Goal: Information Seeking & Learning: Check status

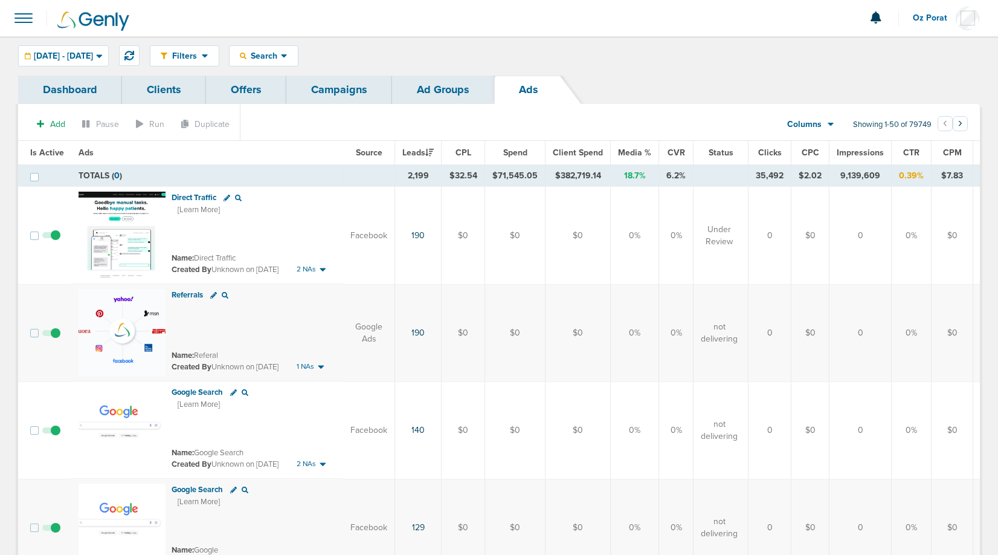
click at [332, 94] on link "Campaigns" at bounding box center [339, 90] width 106 height 28
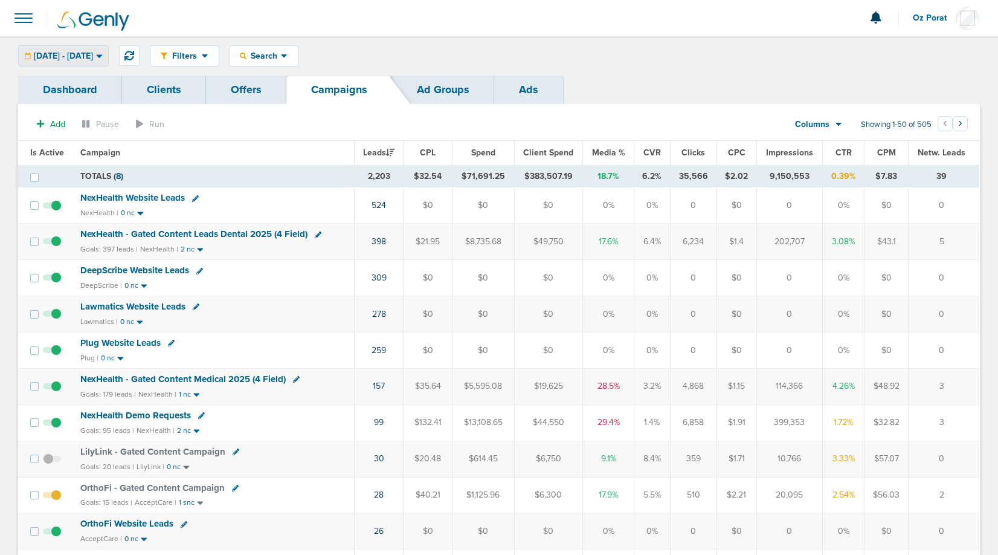
click at [93, 59] on span "[DATE] - [DATE]" at bounding box center [63, 56] width 59 height 8
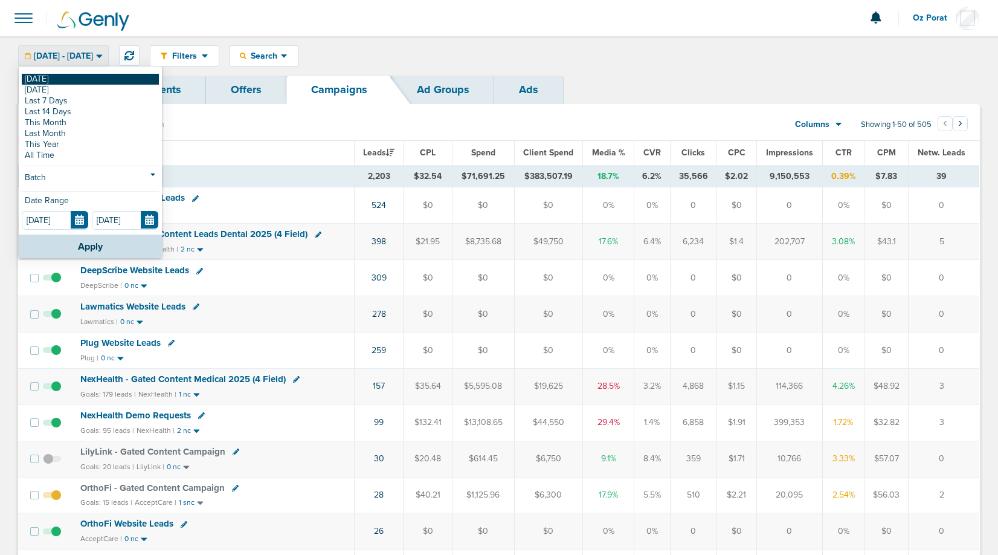
click at [74, 79] on link "[DATE]" at bounding box center [90, 79] width 137 height 11
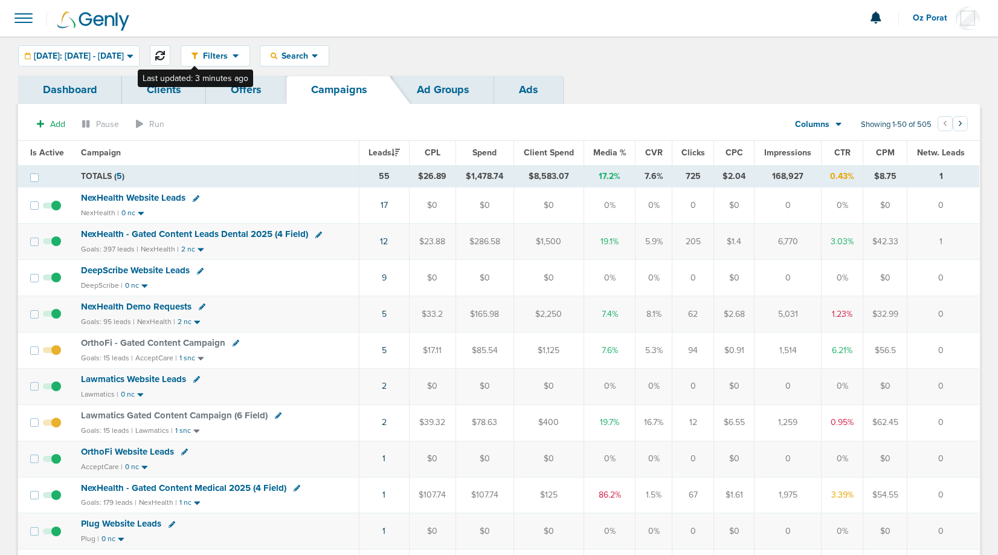
click at [165, 56] on icon at bounding box center [160, 56] width 10 height 10
click at [27, 18] on span at bounding box center [23, 18] width 27 height 27
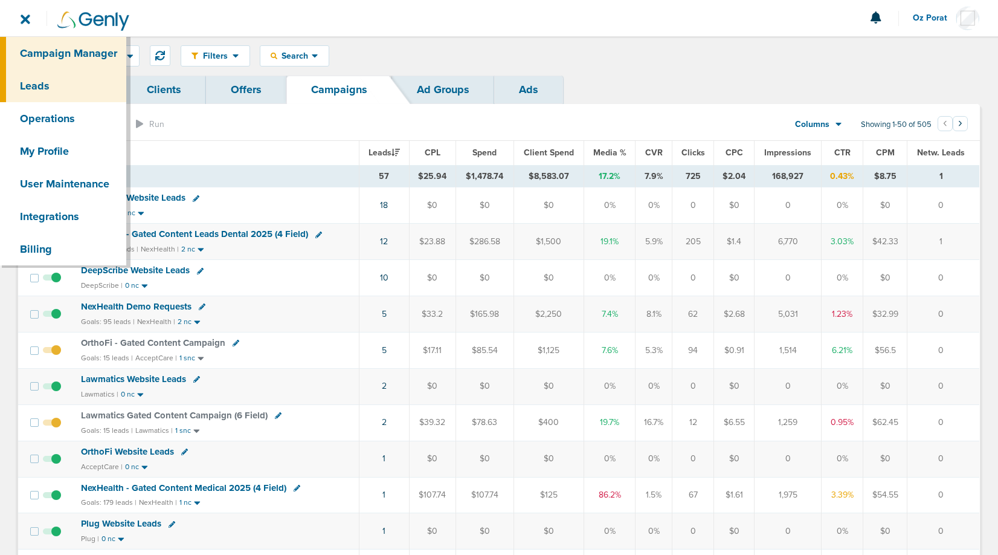
click at [47, 83] on link "Leads" at bounding box center [63, 86] width 126 height 33
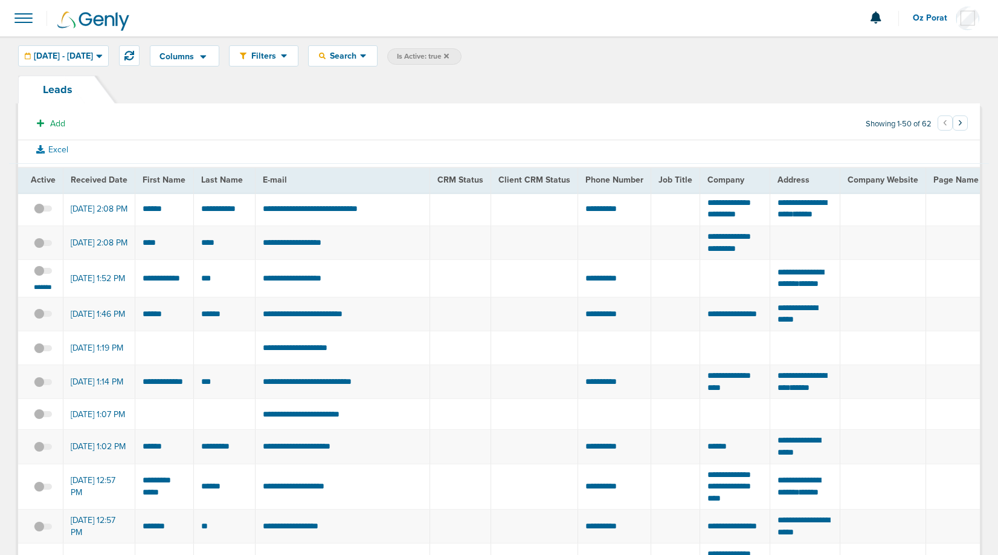
click at [321, 297] on td "**********" at bounding box center [342, 278] width 175 height 37
drag, startPoint x: 341, startPoint y: 306, endPoint x: 270, endPoint y: 306, distance: 70.7
click at [270, 297] on td "**********" at bounding box center [342, 278] width 175 height 37
click at [329, 297] on td "**********" at bounding box center [342, 278] width 175 height 37
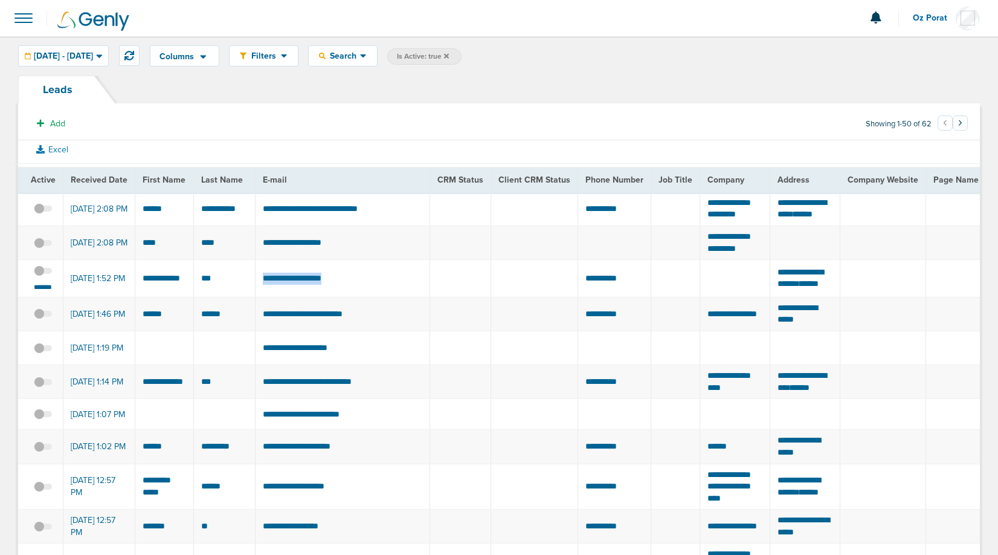
drag, startPoint x: 350, startPoint y: 306, endPoint x: 260, endPoint y: 305, distance: 89.5
click at [260, 297] on td "**********" at bounding box center [342, 278] width 175 height 37
click at [134, 54] on icon at bounding box center [130, 56] width 10 height 10
click at [44, 292] on small "*******" at bounding box center [42, 287] width 25 height 10
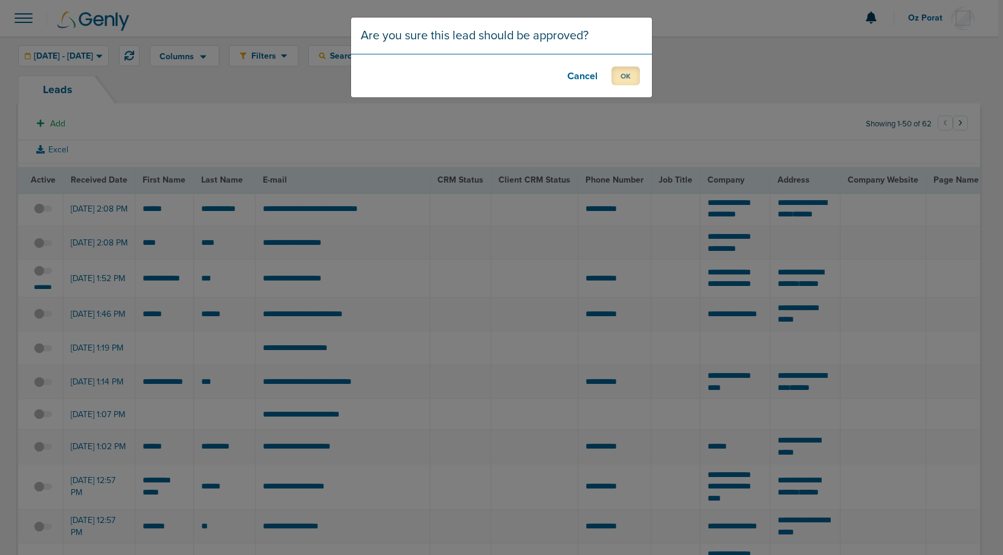
click at [624, 80] on button "OK" at bounding box center [626, 75] width 28 height 19
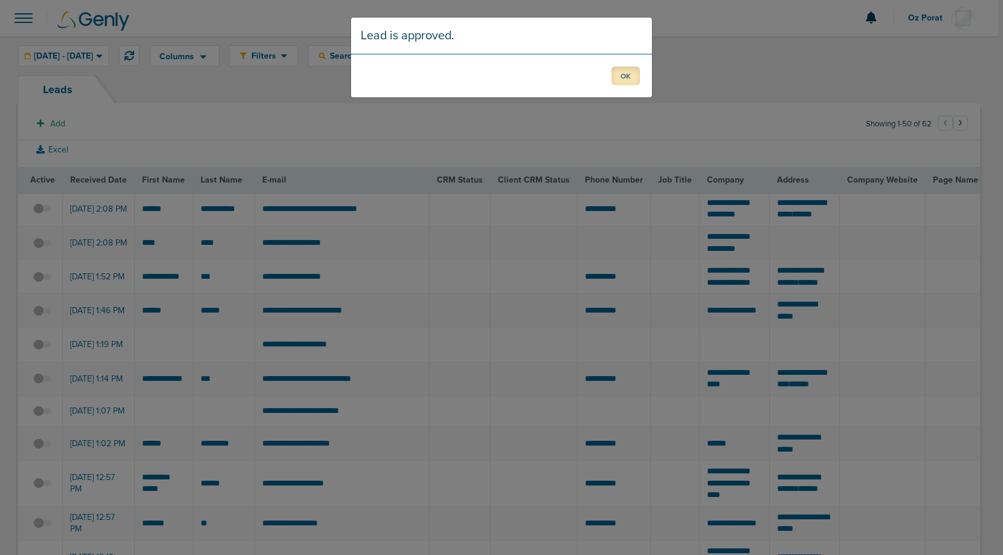
click at [626, 68] on button "OK" at bounding box center [626, 75] width 28 height 19
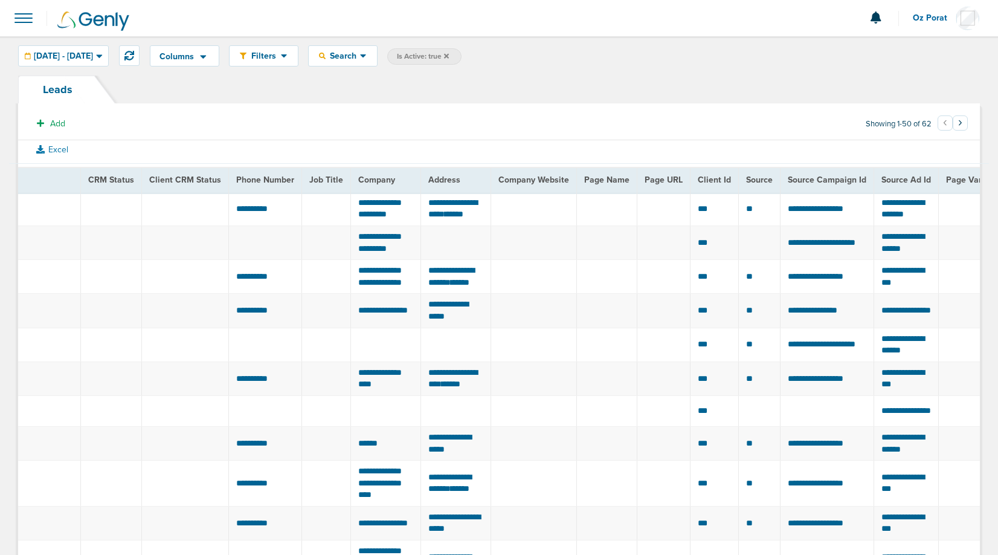
scroll to position [0, 350]
click at [830, 280] on span "**********" at bounding box center [815, 276] width 56 height 8
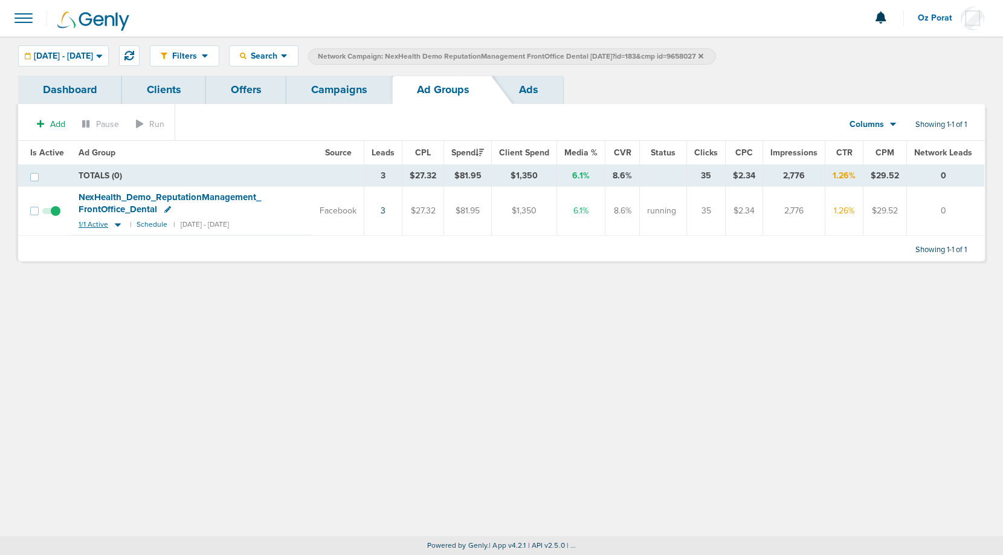
click at [85, 225] on span "1/1 Active" at bounding box center [94, 224] width 30 height 9
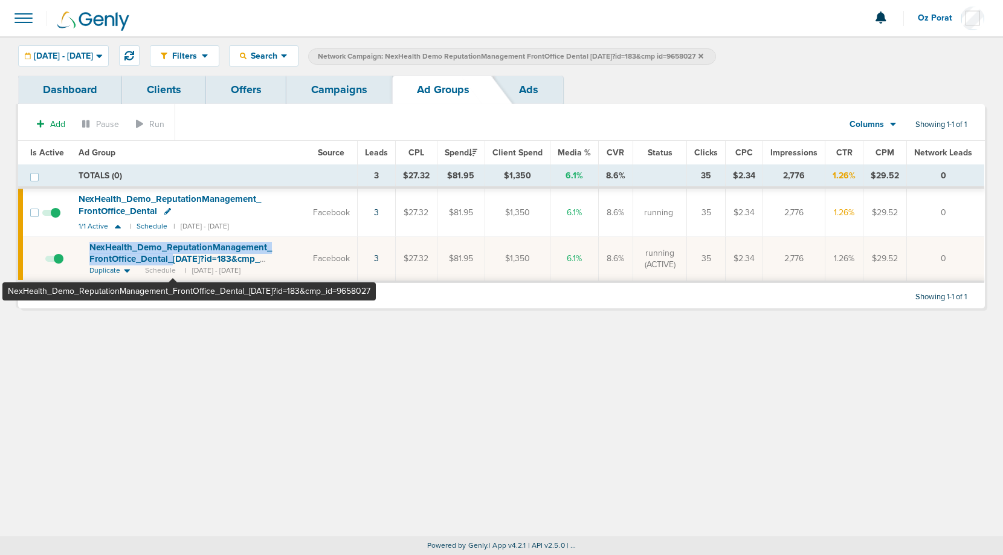
drag, startPoint x: 80, startPoint y: 244, endPoint x: 173, endPoint y: 262, distance: 94.1
click at [173, 262] on td "NexHealth_ Demo_ ReputationManagement_ FrontOffice_ Dental_ [DATE]?id=183&cmp_ …" at bounding box center [188, 259] width 234 height 45
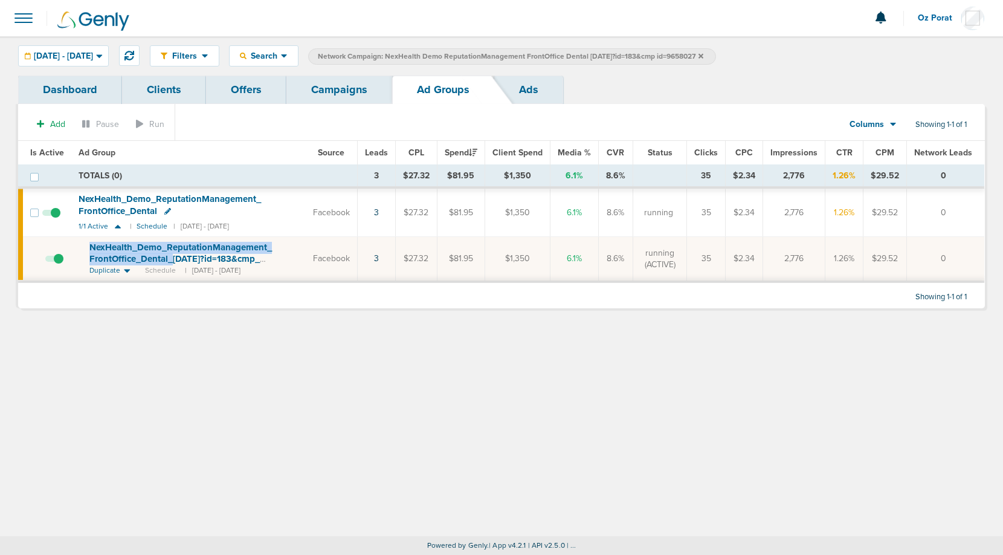
copy span "NexHealth_ Demo_ ReputationManagement_ FrontOffice_ Dental_"
click at [93, 55] on span "[DATE] - [DATE]" at bounding box center [63, 56] width 59 height 8
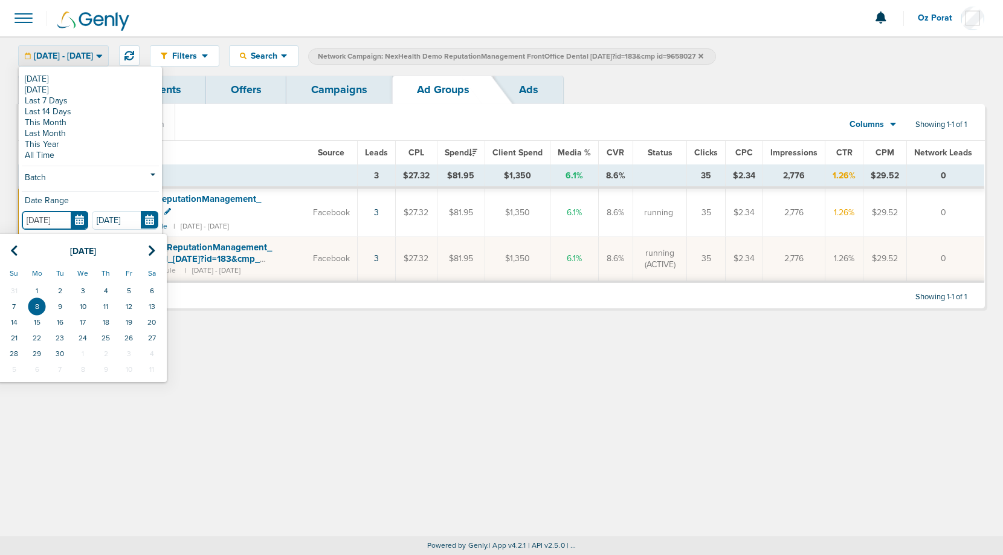
click at [82, 216] on input "[DATE]" at bounding box center [55, 220] width 66 height 19
click at [150, 290] on td "6" at bounding box center [151, 291] width 23 height 16
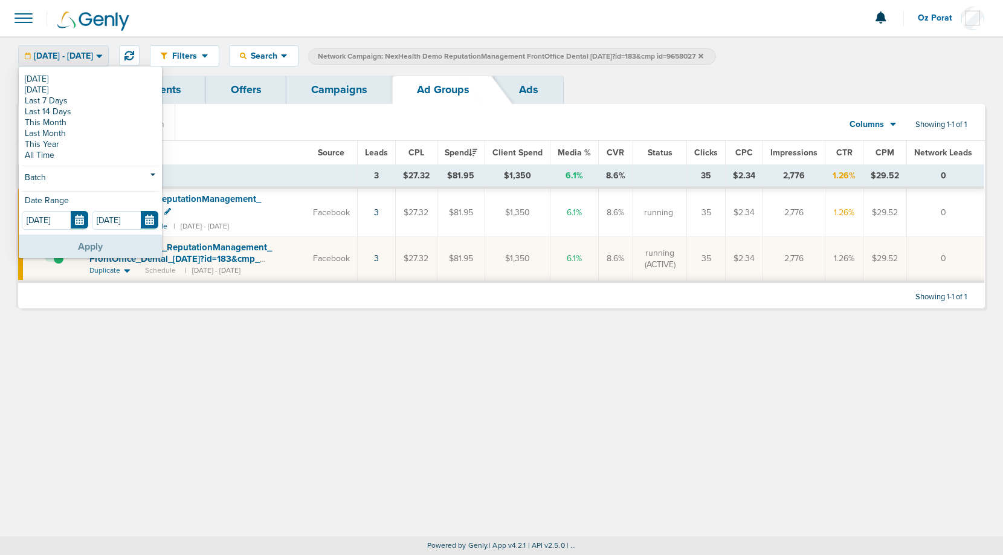
click at [104, 244] on button "Apply" at bounding box center [90, 246] width 143 height 24
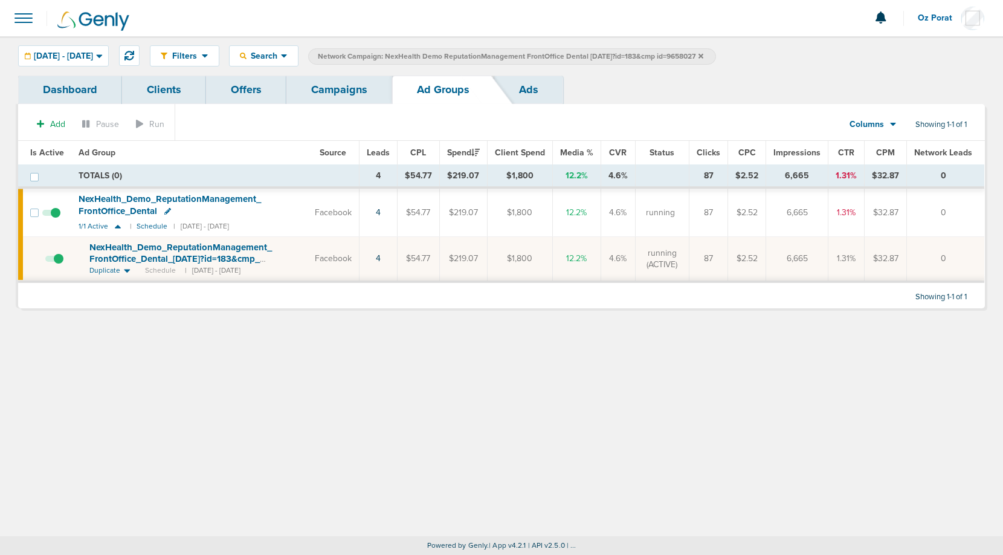
click at [212, 196] on span "NexHealth_ Demo_ ReputationManagement_ FrontOffice_ Dental" at bounding box center [170, 204] width 183 height 23
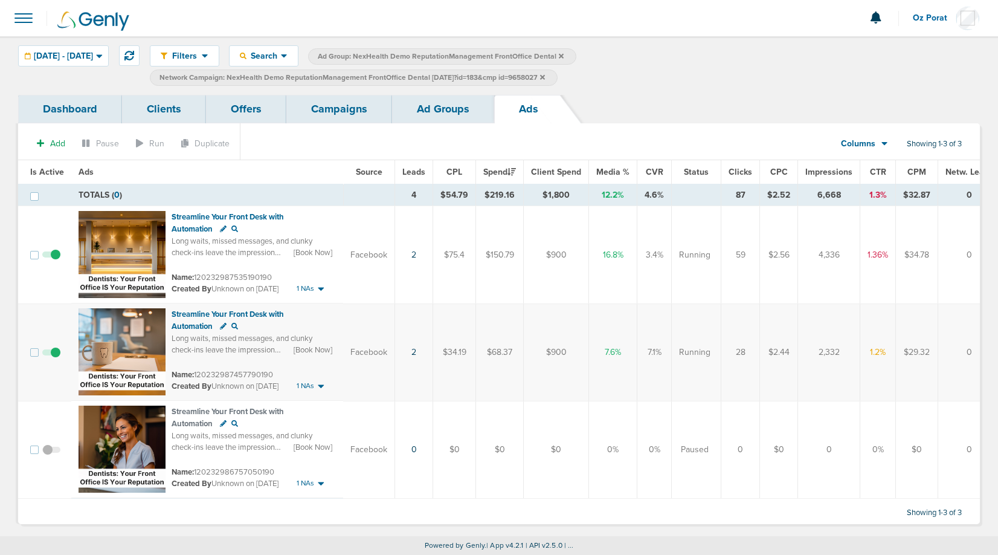
click at [337, 125] on div "Add Pause Run Duplicate Columns Media Stats Sales Performance Custom Showing 1-…" at bounding box center [499, 323] width 962 height 401
click at [339, 111] on link "Campaigns" at bounding box center [339, 109] width 106 height 28
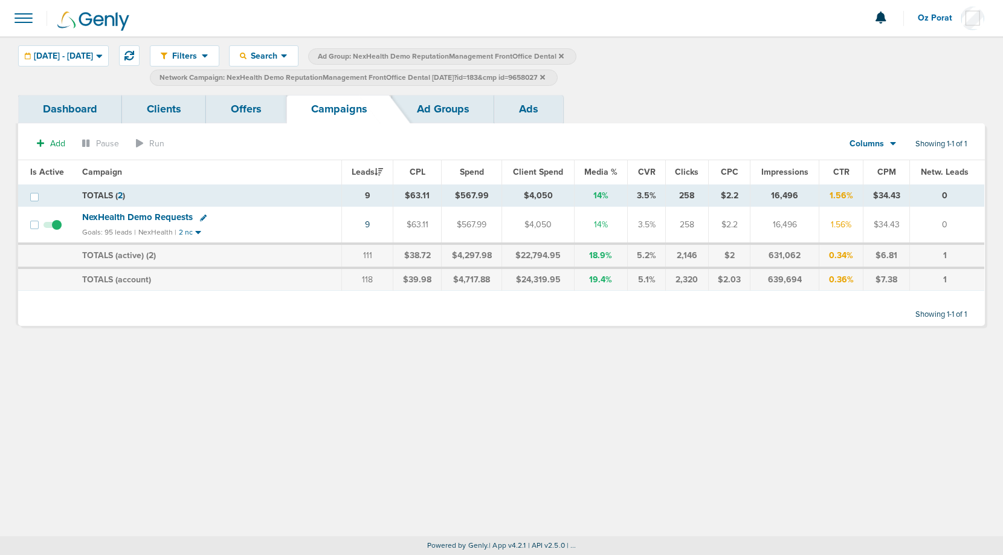
click at [545, 76] on icon at bounding box center [542, 76] width 5 height 5
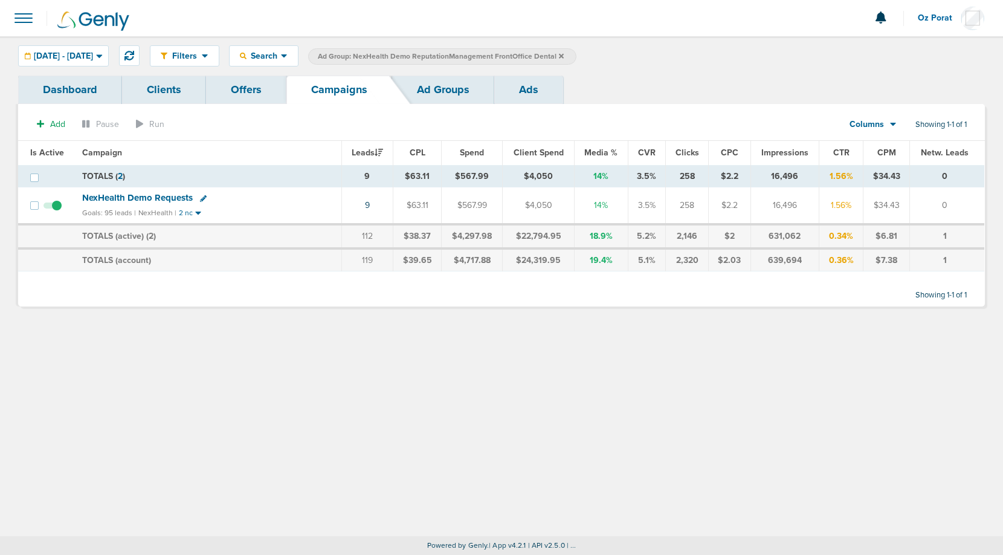
click at [564, 54] on icon at bounding box center [561, 55] width 5 height 5
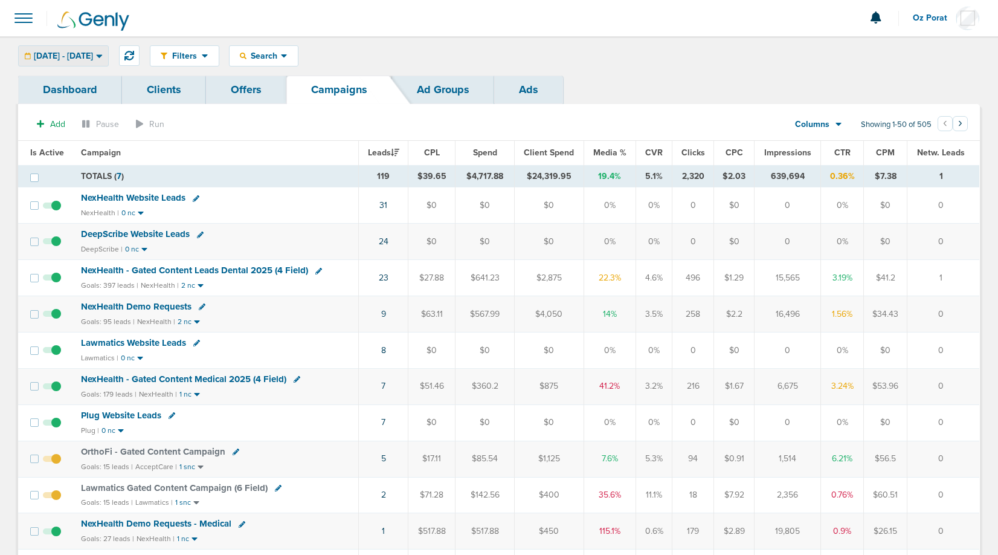
click at [93, 57] on span "[DATE] - [DATE]" at bounding box center [63, 56] width 59 height 8
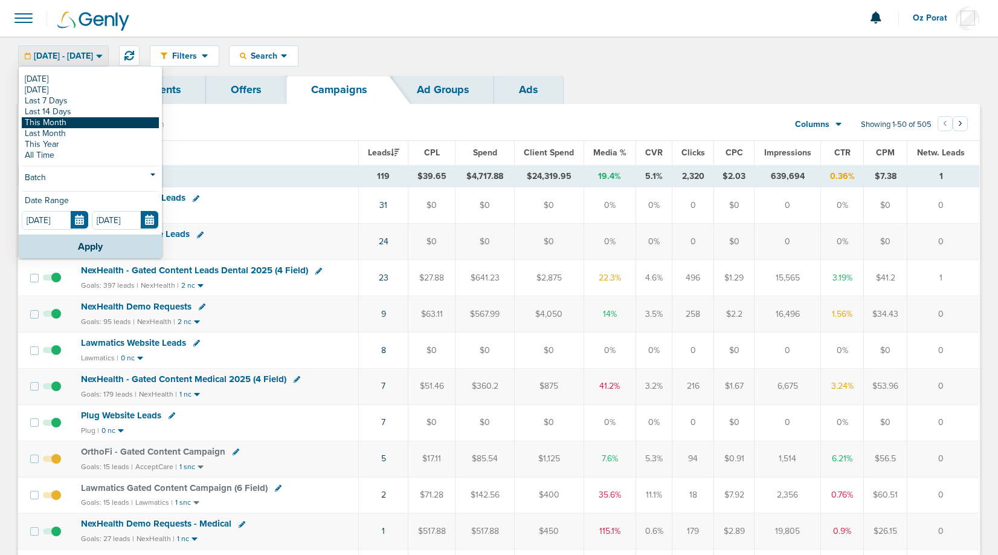
click at [70, 125] on link "This Month" at bounding box center [90, 122] width 137 height 11
type input "[DATE]"
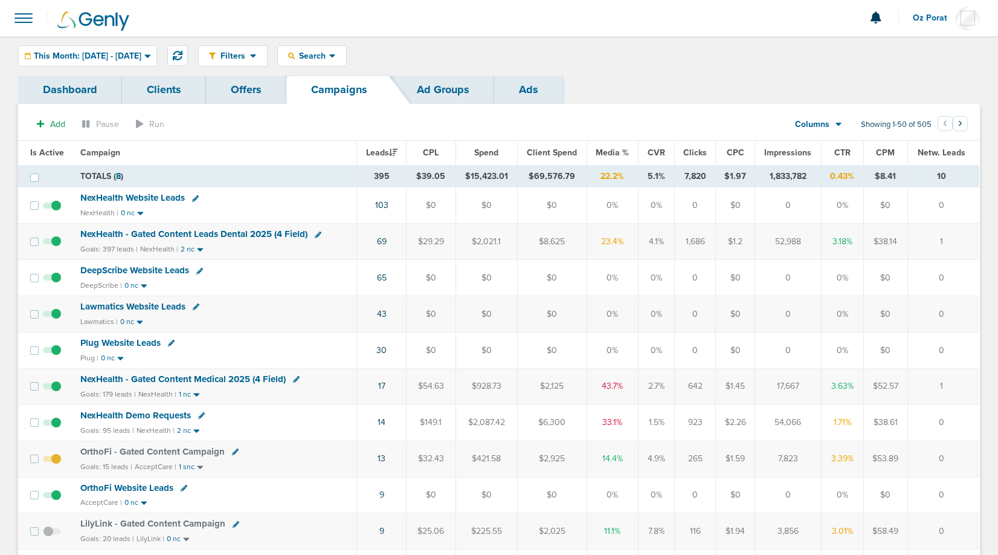
click at [141, 58] on span "This Month: [DATE] - [DATE]" at bounding box center [88, 56] width 108 height 8
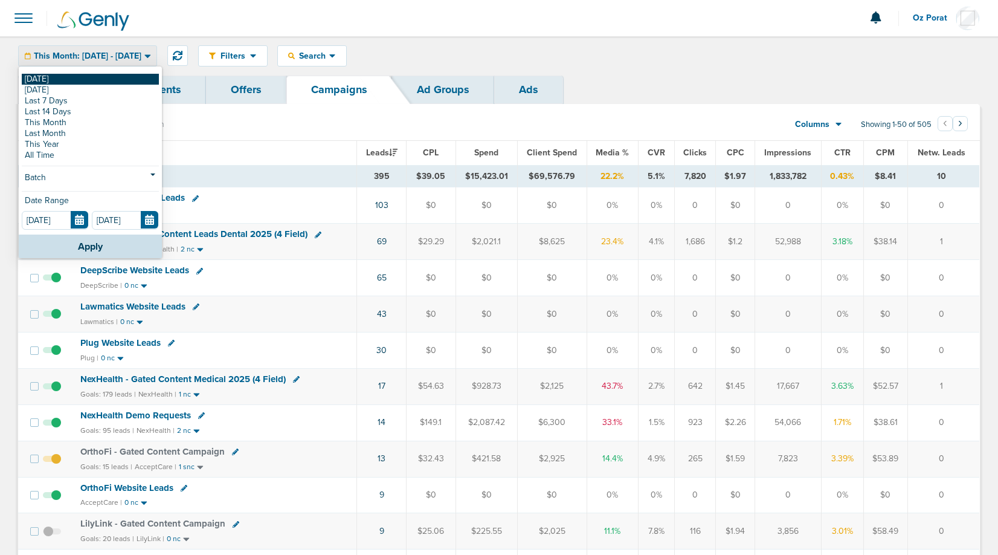
click at [65, 80] on link "[DATE]" at bounding box center [90, 79] width 137 height 11
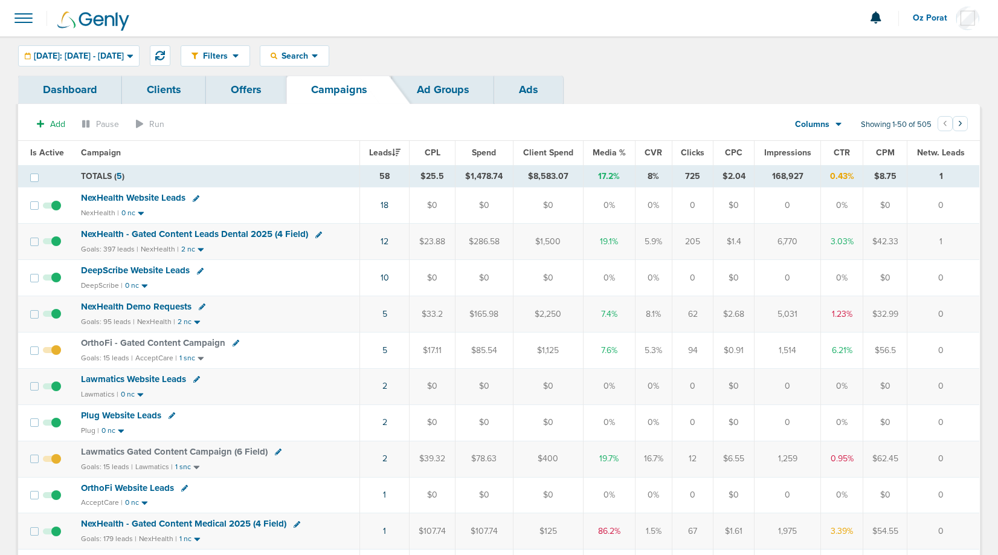
click at [124, 52] on span "[DATE]: [DATE] - [DATE]" at bounding box center [79, 56] width 90 height 8
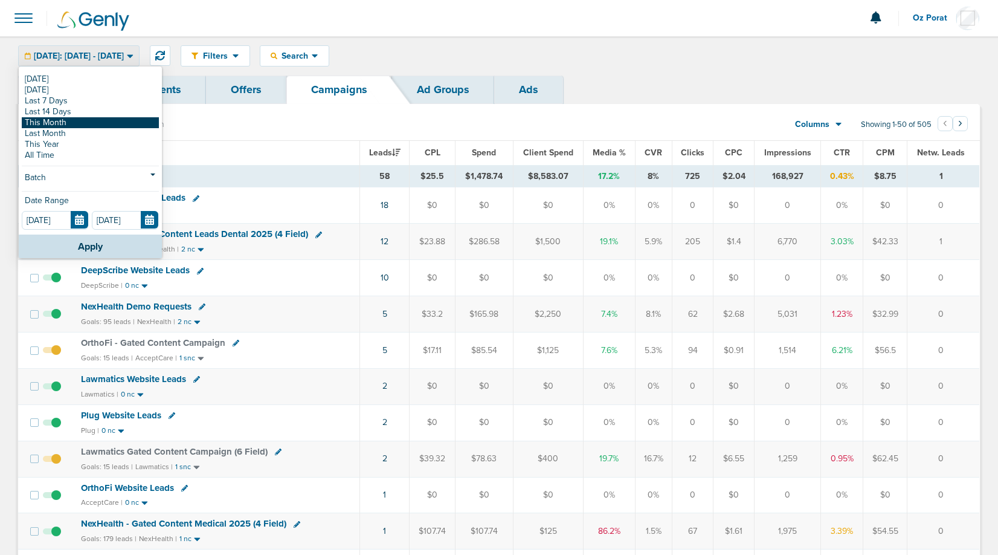
click at [73, 125] on link "This Month" at bounding box center [90, 122] width 137 height 11
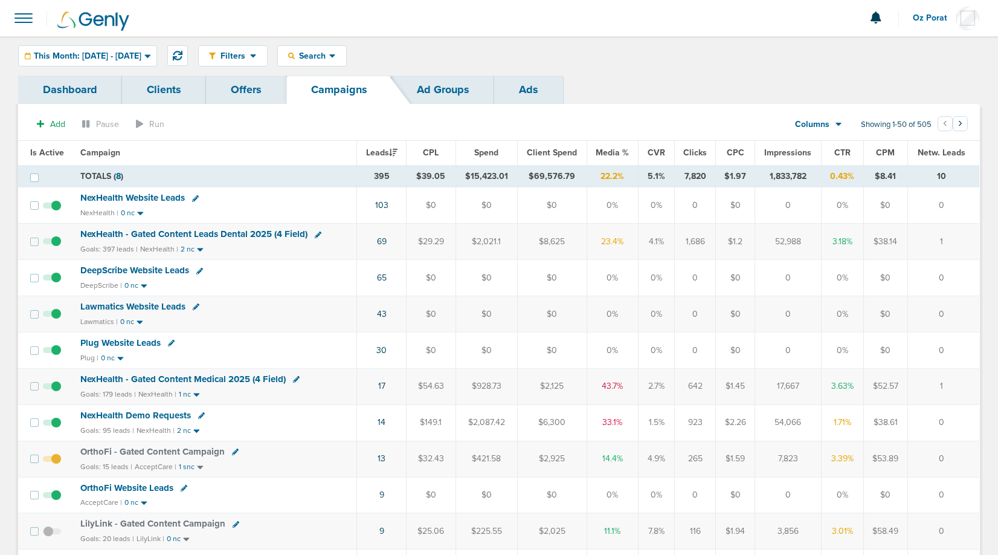
click at [550, 176] on td "$69,576.79" at bounding box center [552, 176] width 70 height 22
copy tr "$69,576.79"
click at [67, 56] on span "This Month: [DATE] - [DATE]" at bounding box center [88, 56] width 108 height 8
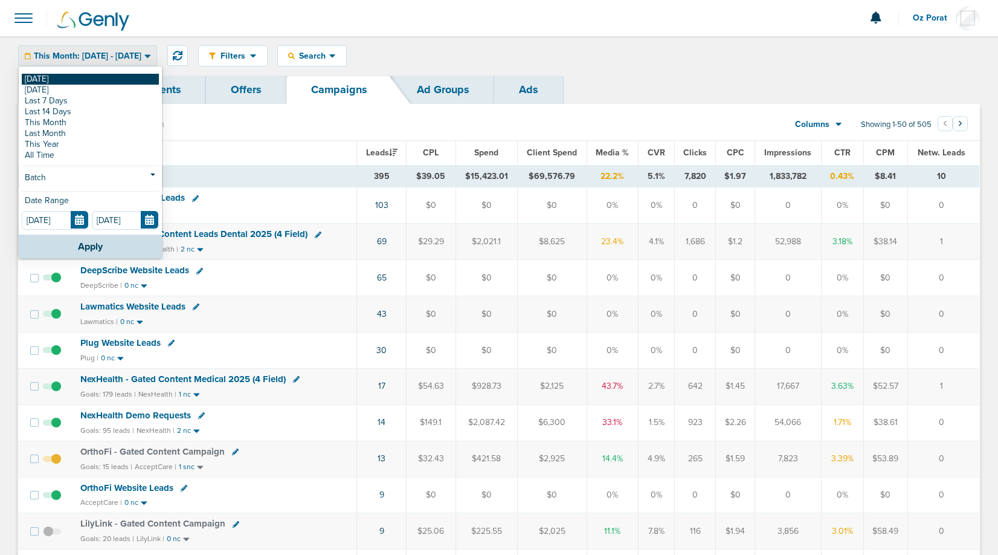
click at [62, 83] on link "[DATE]" at bounding box center [90, 79] width 137 height 11
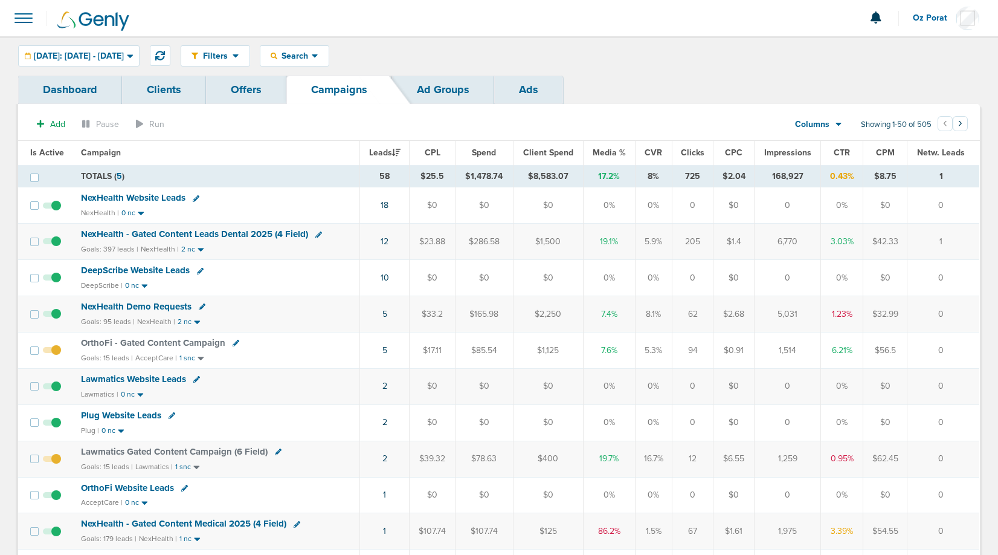
click at [546, 176] on td "$8,583.07" at bounding box center [549, 176] width 70 height 22
copy td "8,583.07"
drag, startPoint x: 593, startPoint y: 173, endPoint x: 633, endPoint y: 175, distance: 40.5
click at [633, 175] on td "17.2%" at bounding box center [609, 176] width 52 height 22
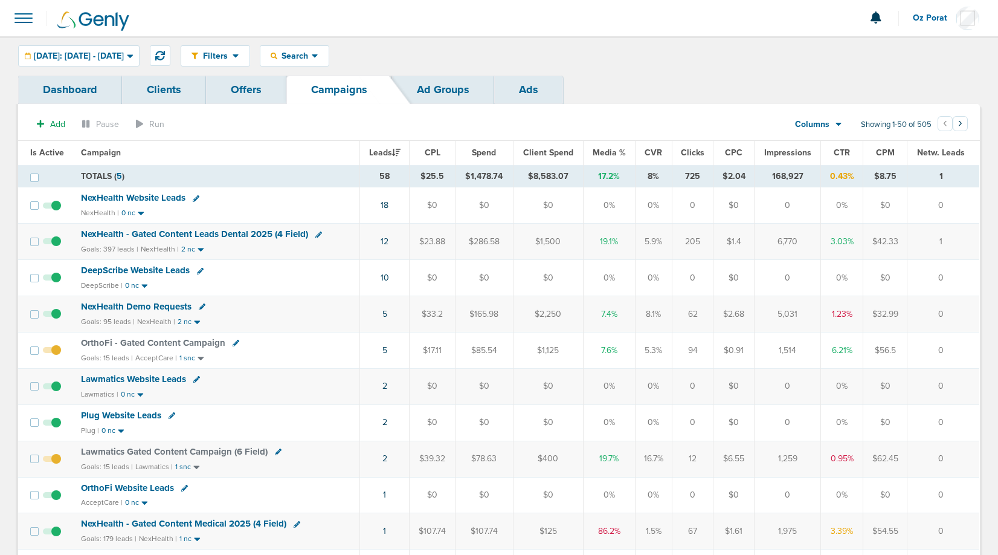
copy td "17.2%"
click at [170, 53] on button at bounding box center [160, 55] width 21 height 21
click at [165, 377] on span "Lawmatics Website Leads" at bounding box center [133, 379] width 105 height 11
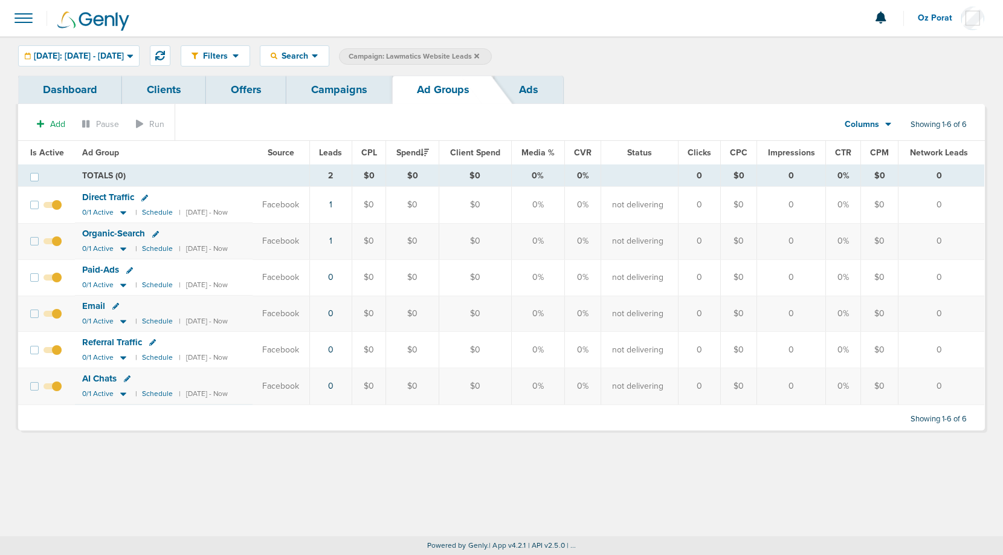
click at [342, 93] on link "Campaigns" at bounding box center [339, 90] width 106 height 28
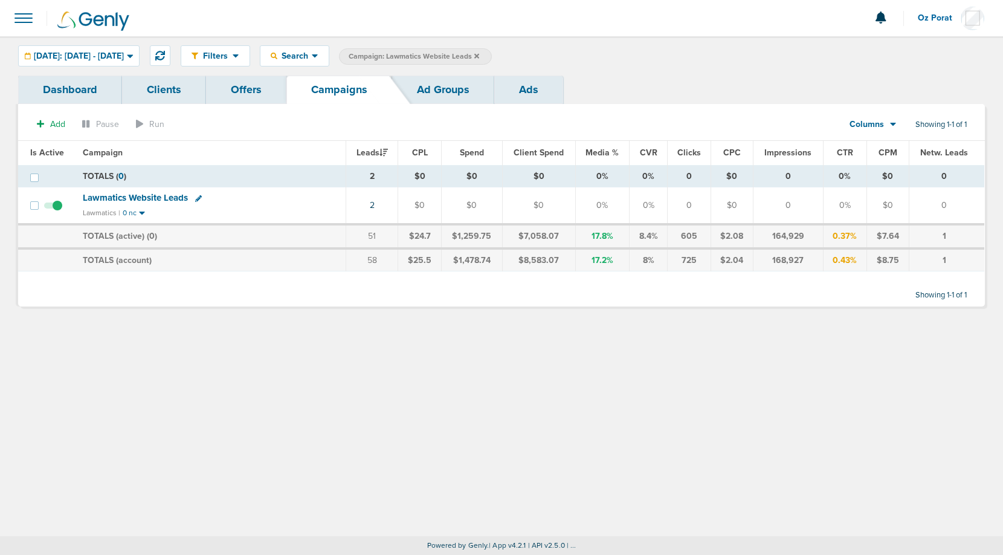
click at [479, 57] on icon at bounding box center [476, 55] width 5 height 5
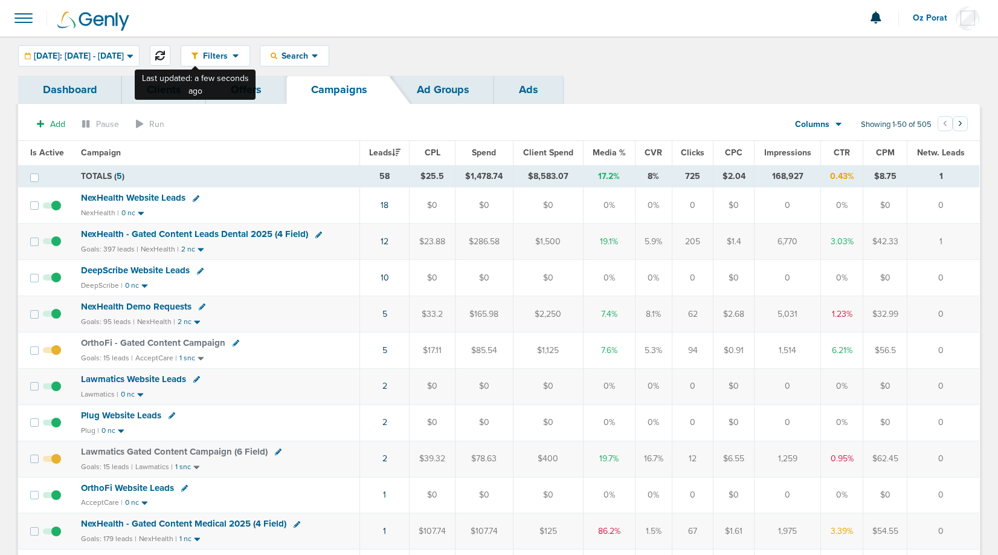
click at [165, 54] on icon at bounding box center [160, 56] width 10 height 10
click at [312, 59] on span "Search" at bounding box center [294, 56] width 34 height 10
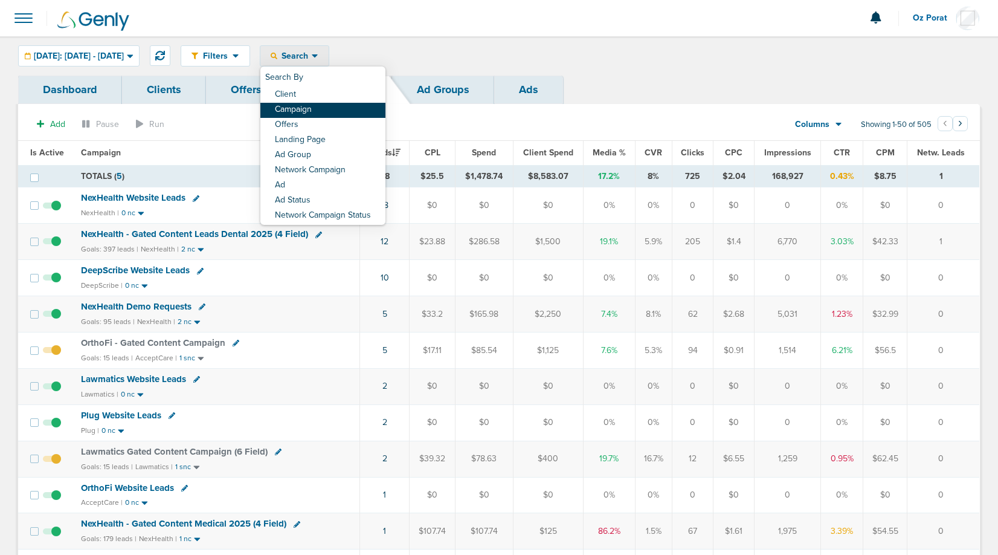
click at [345, 108] on link "Campaign" at bounding box center [322, 110] width 125 height 15
select select "cmpName"
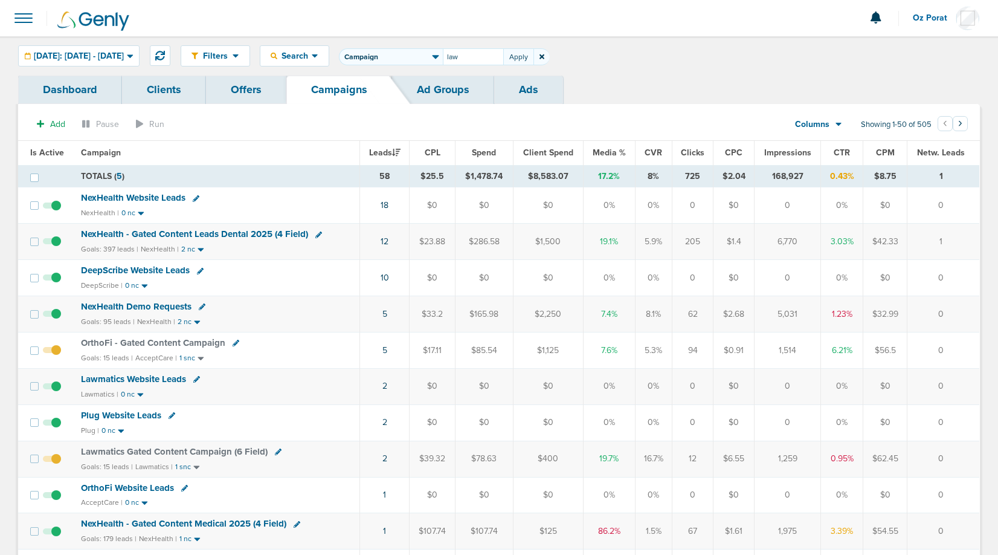
type input "law"
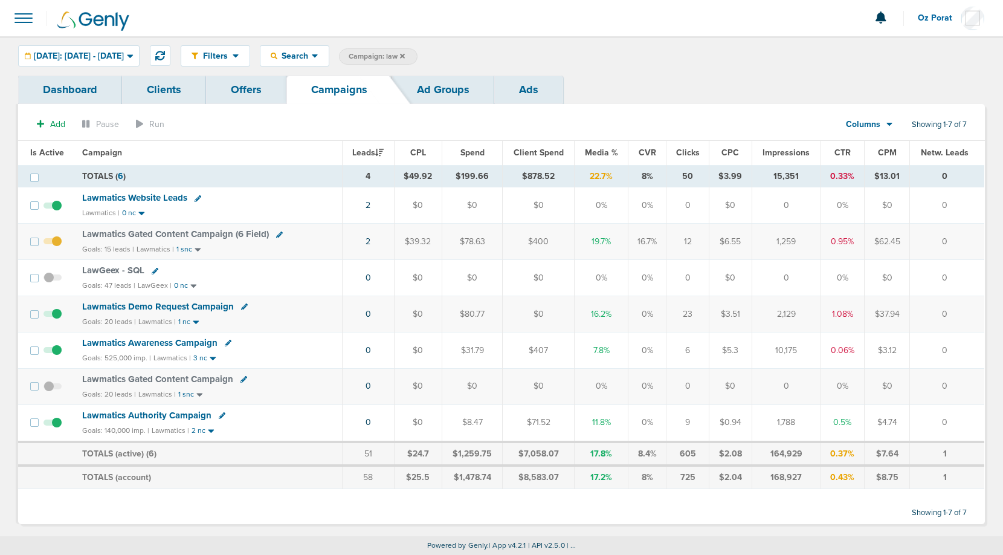
click at [165, 343] on span "Lawmatics Awareness Campaign" at bounding box center [149, 342] width 135 height 11
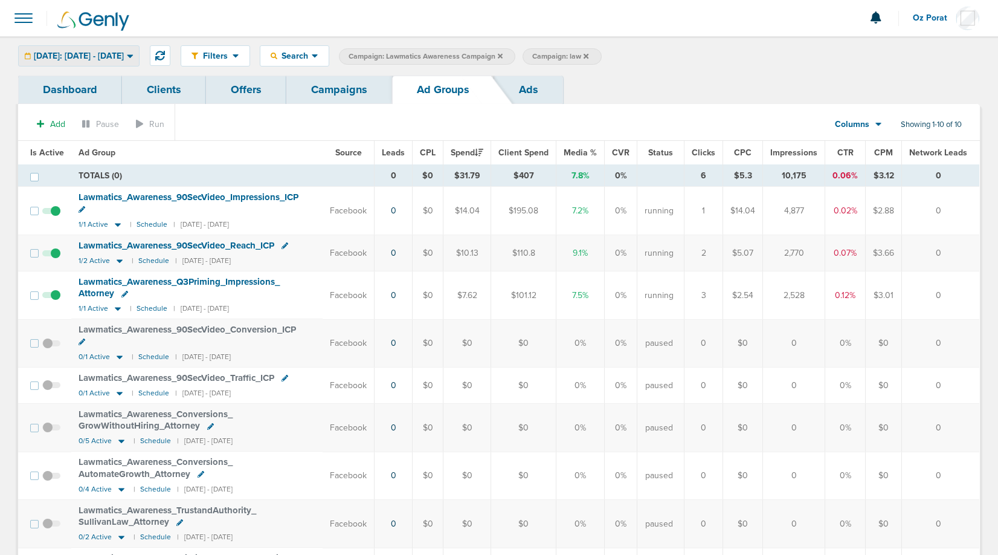
click at [124, 60] on span "[DATE]: [DATE] - [DATE]" at bounding box center [79, 56] width 90 height 8
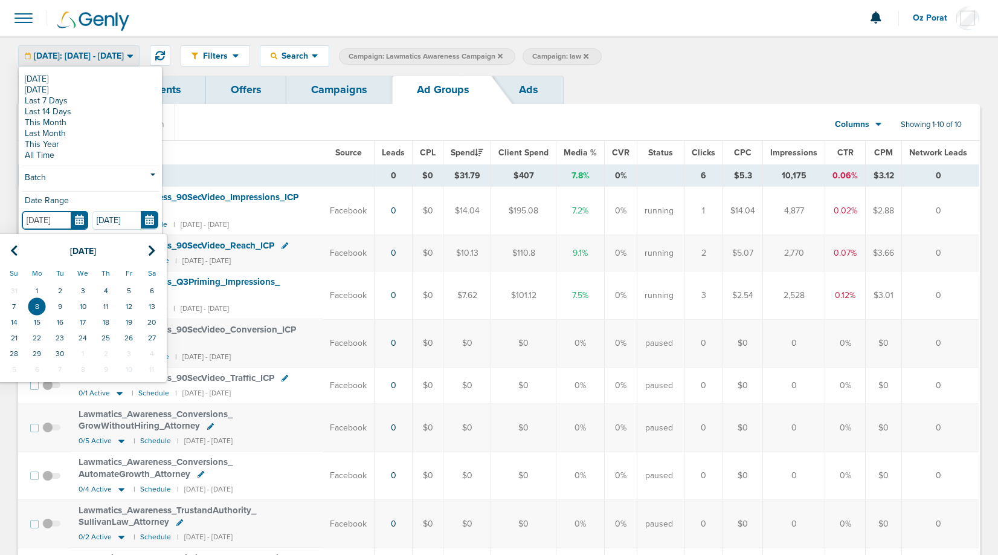
click at [84, 221] on input "[DATE]" at bounding box center [55, 220] width 66 height 19
click at [11, 256] on icon at bounding box center [14, 251] width 8 height 12
click at [17, 350] on td "24" at bounding box center [13, 354] width 23 height 16
type input "[DATE]"
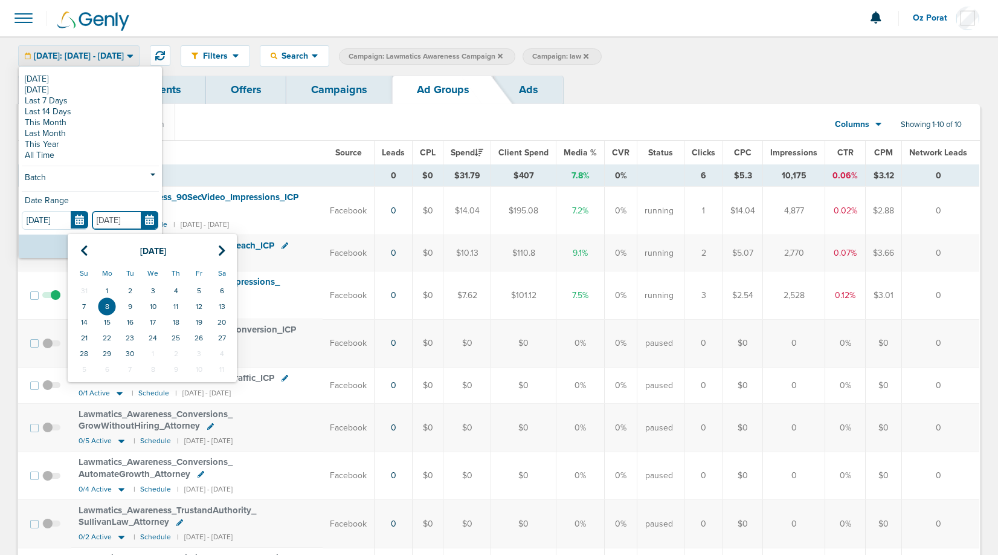
click at [149, 221] on input "[DATE]" at bounding box center [125, 220] width 66 height 19
click at [86, 246] on icon at bounding box center [84, 251] width 8 height 12
click at [86, 370] on td "31" at bounding box center [84, 369] width 23 height 16
type input "[DATE]"
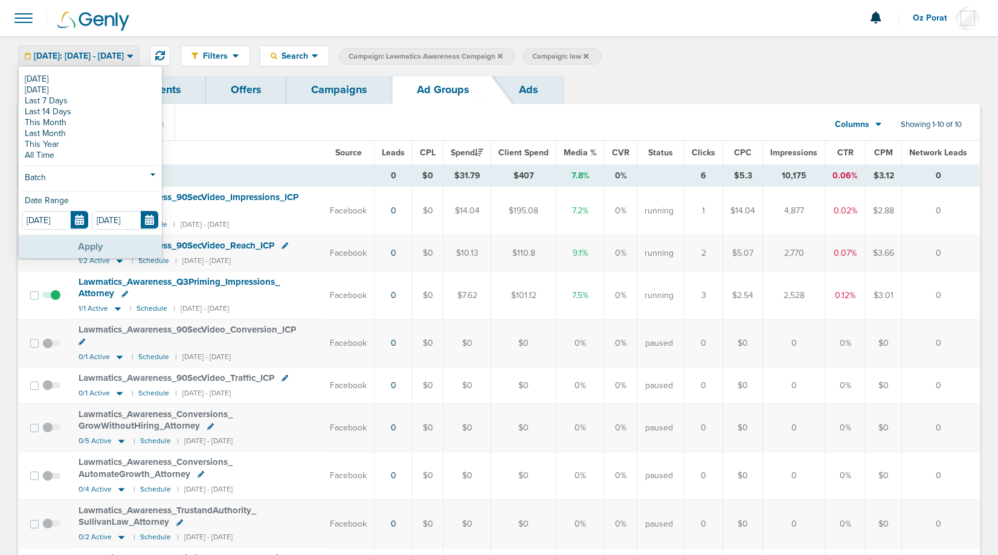
click at [83, 248] on button "Apply" at bounding box center [90, 246] width 143 height 24
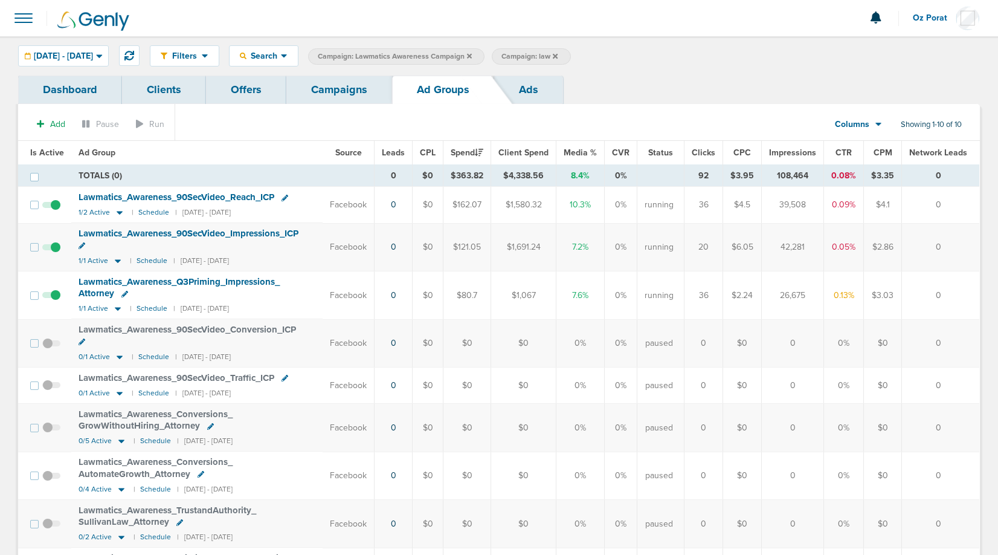
click at [472, 57] on icon at bounding box center [469, 56] width 5 height 7
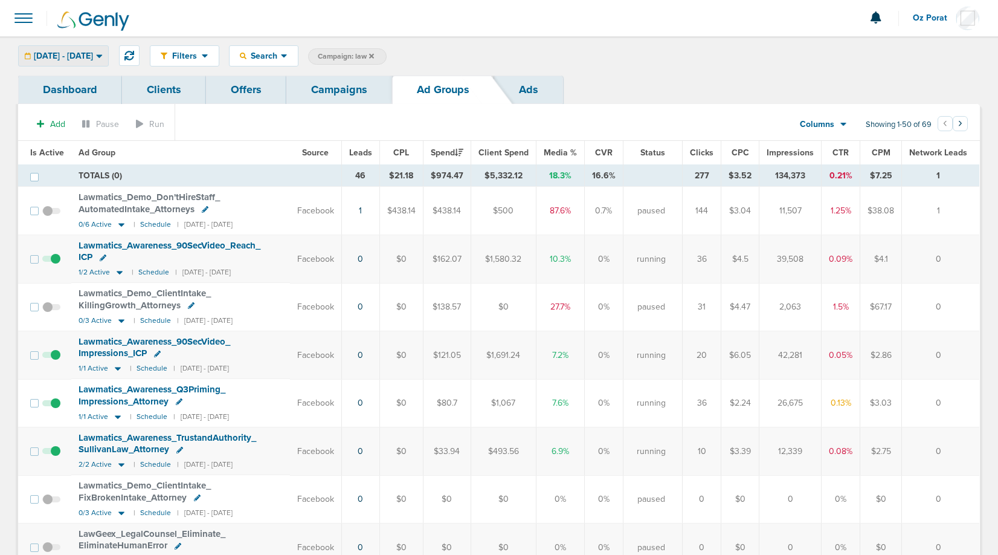
click at [93, 57] on span "[DATE] - [DATE]" at bounding box center [63, 56] width 59 height 8
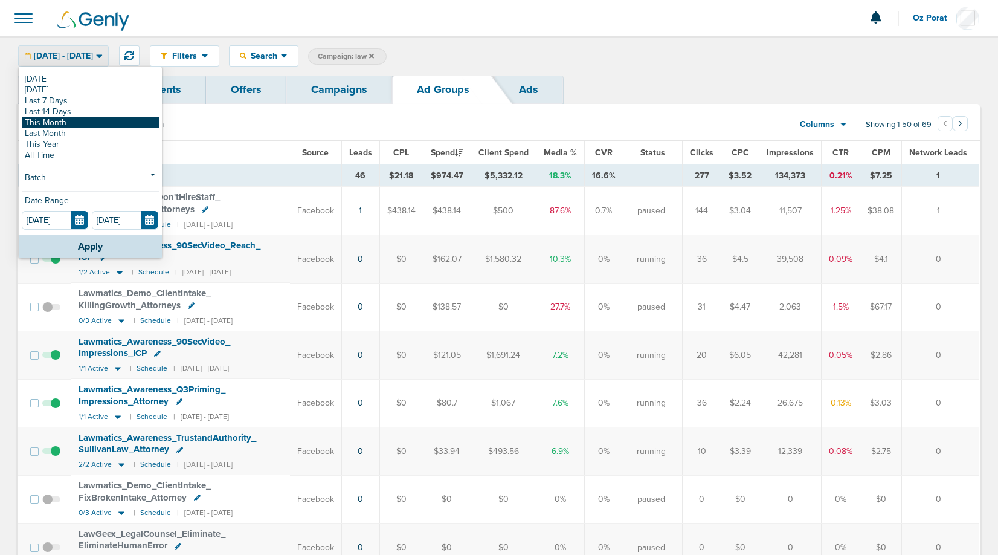
click at [85, 118] on link "This Month" at bounding box center [90, 122] width 137 height 11
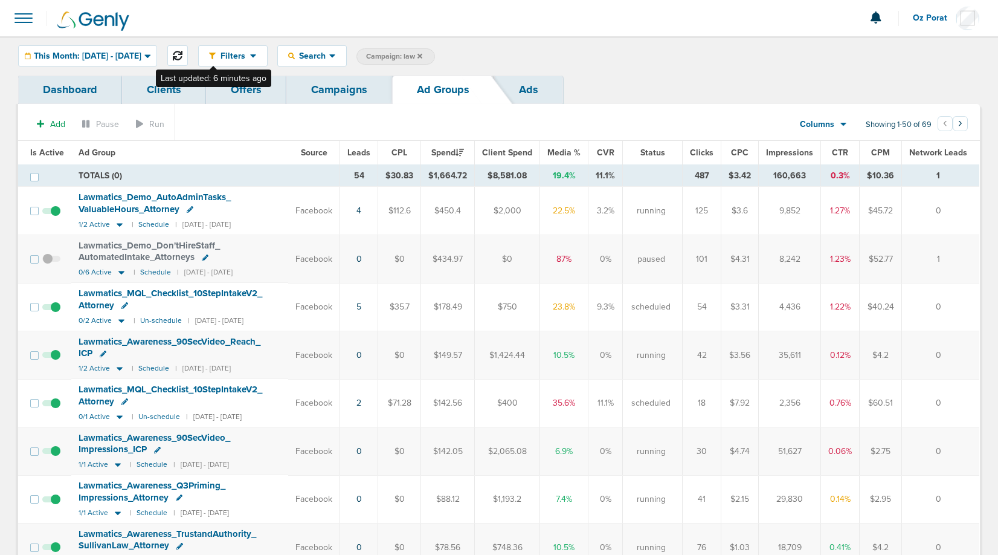
click at [183, 55] on icon at bounding box center [178, 56] width 10 height 10
click at [351, 89] on link "Campaigns" at bounding box center [339, 90] width 106 height 28
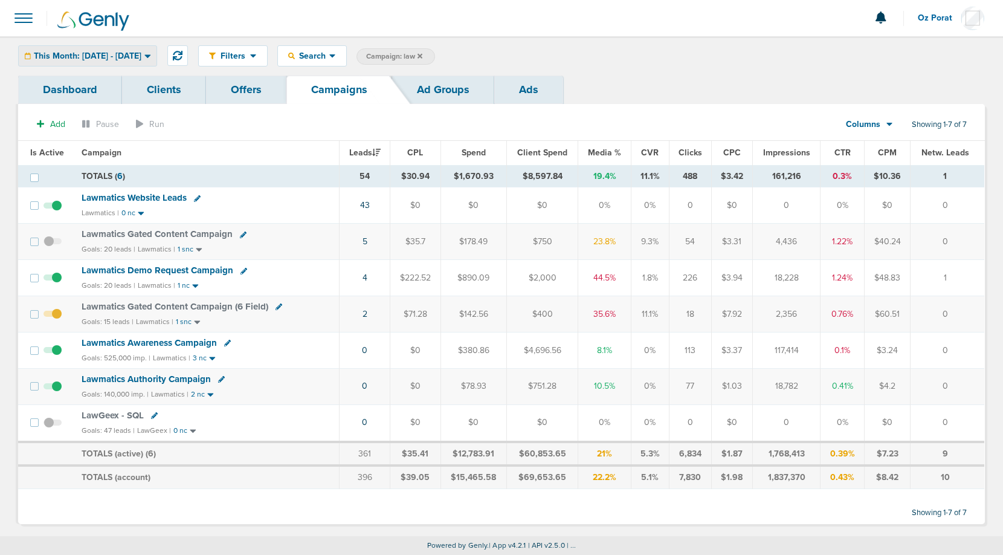
click at [129, 52] on span "This Month: [DATE] - [DATE]" at bounding box center [88, 56] width 108 height 8
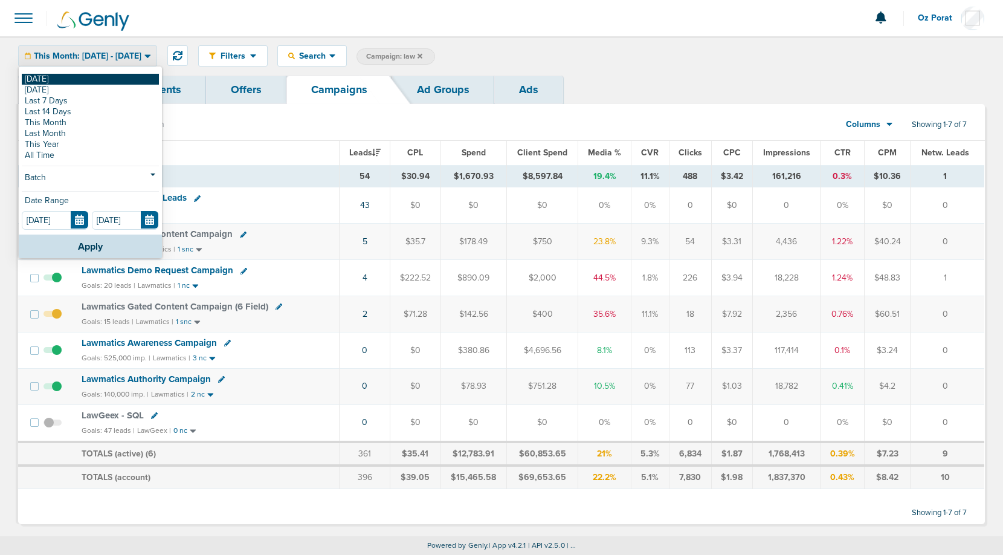
click at [85, 77] on link "[DATE]" at bounding box center [90, 79] width 137 height 11
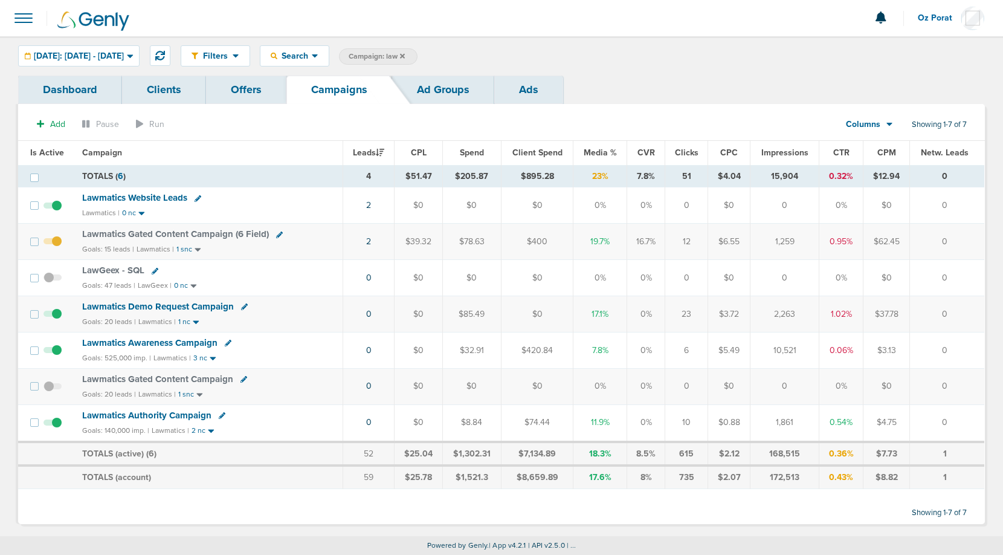
click at [405, 54] on icon at bounding box center [402, 56] width 5 height 7
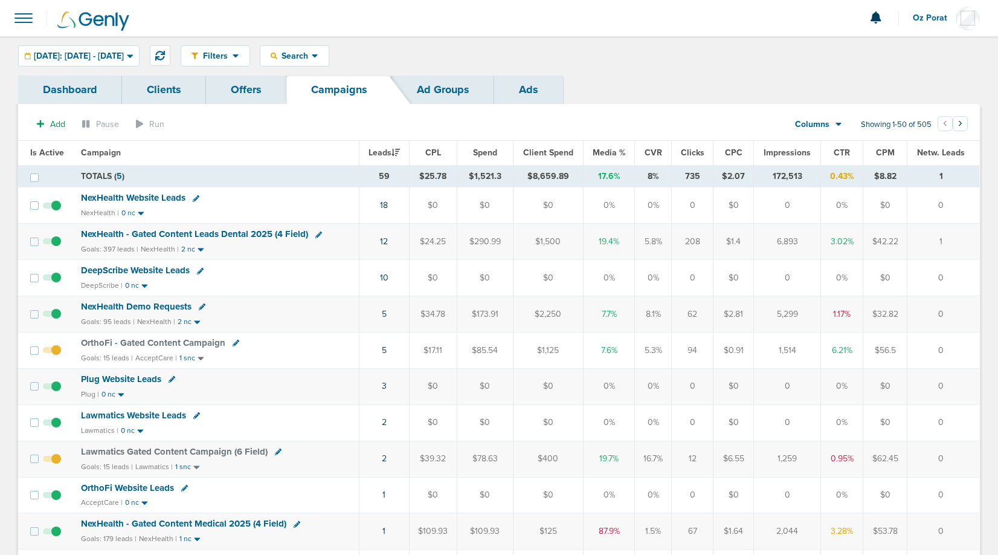
click at [22, 16] on span at bounding box center [23, 18] width 27 height 27
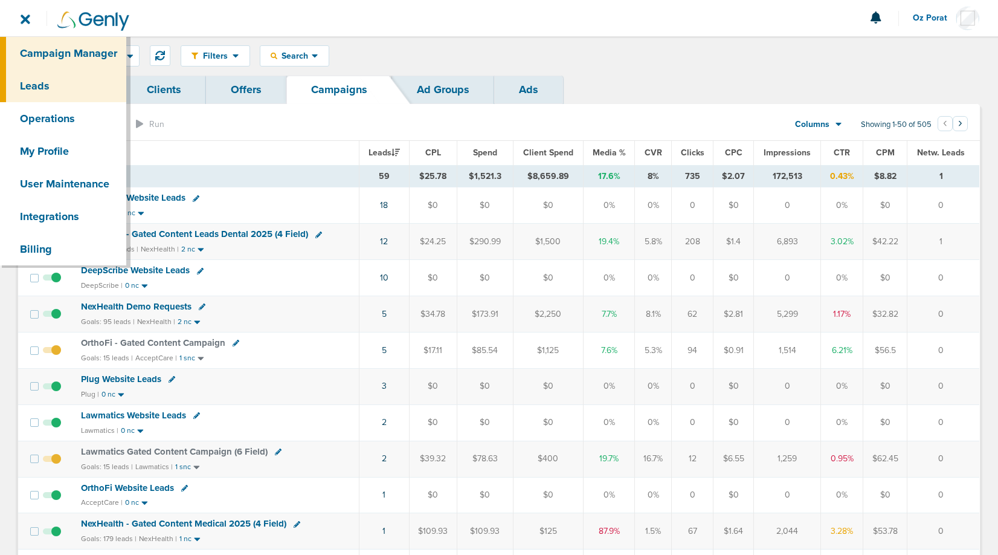
click at [45, 80] on link "Leads" at bounding box center [63, 86] width 126 height 33
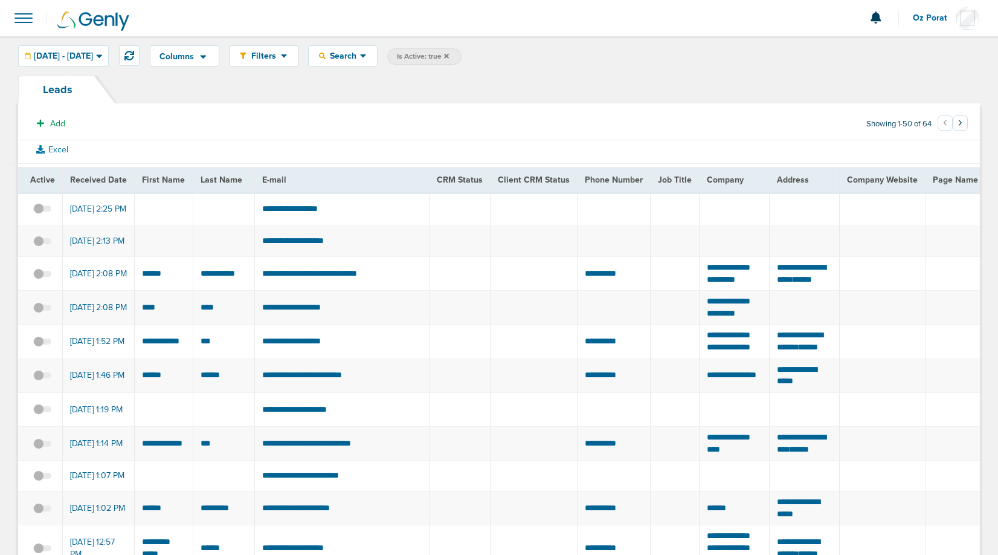
click at [25, 24] on span at bounding box center [23, 18] width 27 height 27
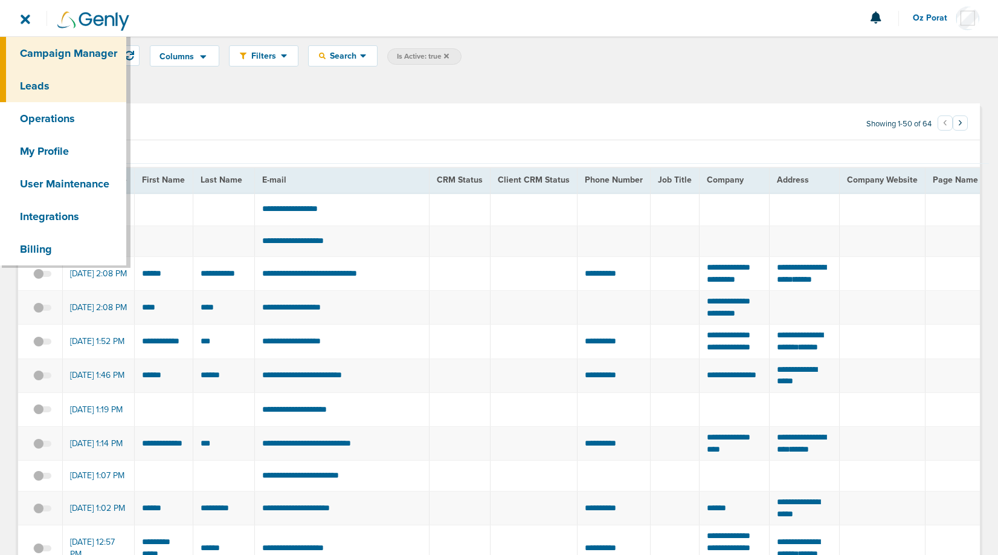
click at [56, 55] on link "Campaign Manager" at bounding box center [63, 53] width 126 height 33
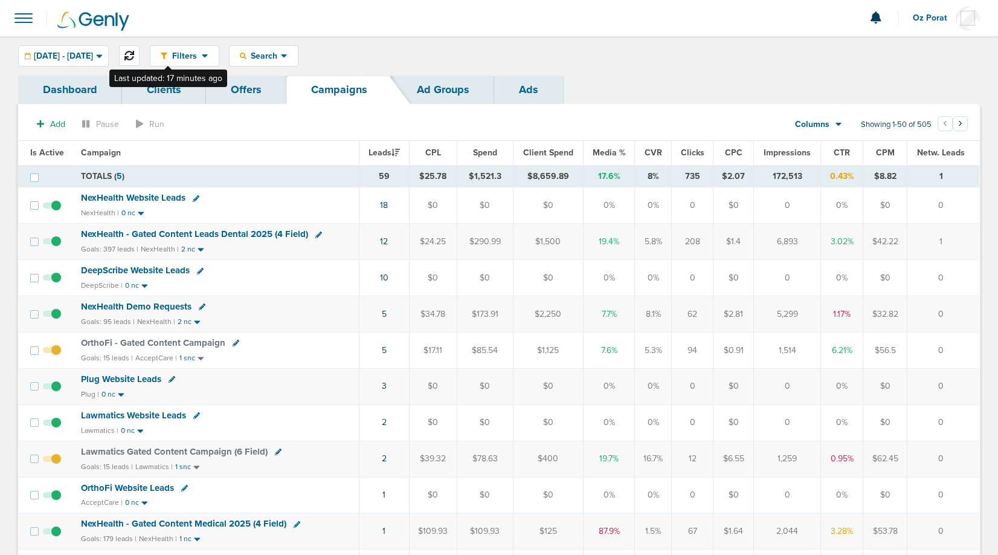
click at [134, 59] on icon at bounding box center [130, 56] width 10 height 10
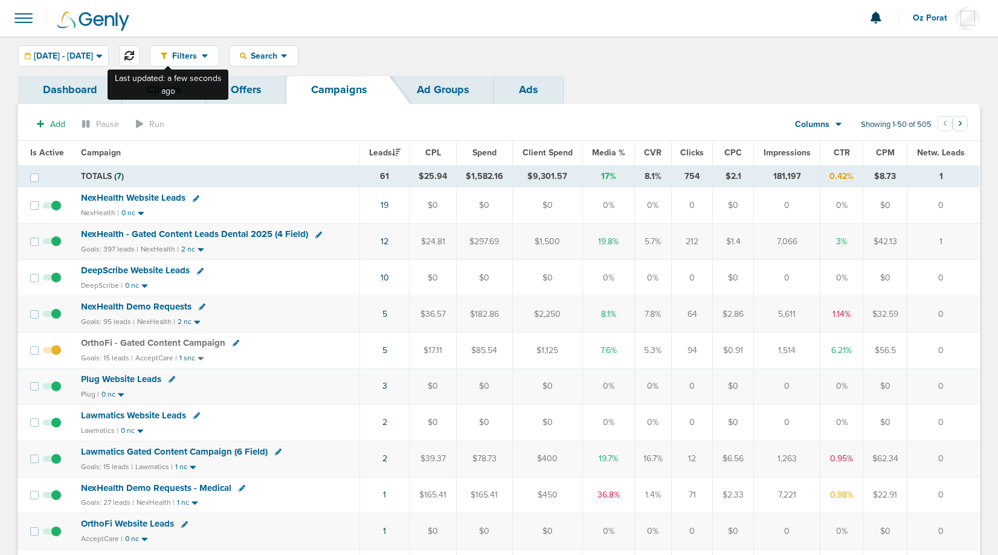
click at [134, 55] on icon at bounding box center [130, 56] width 10 height 10
click at [134, 59] on icon at bounding box center [130, 56] width 10 height 10
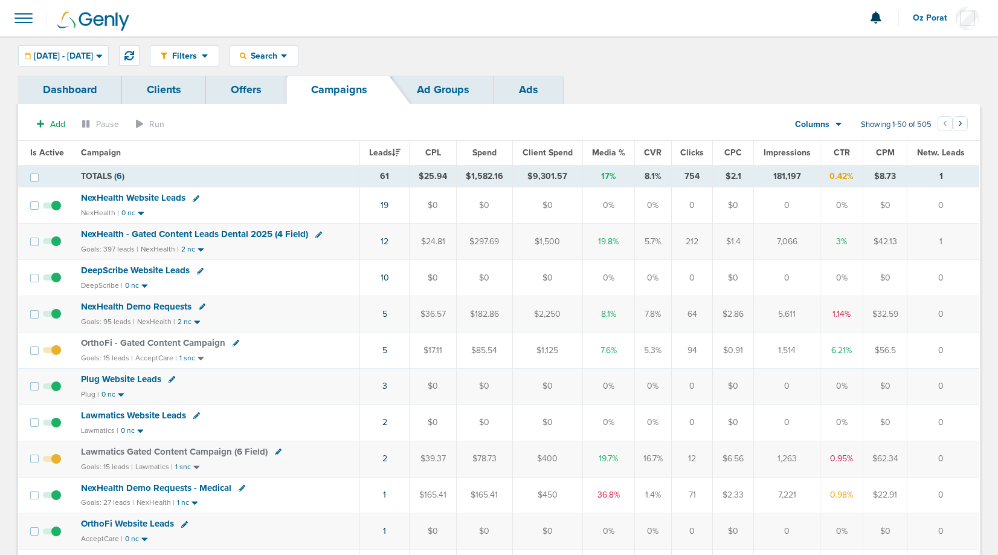
click at [181, 449] on span "Lawmatics Gated Content Campaign (6 Field)" at bounding box center [174, 451] width 187 height 11
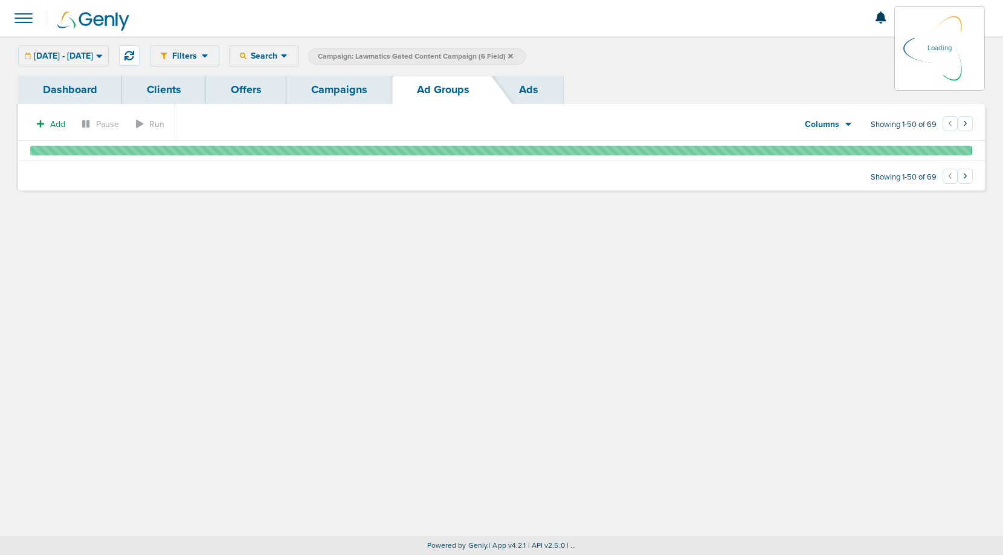
click at [539, 93] on link "Ads" at bounding box center [528, 90] width 69 height 28
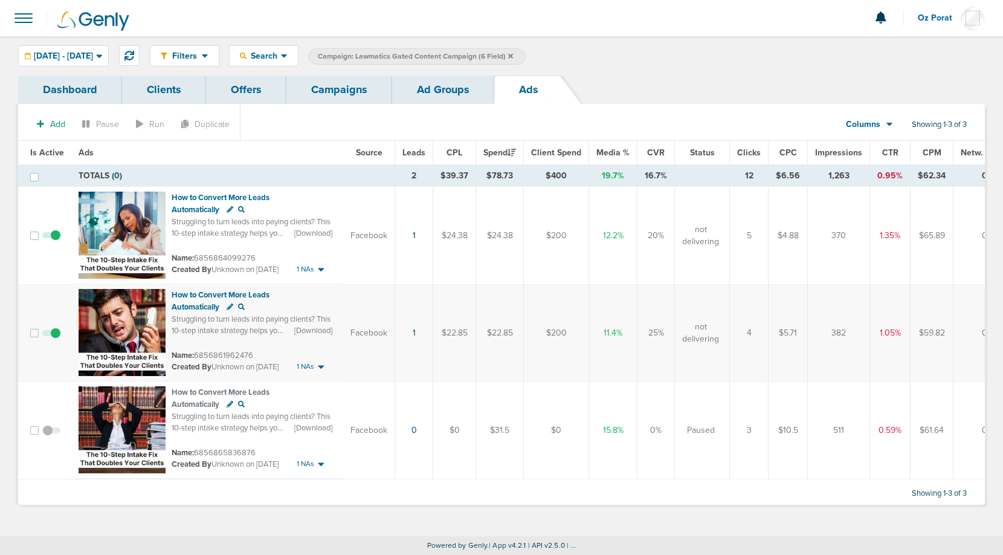
click at [326, 94] on link "Campaigns" at bounding box center [339, 90] width 106 height 28
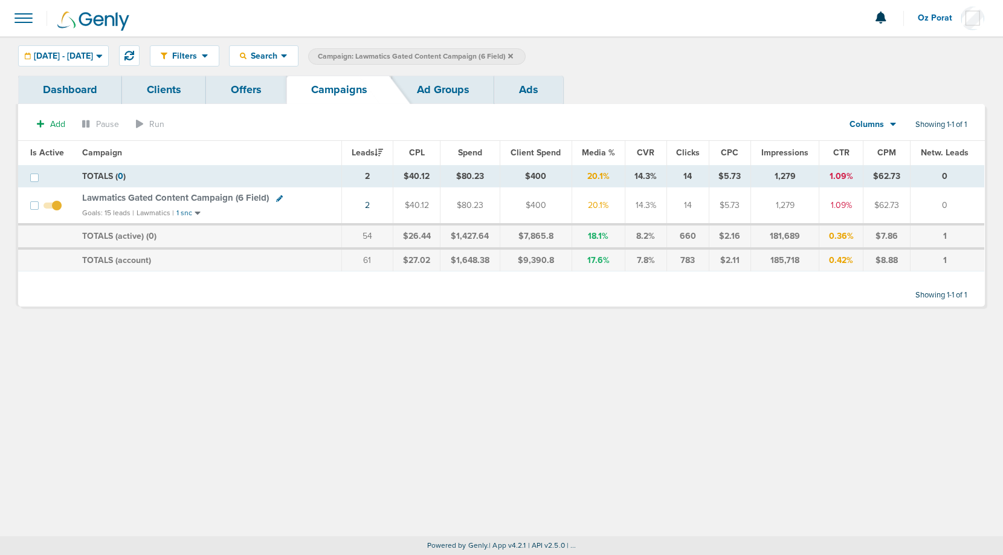
click at [513, 57] on icon at bounding box center [510, 55] width 5 height 5
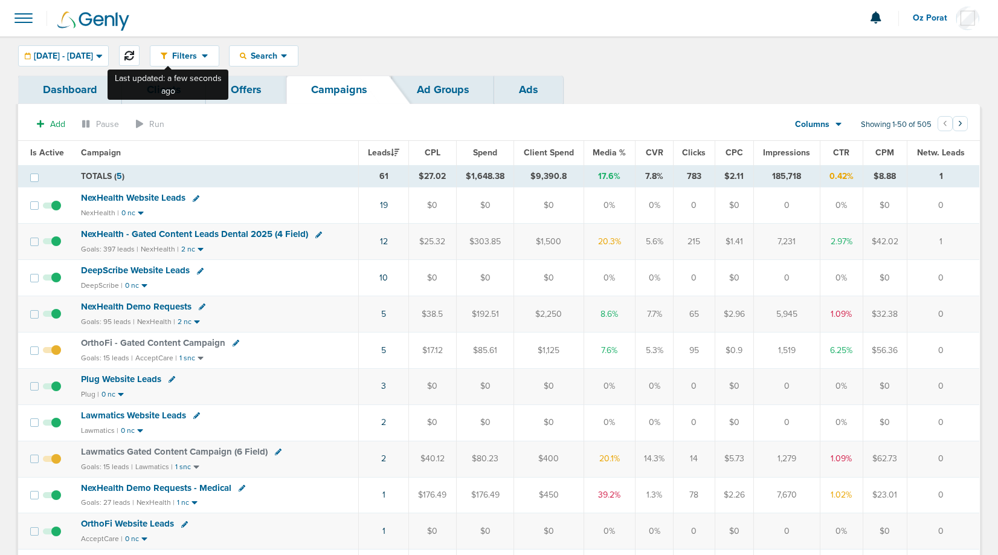
click at [134, 54] on icon at bounding box center [130, 56] width 10 height 10
click at [134, 53] on icon at bounding box center [130, 56] width 10 height 10
click at [71, 52] on span "[DATE] - [DATE]" at bounding box center [63, 56] width 59 height 8
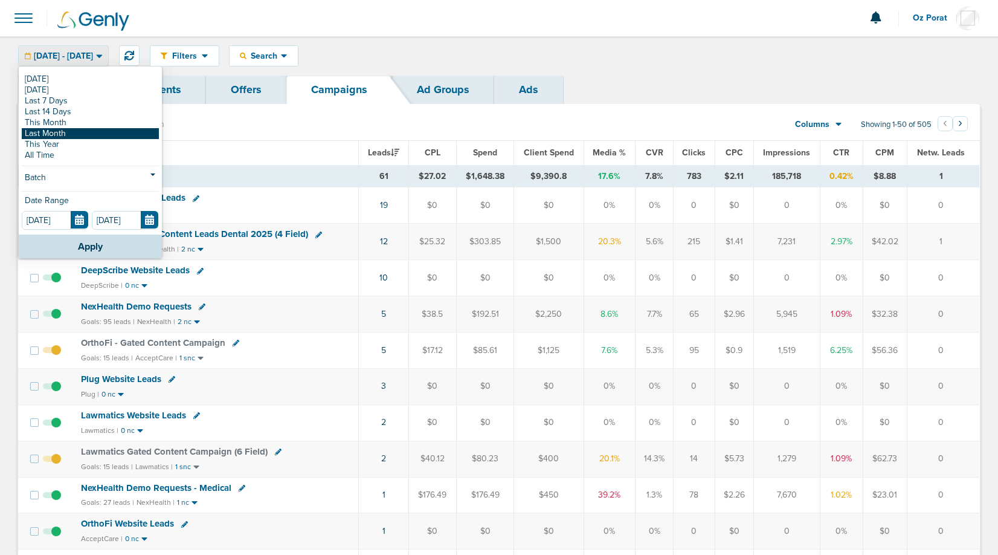
click at [61, 131] on link "Last Month" at bounding box center [90, 133] width 137 height 11
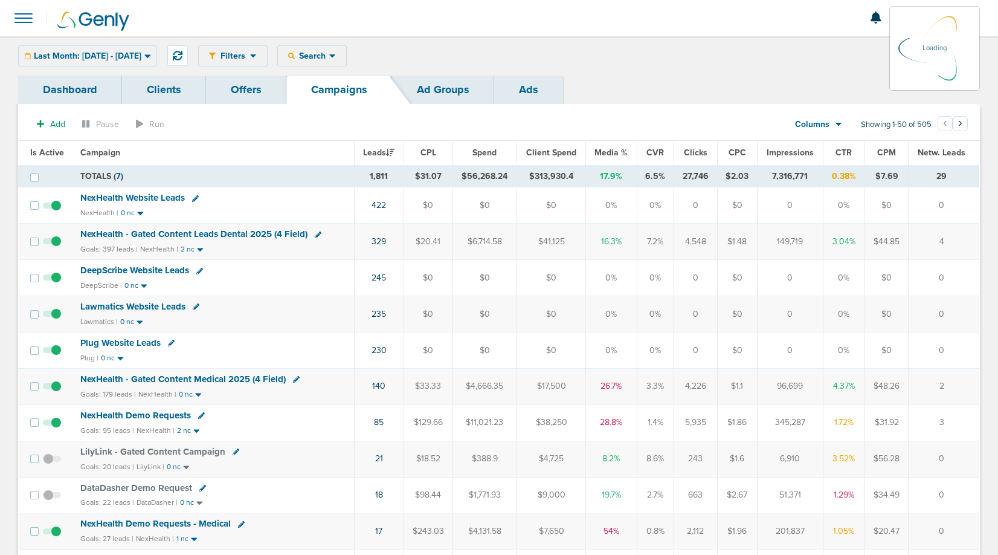
click at [841, 123] on icon at bounding box center [839, 125] width 6 height 4
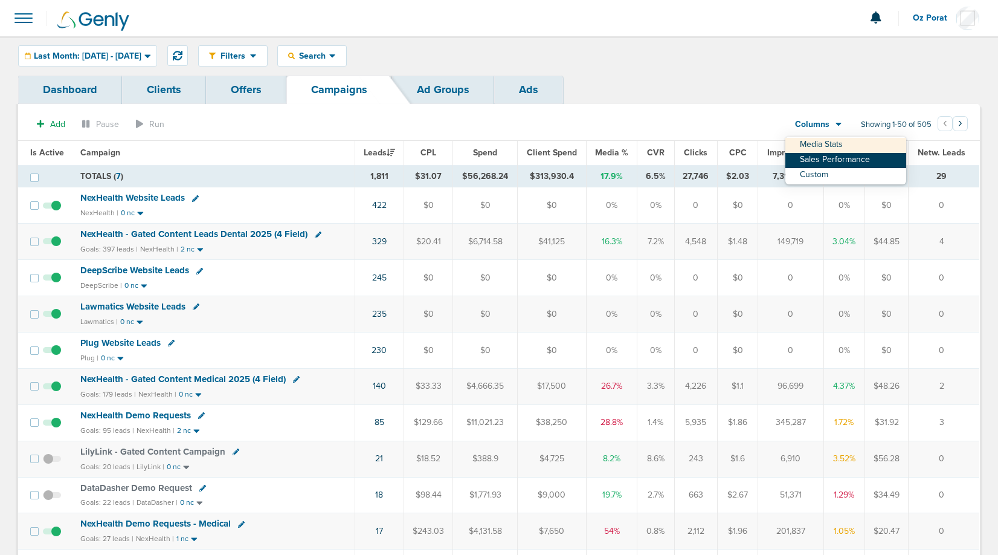
click at [823, 156] on link "Sales Performance" at bounding box center [846, 160] width 121 height 15
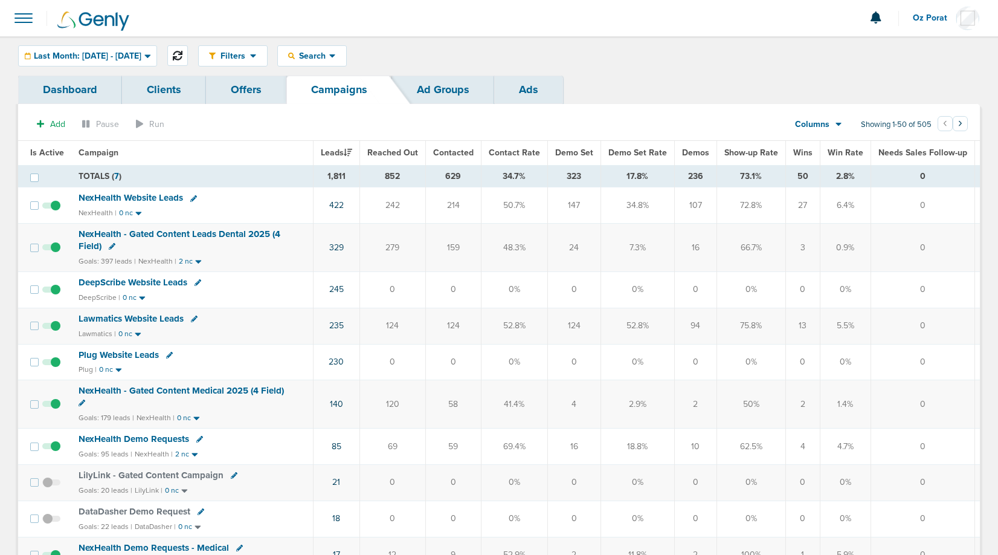
click at [188, 50] on button at bounding box center [177, 55] width 21 height 21
click at [99, 60] on span "Last Month: [DATE] - [DATE]" at bounding box center [88, 56] width 108 height 8
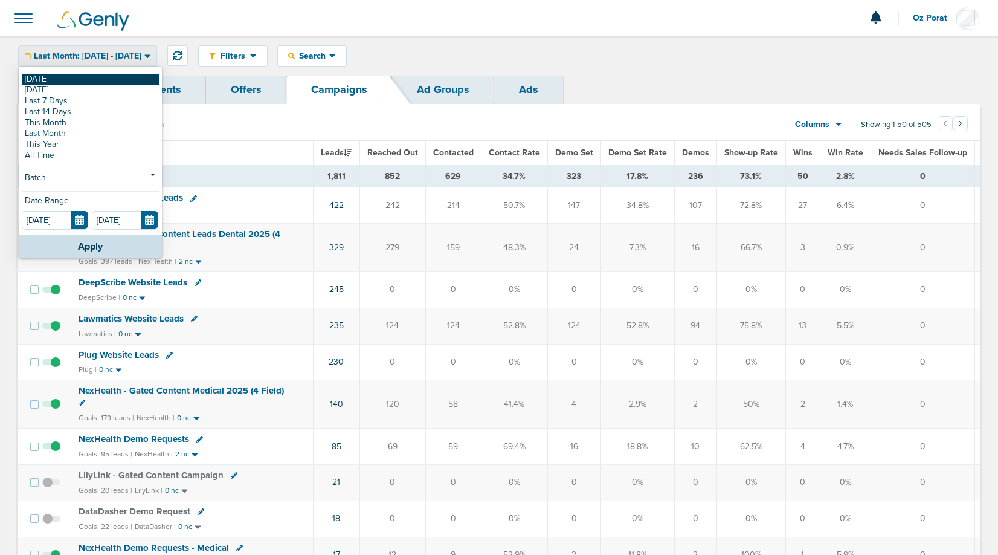
click at [69, 74] on link "[DATE]" at bounding box center [90, 79] width 137 height 11
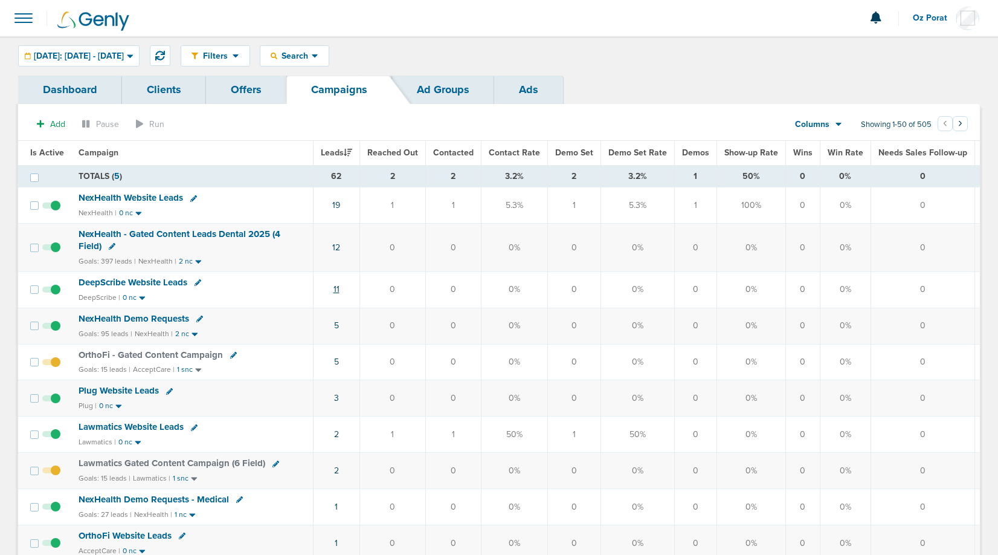
click at [335, 289] on link "11" at bounding box center [337, 289] width 6 height 10
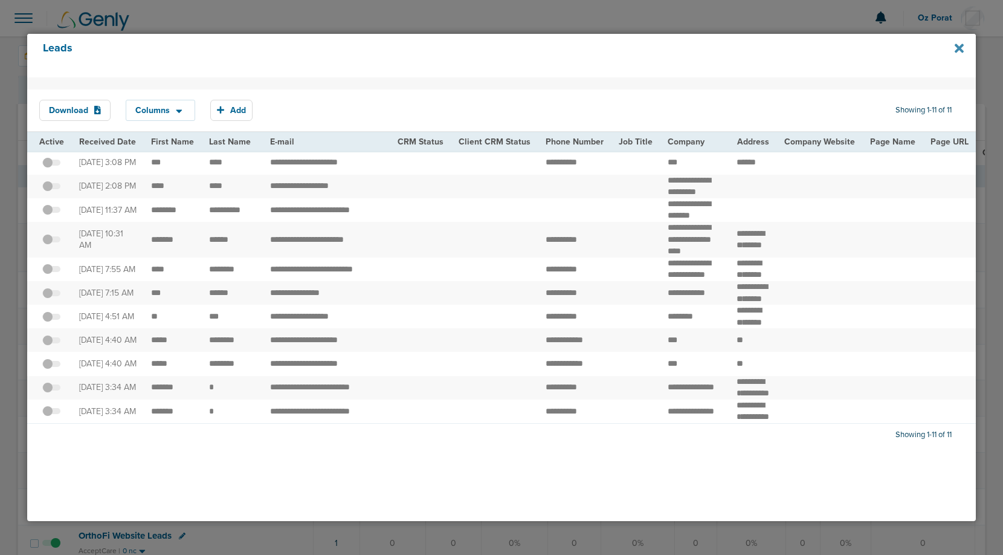
click at [957, 47] on icon at bounding box center [959, 48] width 9 height 9
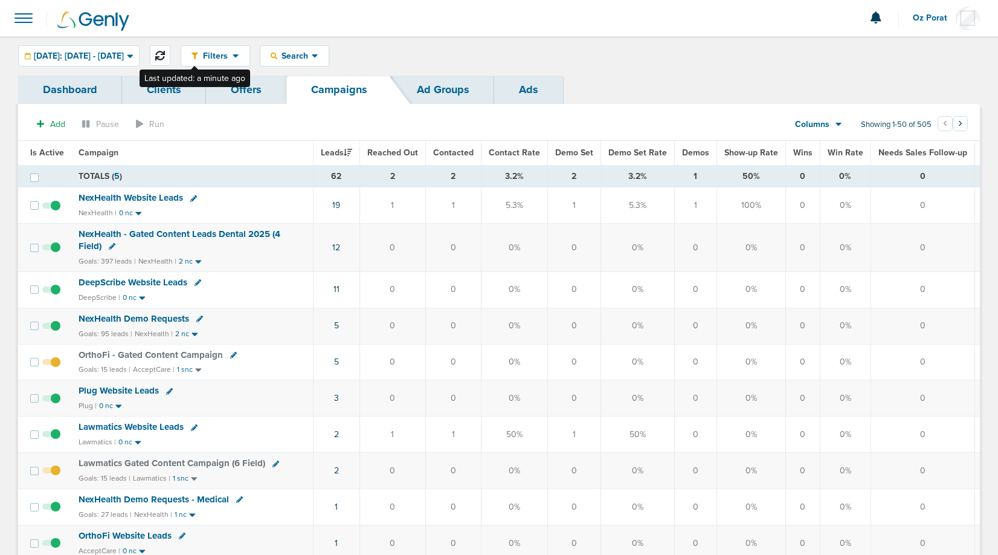
click at [165, 53] on icon at bounding box center [160, 56] width 10 height 10
click at [334, 204] on link "19" at bounding box center [336, 205] width 8 height 10
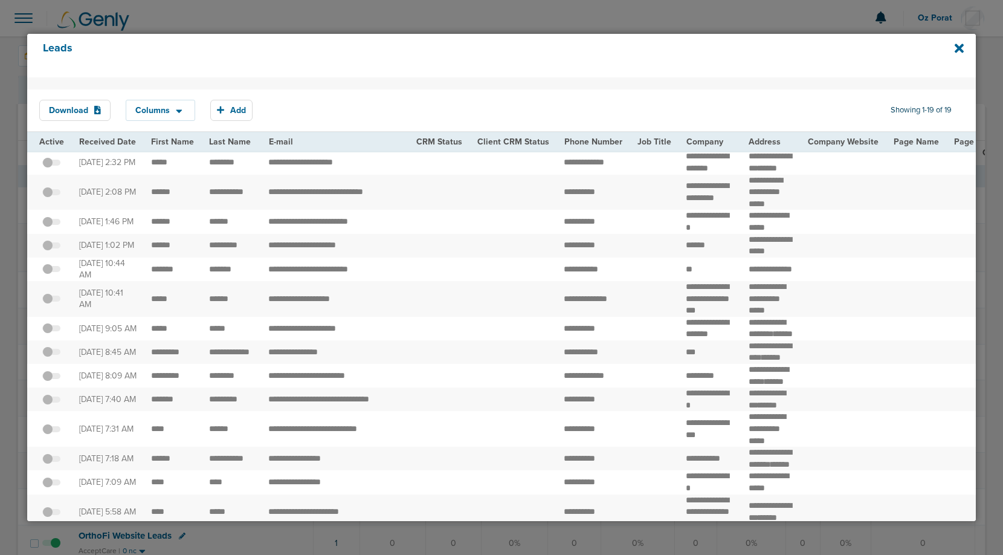
click at [968, 50] on div "Leads" at bounding box center [501, 56] width 949 height 44
click at [959, 50] on icon at bounding box center [959, 48] width 9 height 9
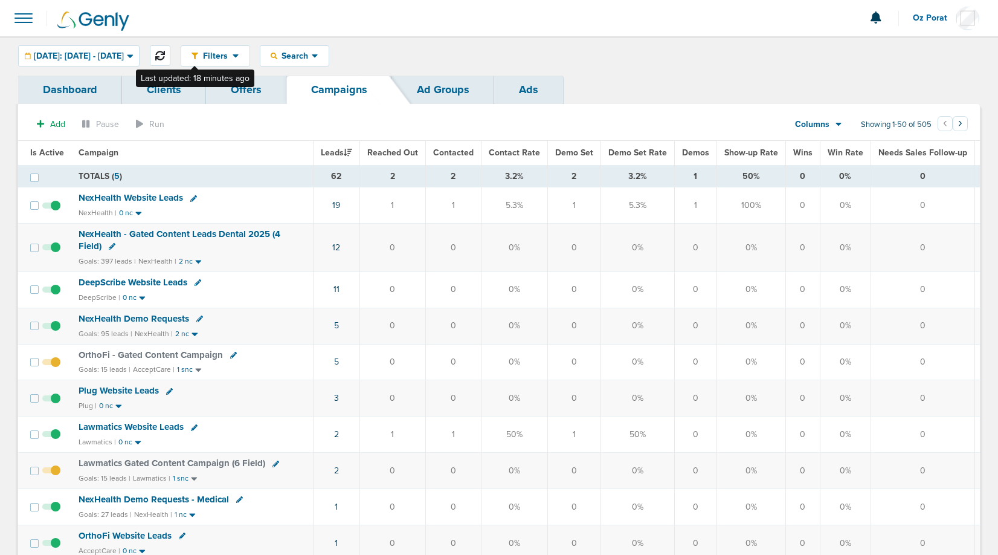
click at [165, 56] on icon at bounding box center [160, 56] width 10 height 10
click at [200, 44] on div "Filters Active Only Settings Status Active Inactive Objectives MQL SQL Traffic …" at bounding box center [499, 55] width 998 height 39
click at [165, 55] on icon at bounding box center [160, 56] width 10 height 10
click at [165, 52] on icon at bounding box center [160, 56] width 10 height 10
click at [335, 206] on link "20" at bounding box center [336, 205] width 10 height 10
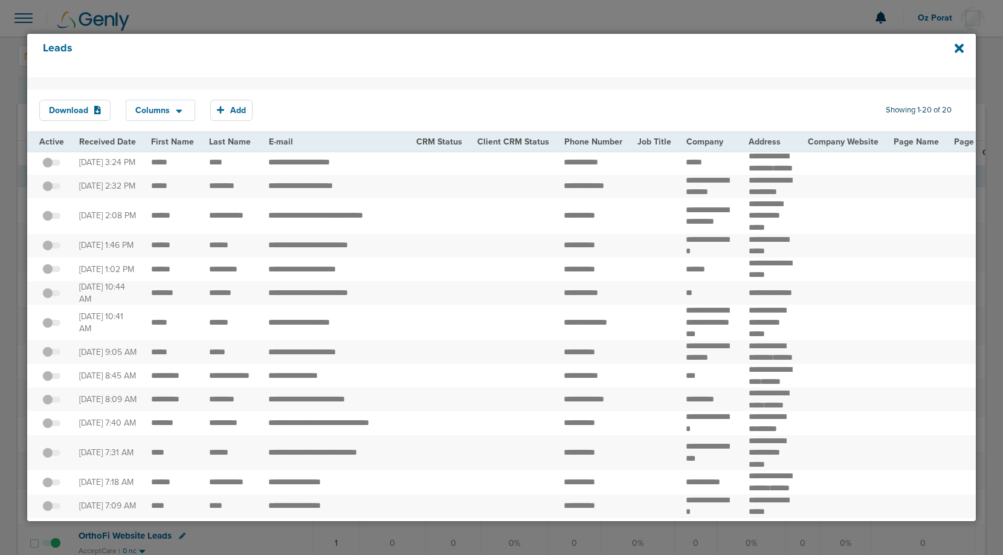
click at [146, 174] on td "*****" at bounding box center [173, 162] width 58 height 24
drag, startPoint x: 146, startPoint y: 176, endPoint x: 231, endPoint y: 176, distance: 85.2
click at [956, 50] on icon at bounding box center [959, 48] width 9 height 9
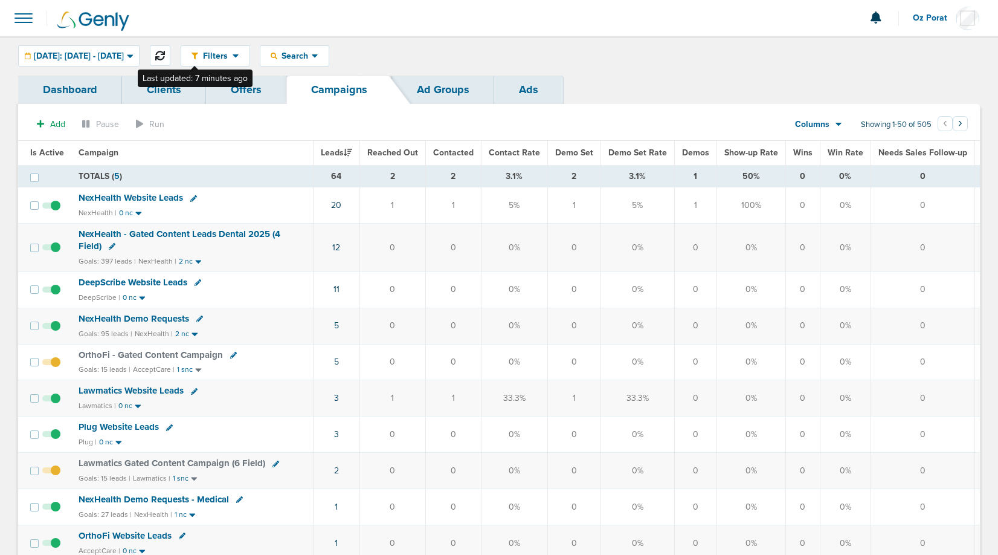
click at [165, 55] on icon at bounding box center [160, 56] width 10 height 10
click at [337, 396] on link "3" at bounding box center [336, 398] width 5 height 10
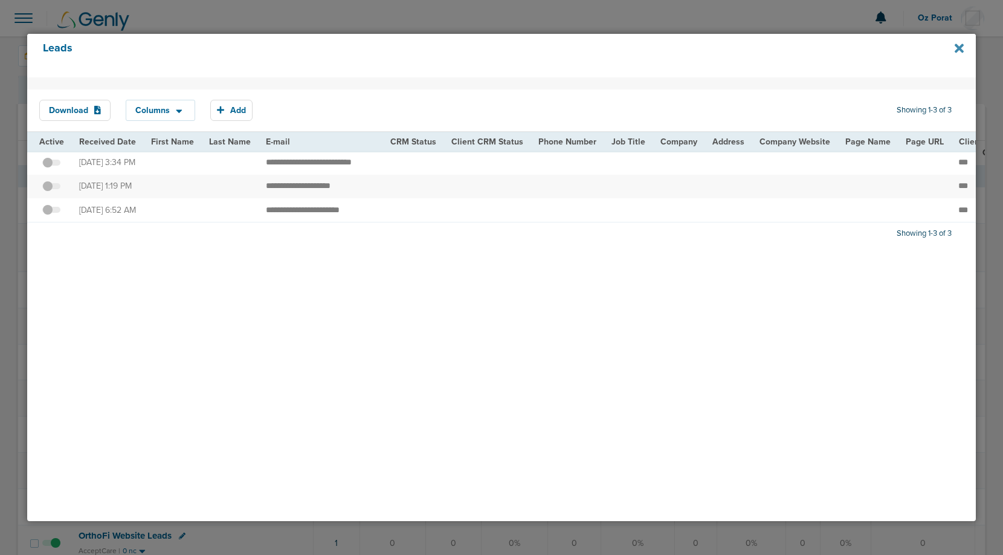
click at [960, 44] on icon at bounding box center [959, 48] width 9 height 13
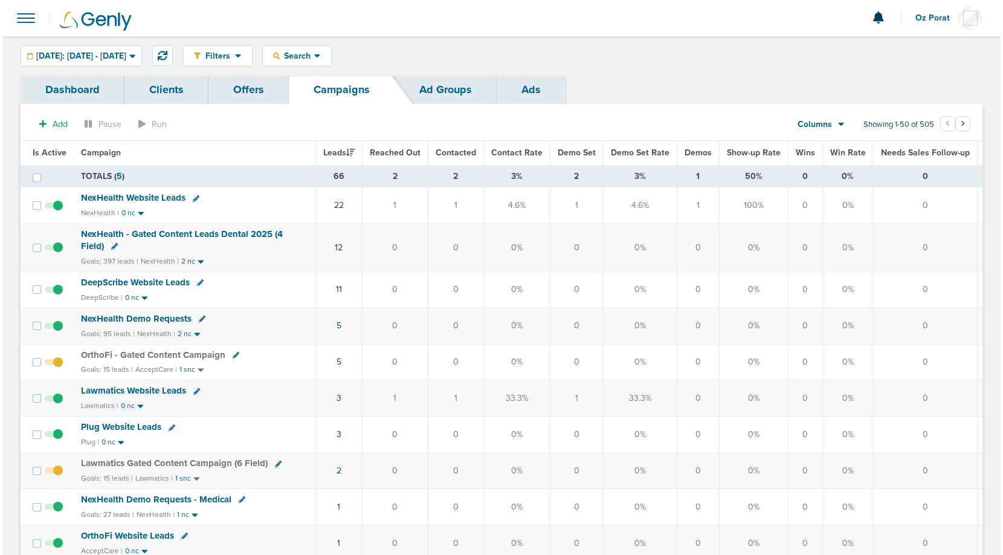
scroll to position [3, 0]
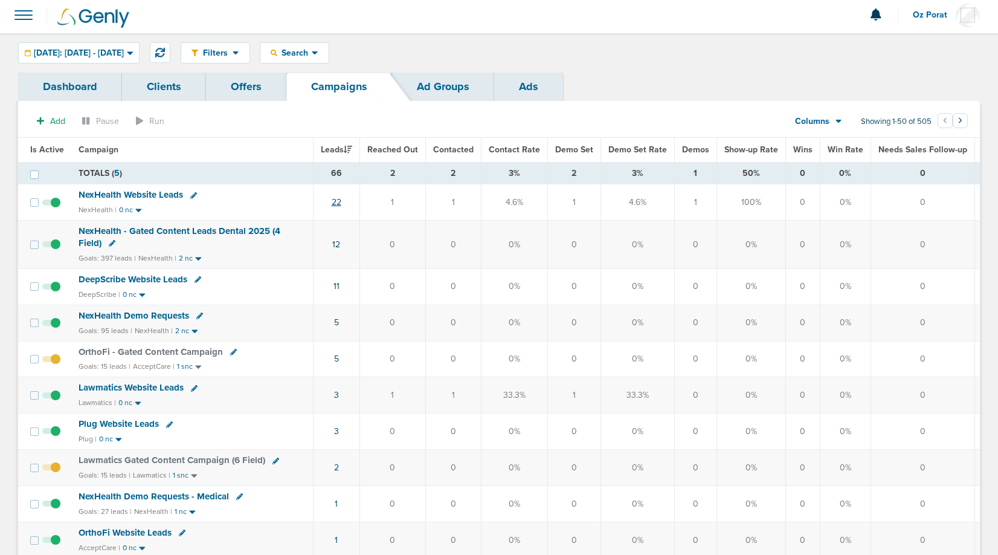
click at [337, 200] on link "22" at bounding box center [337, 202] width 10 height 10
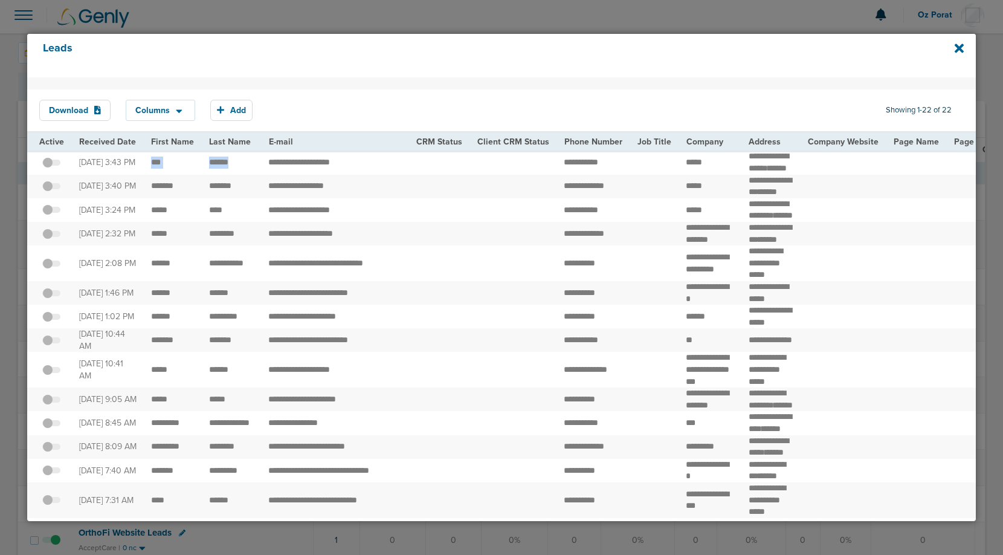
drag, startPoint x: 146, startPoint y: 166, endPoint x: 235, endPoint y: 167, distance: 89.5
click at [956, 45] on icon at bounding box center [959, 48] width 9 height 9
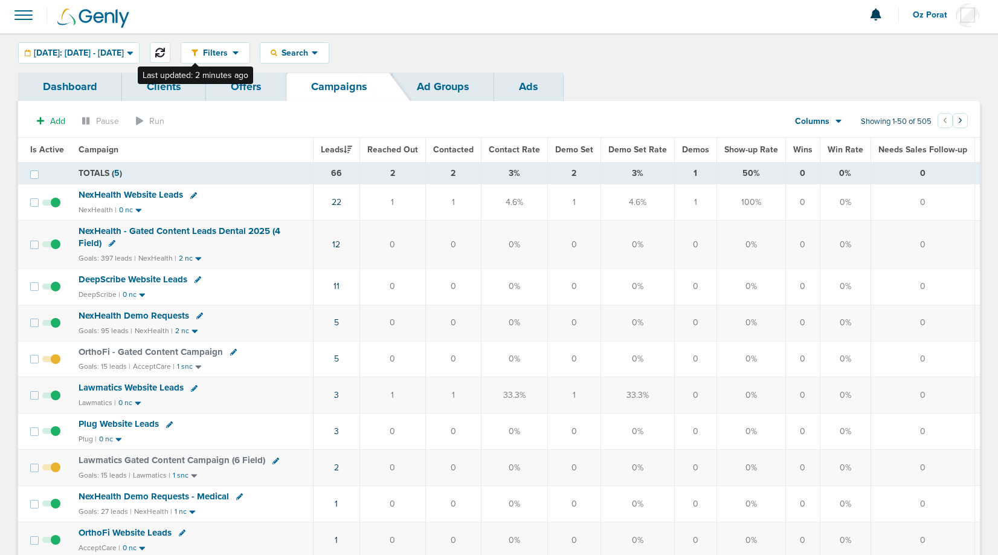
click at [170, 53] on button at bounding box center [160, 52] width 21 height 21
click at [165, 54] on icon at bounding box center [160, 53] width 10 height 10
click at [337, 394] on link "4" at bounding box center [336, 395] width 5 height 10
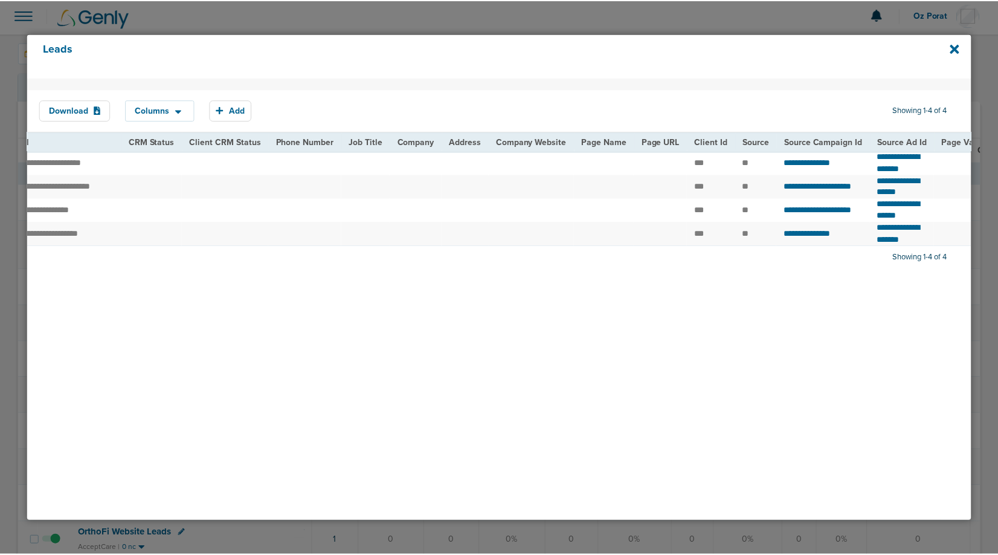
scroll to position [0, 272]
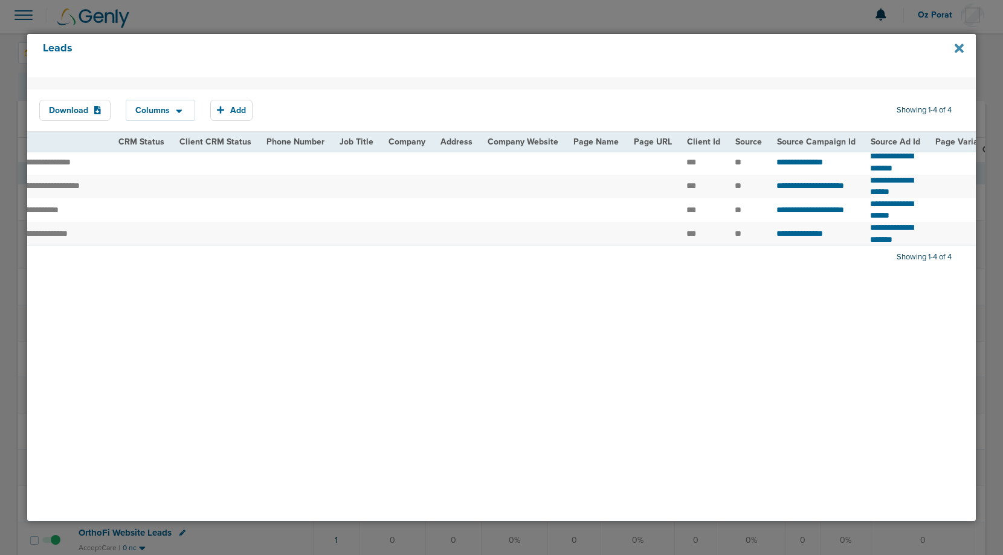
click at [959, 50] on icon at bounding box center [959, 48] width 9 height 13
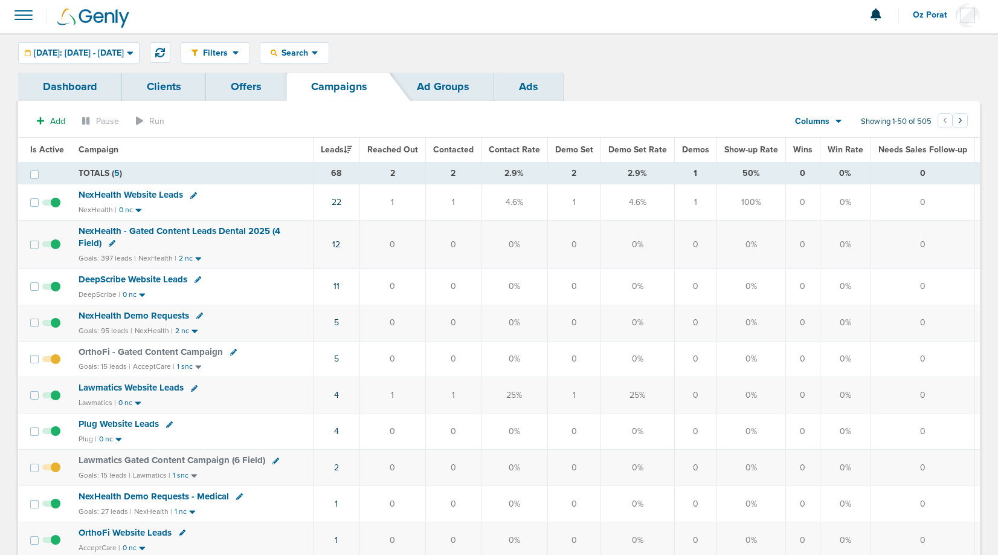
scroll to position [0, 0]
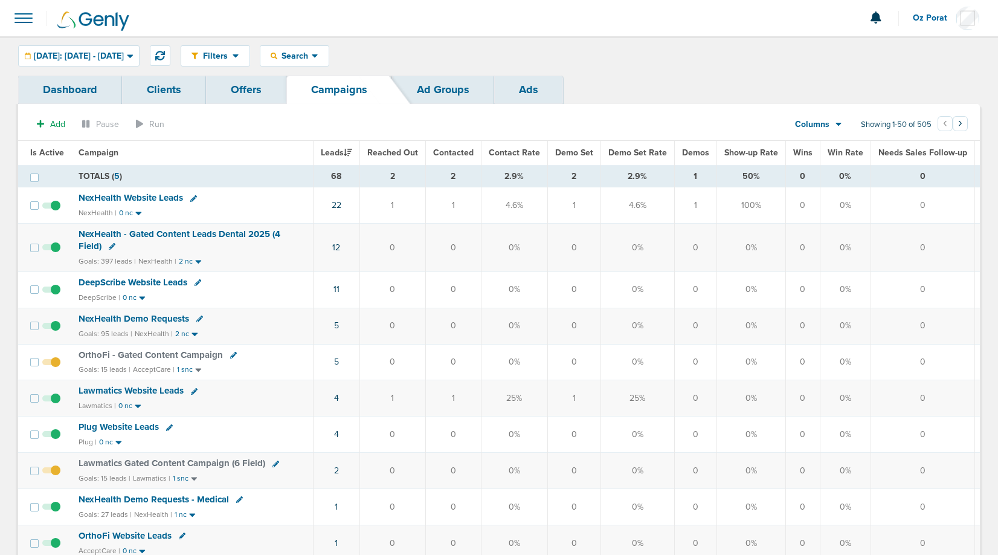
click at [28, 16] on span at bounding box center [23, 18] width 27 height 27
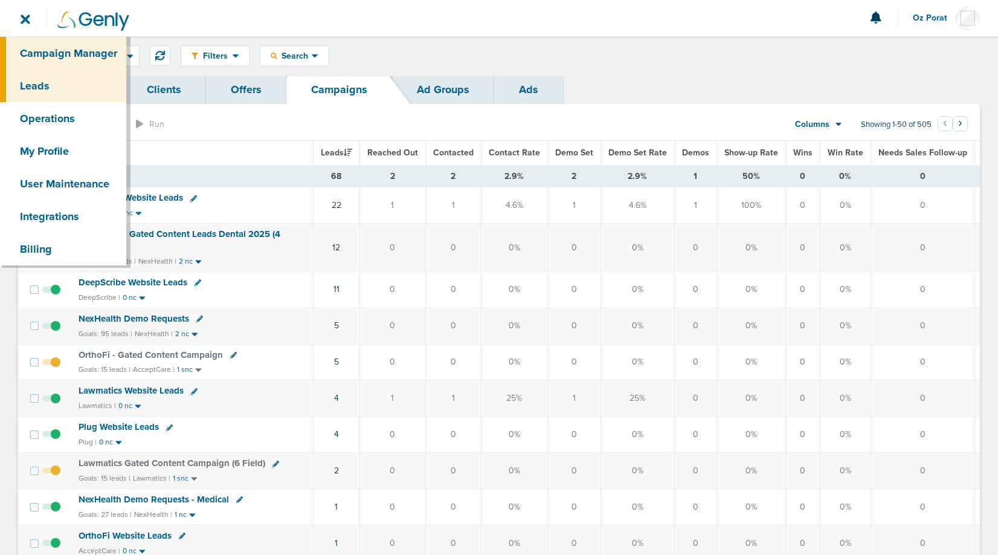
click at [53, 88] on link "Leads" at bounding box center [63, 86] width 126 height 33
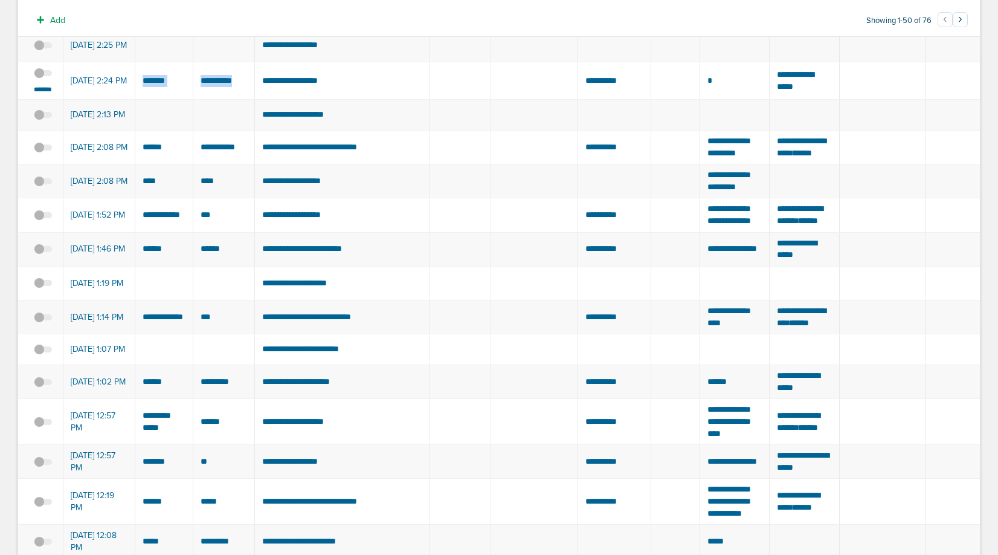
drag, startPoint x: 143, startPoint y: 137, endPoint x: 245, endPoint y: 139, distance: 102.2
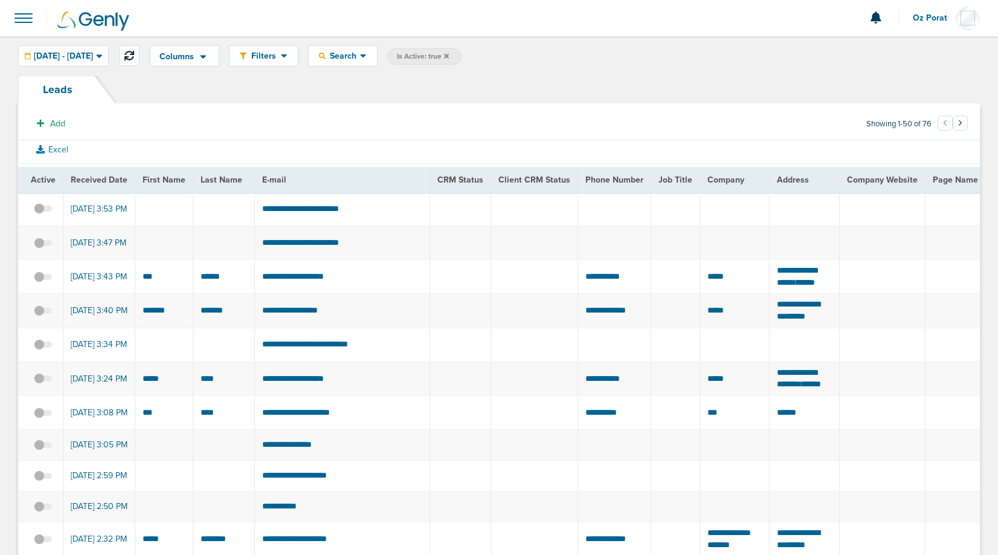
click at [134, 58] on icon at bounding box center [130, 56] width 10 height 10
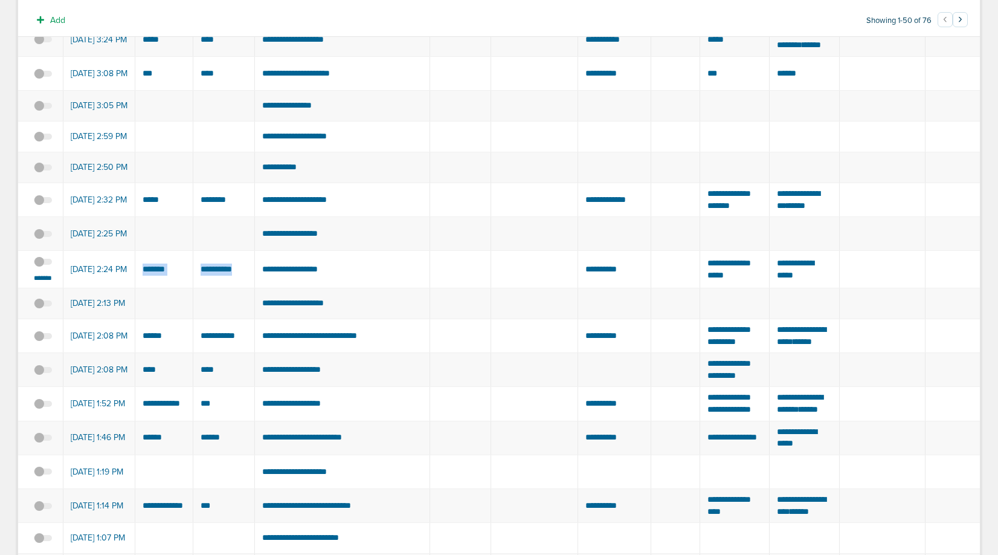
scroll to position [338, 0]
click at [45, 283] on small "*******" at bounding box center [42, 279] width 25 height 10
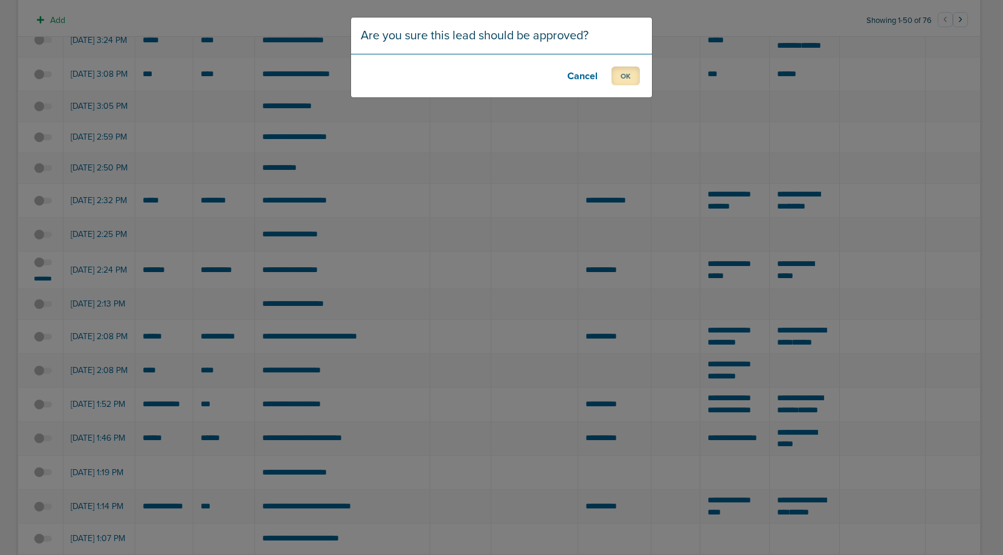
click at [622, 77] on button "OK" at bounding box center [626, 75] width 28 height 19
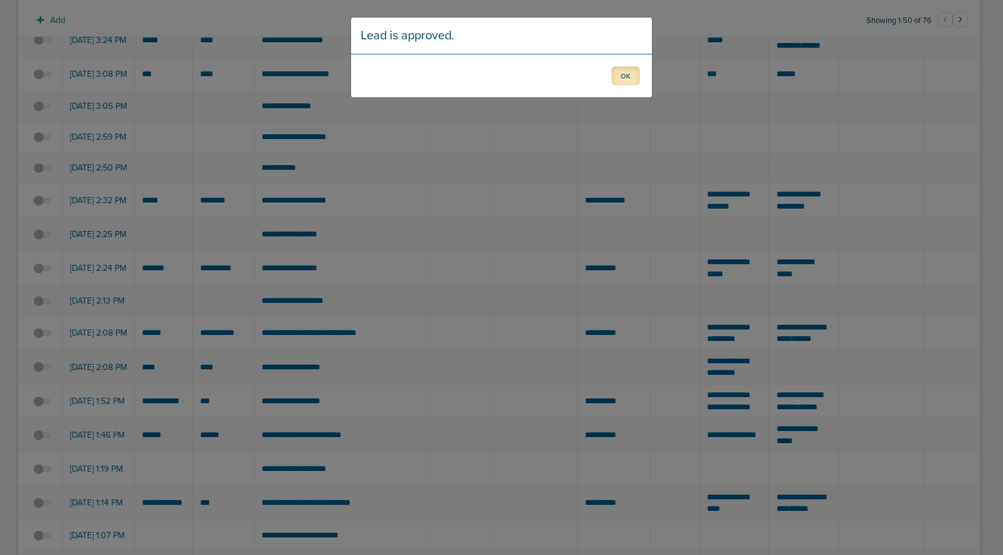
click at [630, 74] on button "OK" at bounding box center [626, 75] width 28 height 19
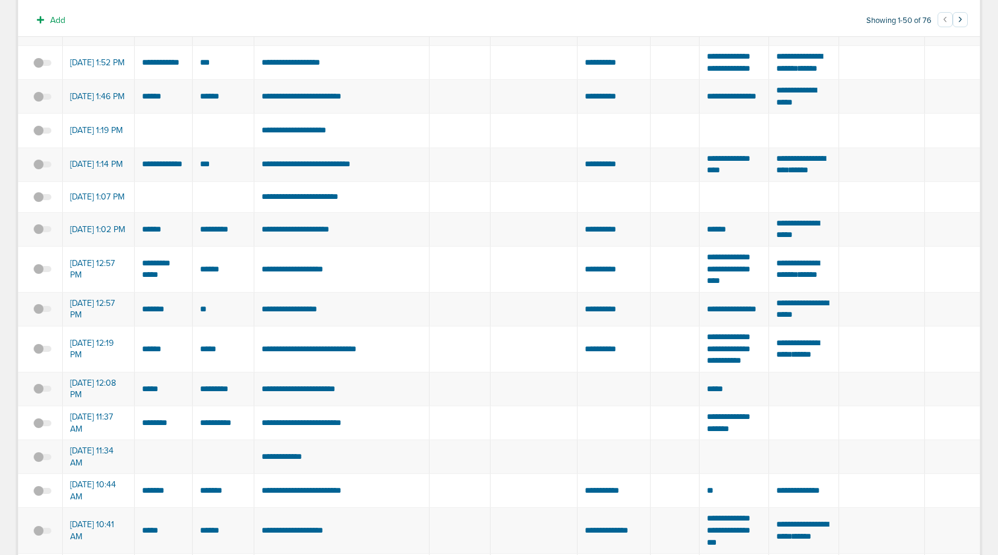
scroll to position [0, 0]
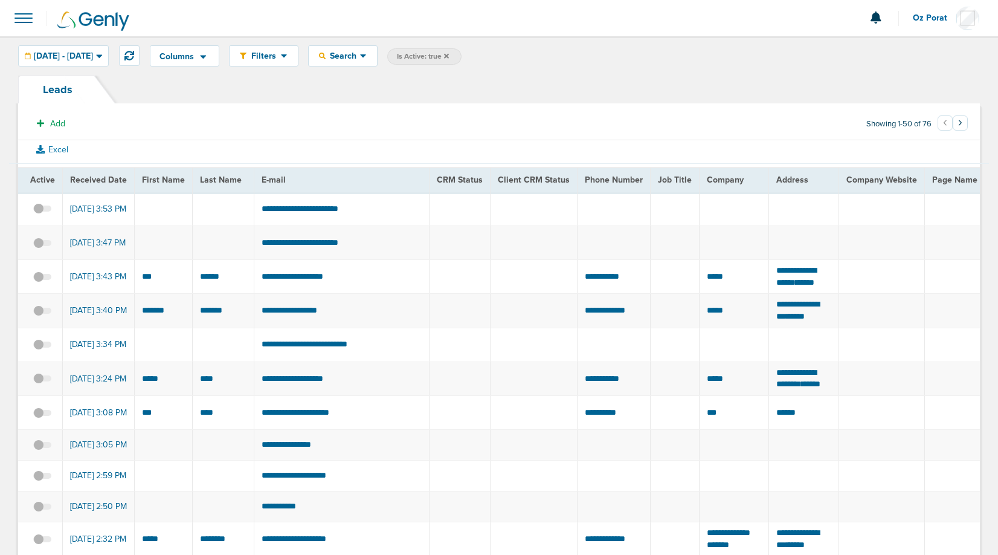
click at [21, 14] on span at bounding box center [23, 18] width 27 height 27
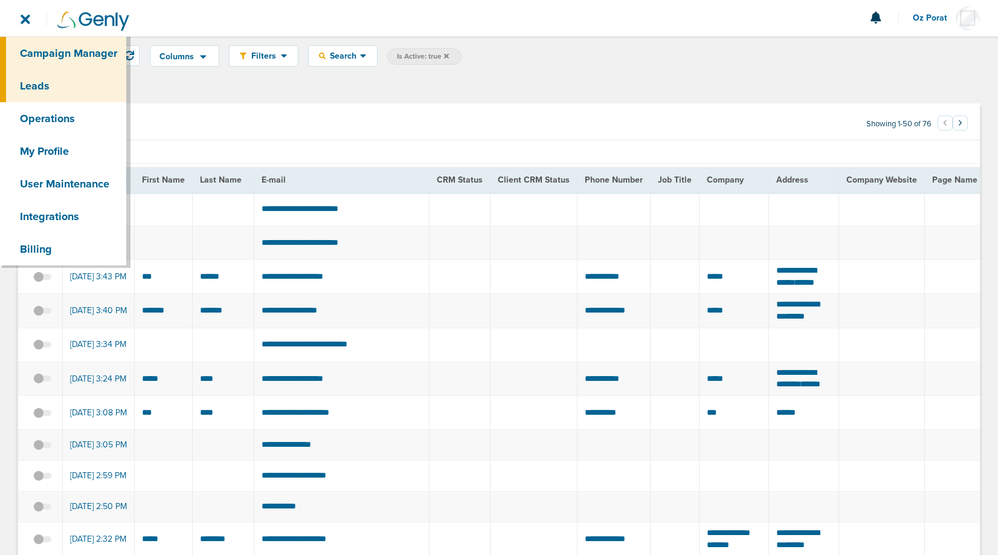
click at [72, 50] on link "Campaign Manager" at bounding box center [63, 53] width 126 height 33
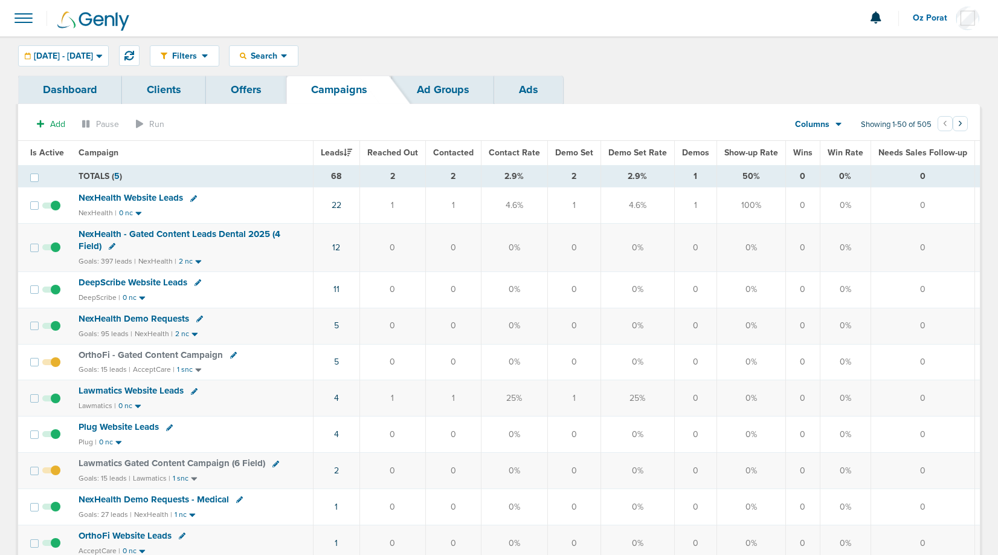
click at [821, 124] on span "Columns" at bounding box center [812, 124] width 34 height 12
click at [818, 138] on link "Media Stats" at bounding box center [846, 145] width 121 height 15
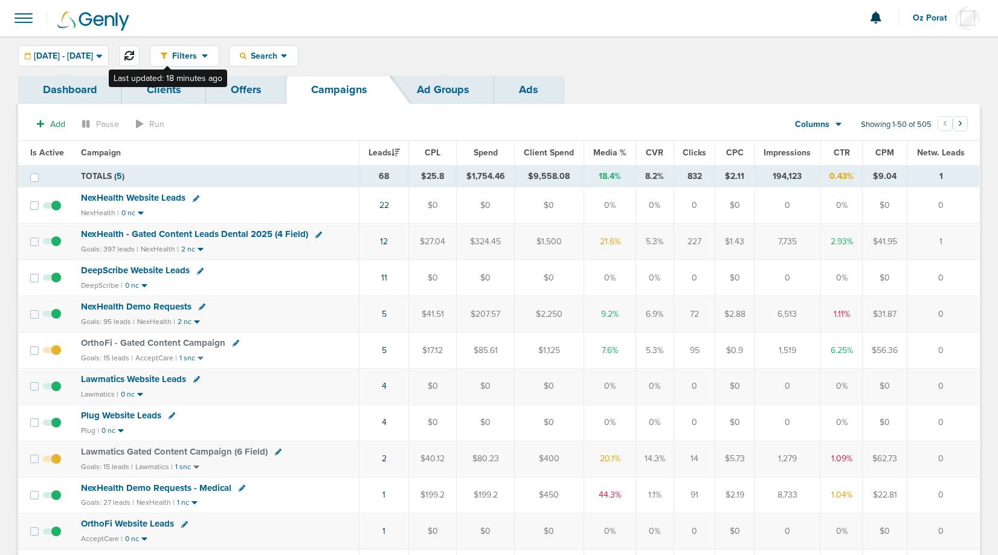
click at [134, 54] on icon at bounding box center [130, 56] width 10 height 10
click at [385, 276] on link "11" at bounding box center [384, 278] width 6 height 10
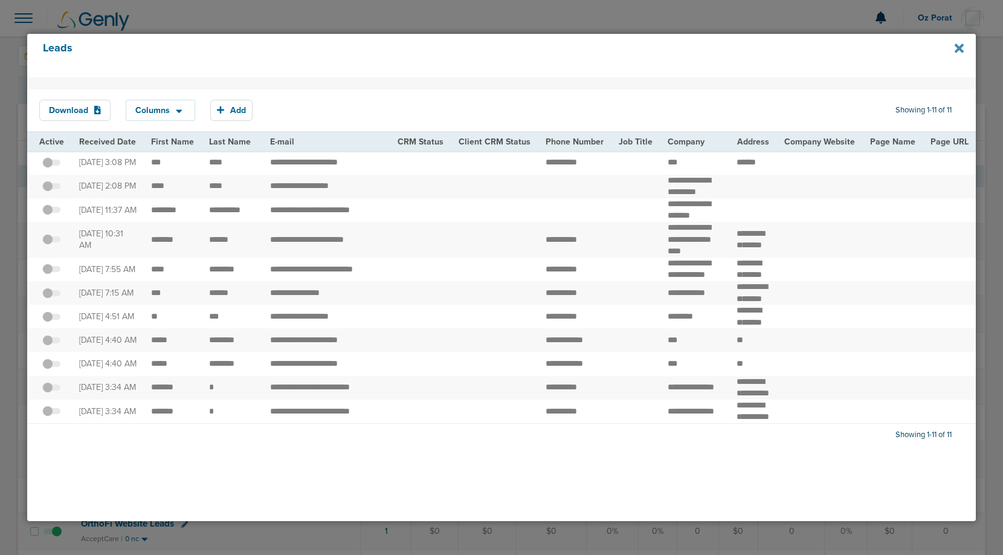
click at [960, 45] on icon at bounding box center [959, 48] width 9 height 13
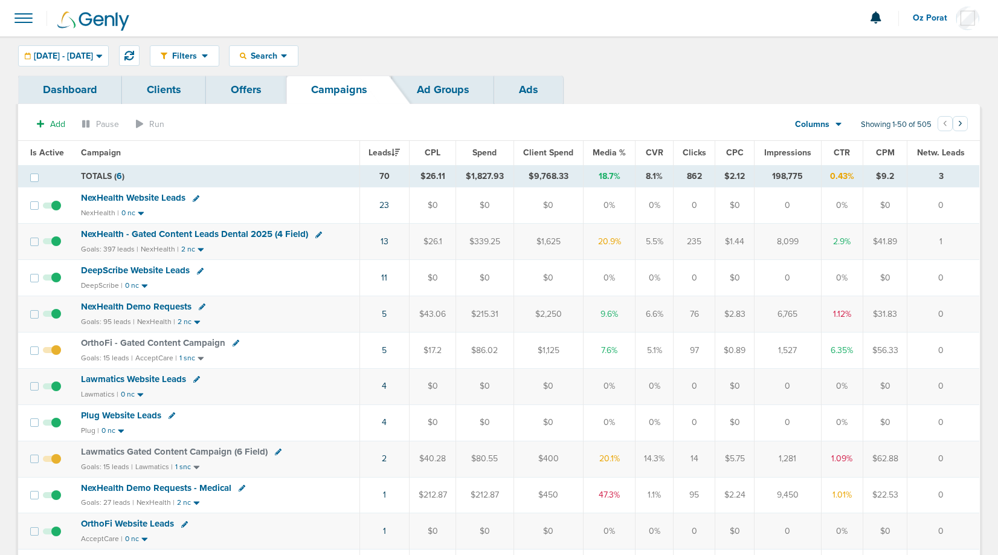
click at [25, 14] on span at bounding box center [23, 18] width 27 height 27
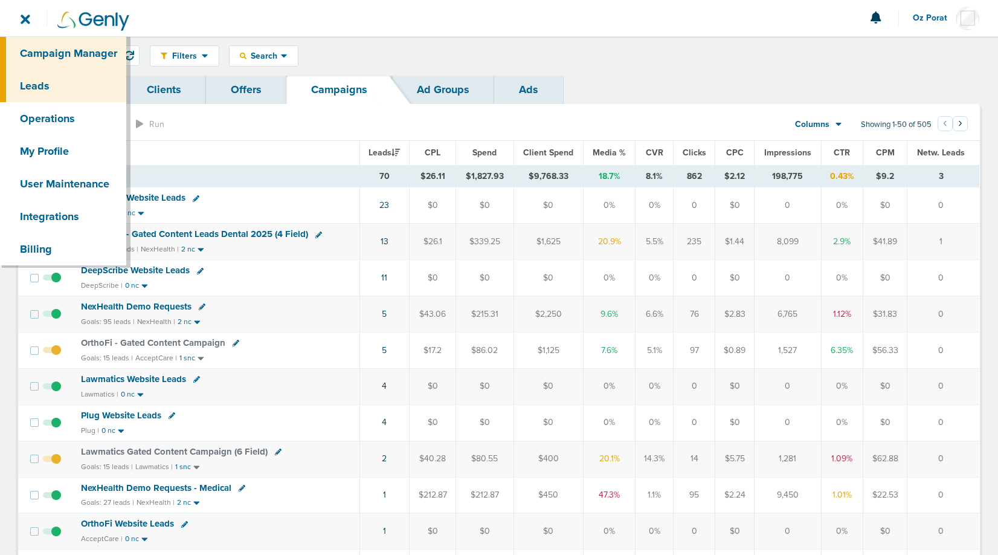
click at [44, 89] on link "Leads" at bounding box center [63, 86] width 126 height 33
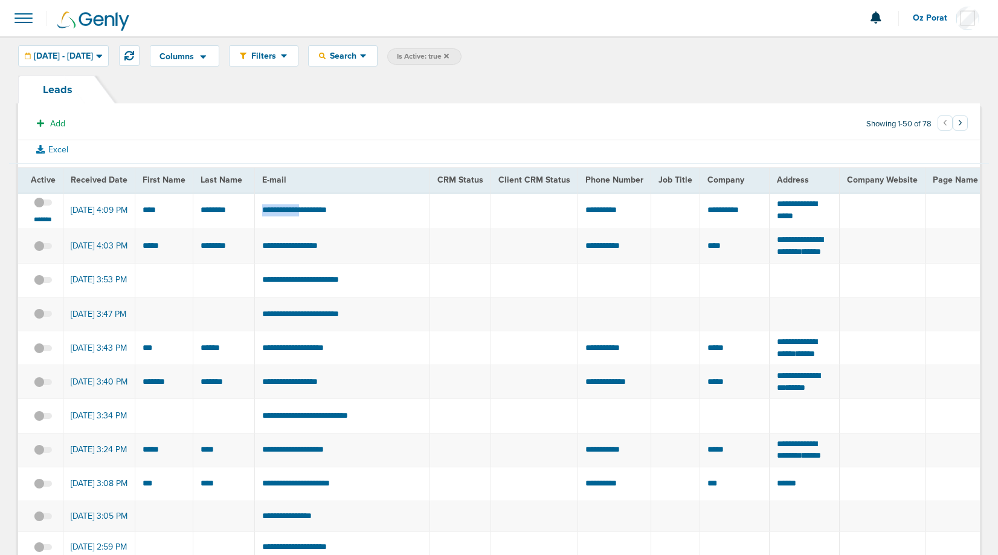
drag, startPoint x: 257, startPoint y: 211, endPoint x: 309, endPoint y: 212, distance: 52.6
click at [309, 212] on td "**********" at bounding box center [341, 210] width 175 height 37
copy td "**********"
click at [42, 209] on span at bounding box center [43, 209] width 18 height 0
click at [43, 205] on input "checkbox" at bounding box center [43, 205] width 0 height 0
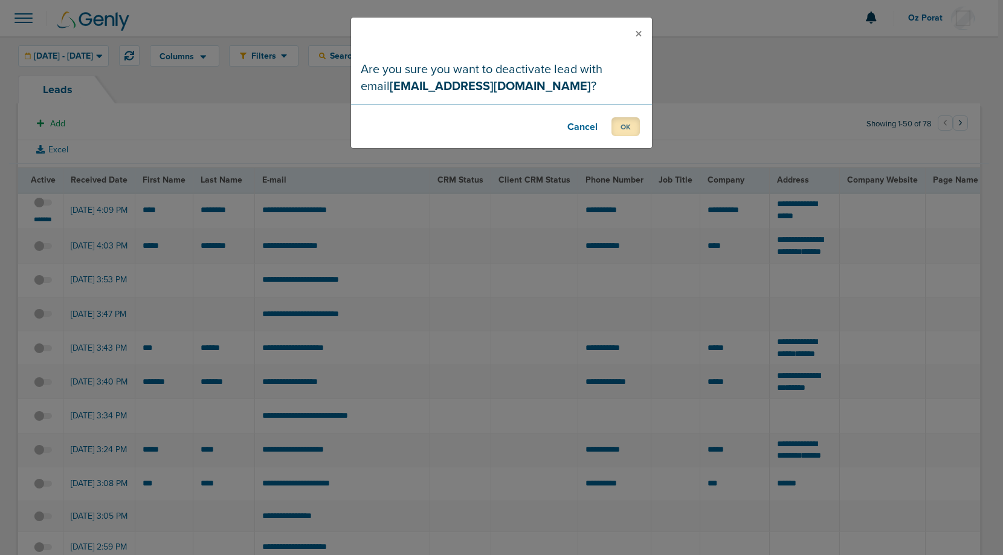
click at [617, 127] on button "OK" at bounding box center [626, 126] width 28 height 19
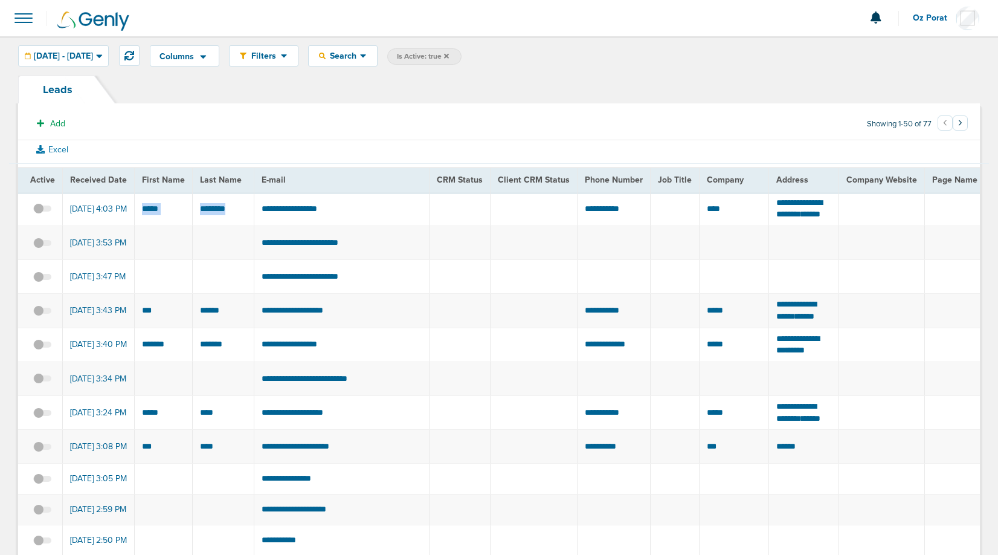
drag, startPoint x: 138, startPoint y: 221, endPoint x: 240, endPoint y: 222, distance: 102.1
click at [140, 60] on button at bounding box center [129, 55] width 21 height 21
click at [134, 53] on icon at bounding box center [130, 56] width 10 height 10
click at [30, 19] on span at bounding box center [23, 18] width 27 height 27
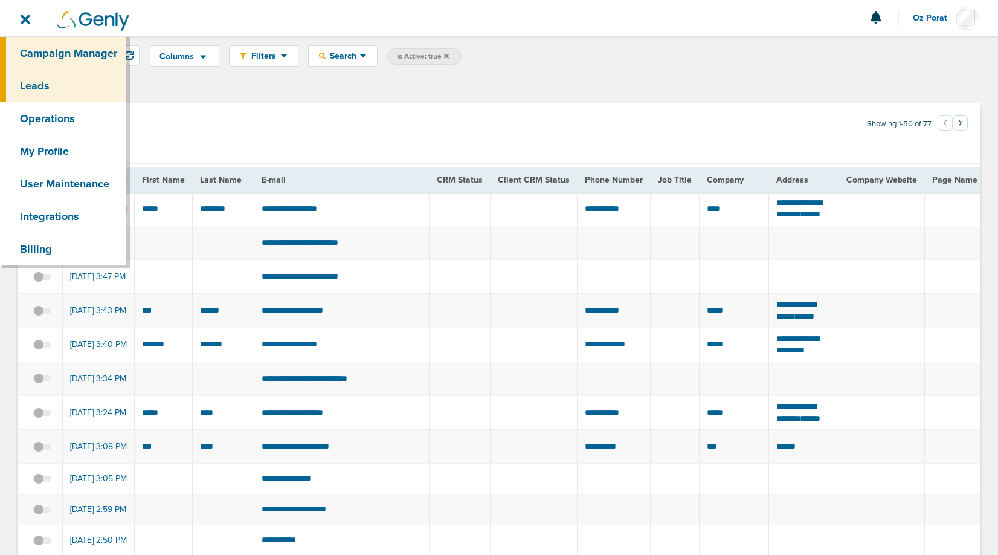
click at [53, 64] on link "Campaign Manager" at bounding box center [63, 53] width 126 height 33
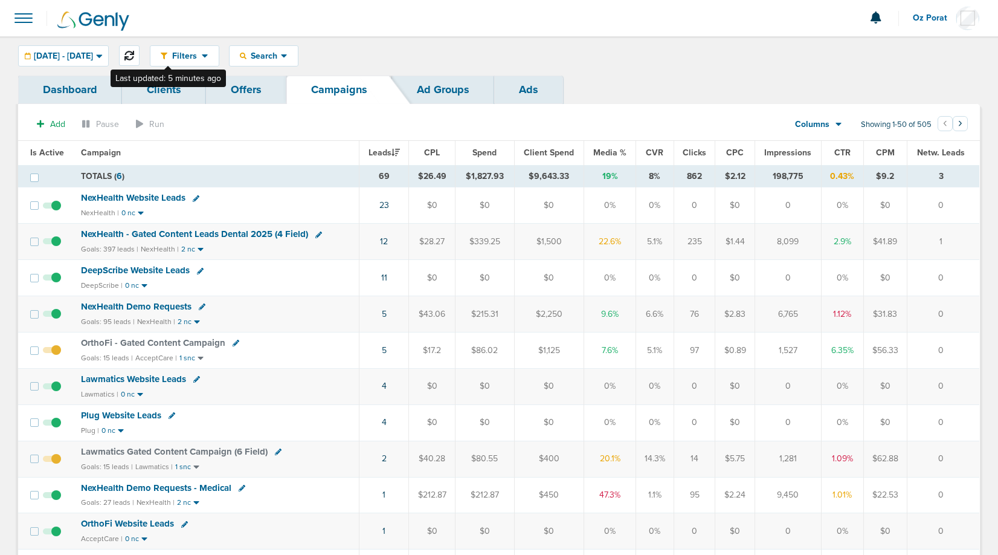
click at [134, 57] on icon at bounding box center [130, 56] width 10 height 10
click at [134, 56] on icon at bounding box center [130, 56] width 10 height 10
click at [93, 54] on span "[DATE] - [DATE]" at bounding box center [63, 56] width 59 height 8
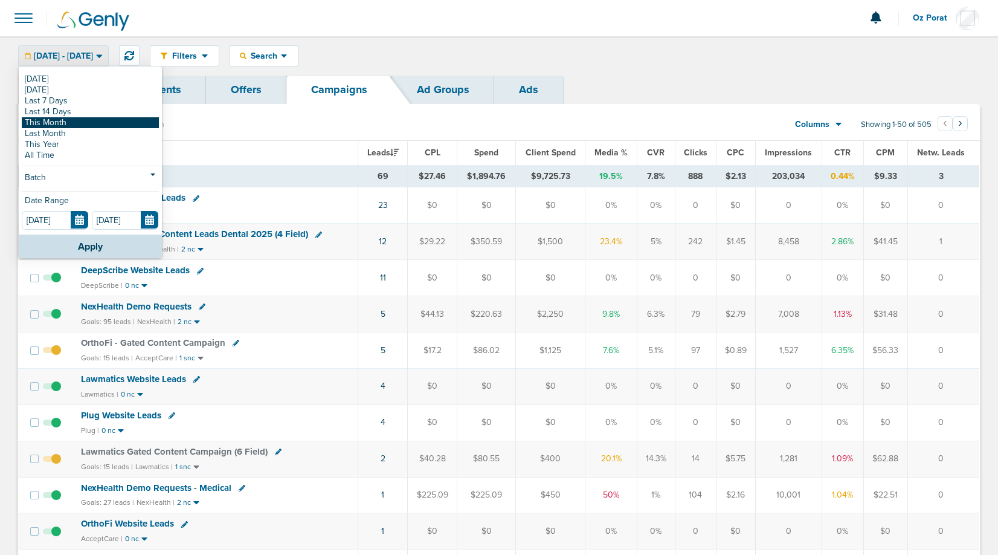
click at [87, 118] on link "This Month" at bounding box center [90, 122] width 137 height 11
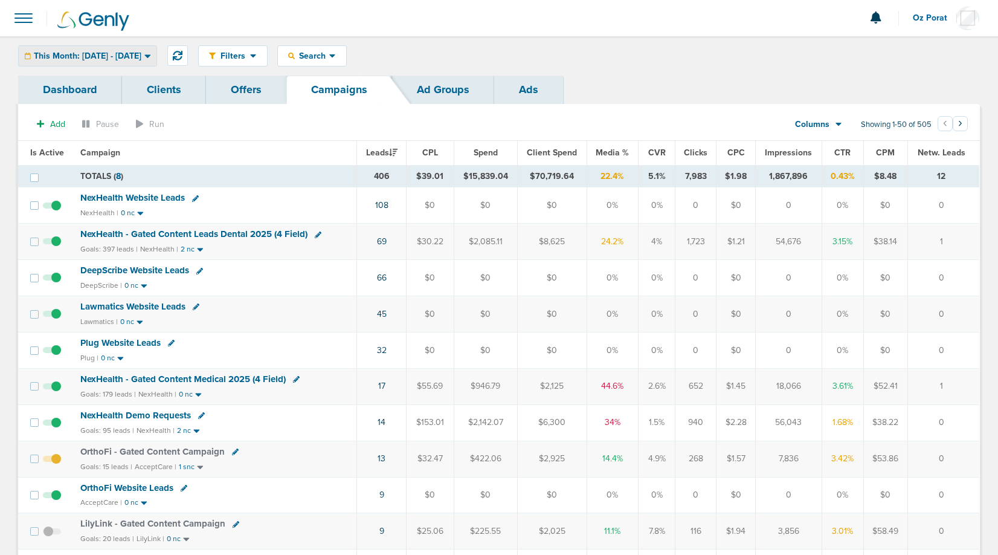
click at [138, 50] on div "This Month: [DATE] - [DATE]" at bounding box center [88, 56] width 138 height 20
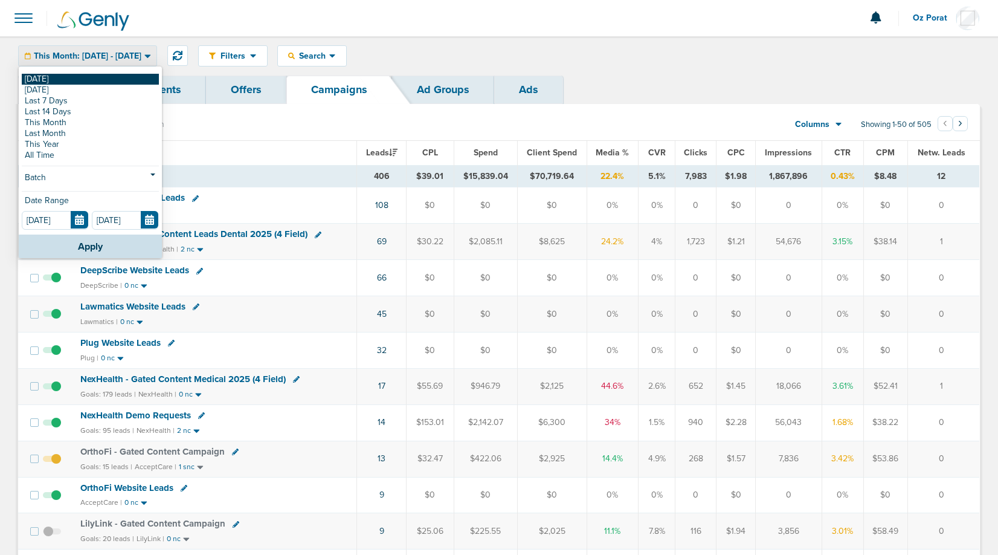
click at [77, 82] on link "[DATE]" at bounding box center [90, 79] width 137 height 11
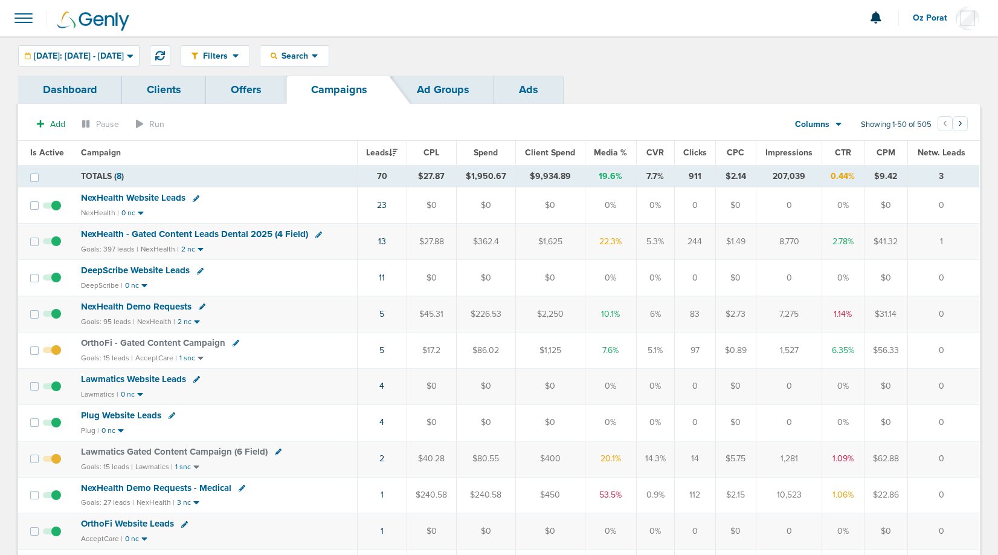
click at [24, 24] on span at bounding box center [23, 18] width 27 height 27
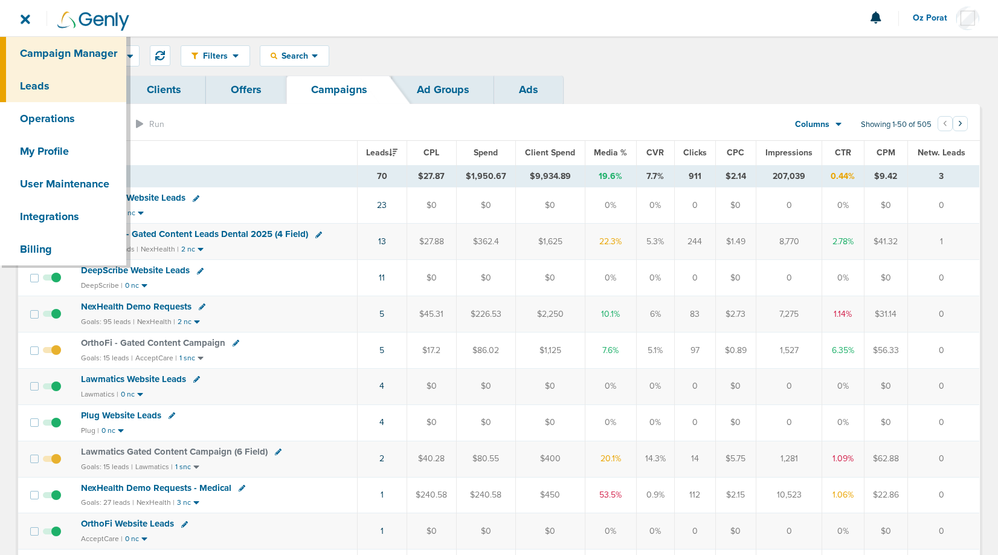
click at [56, 79] on link "Leads" at bounding box center [63, 86] width 126 height 33
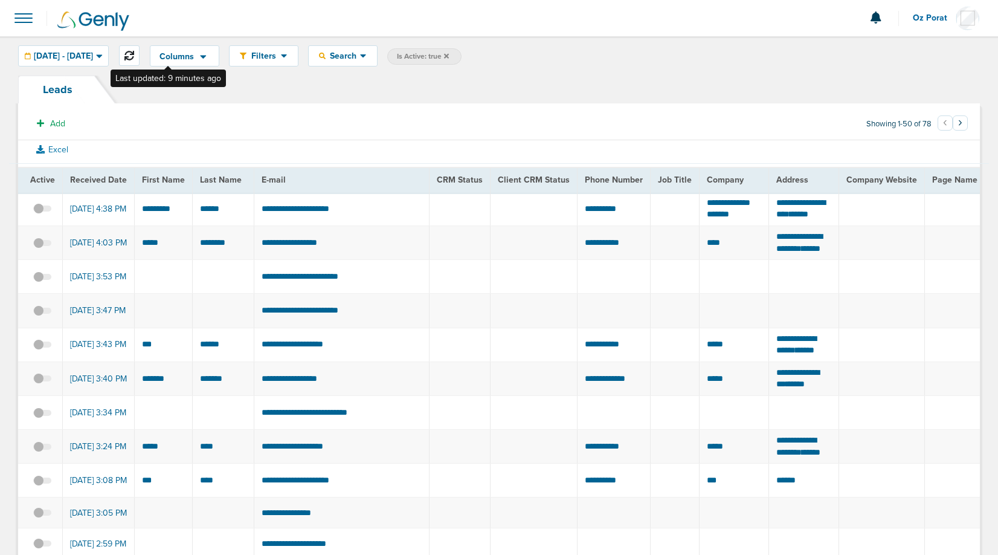
click at [134, 56] on icon at bounding box center [130, 56] width 10 height 10
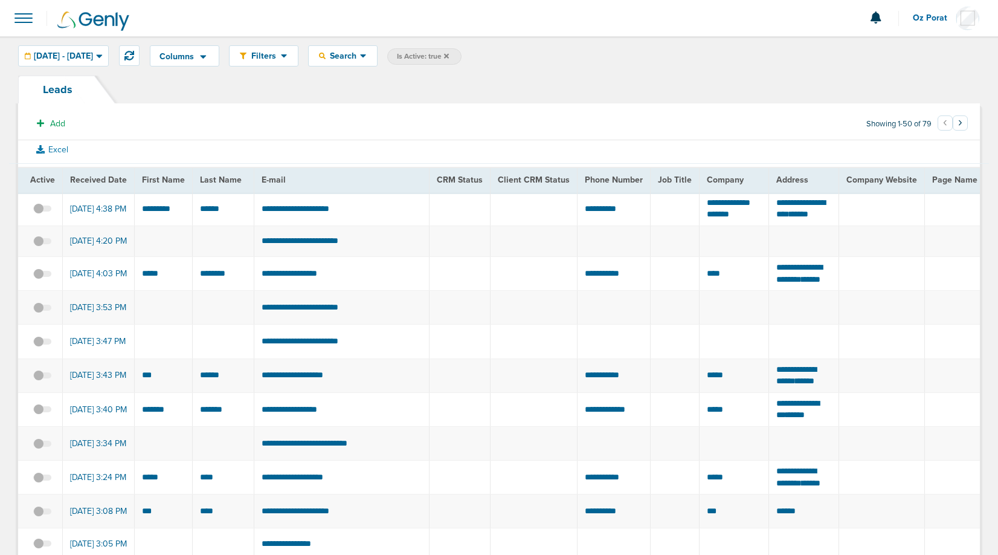
click at [21, 19] on span at bounding box center [23, 18] width 27 height 27
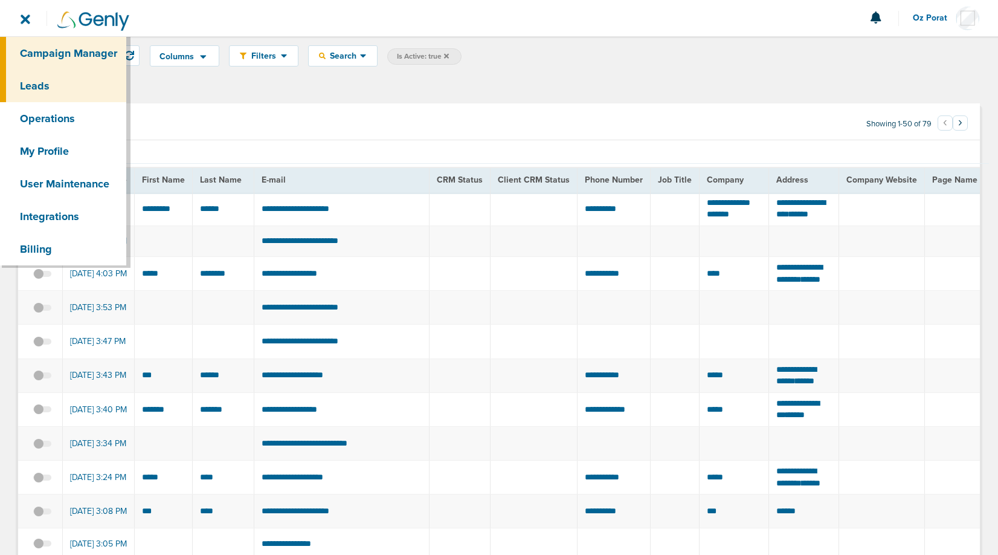
click at [45, 54] on link "Campaign Manager" at bounding box center [63, 53] width 126 height 33
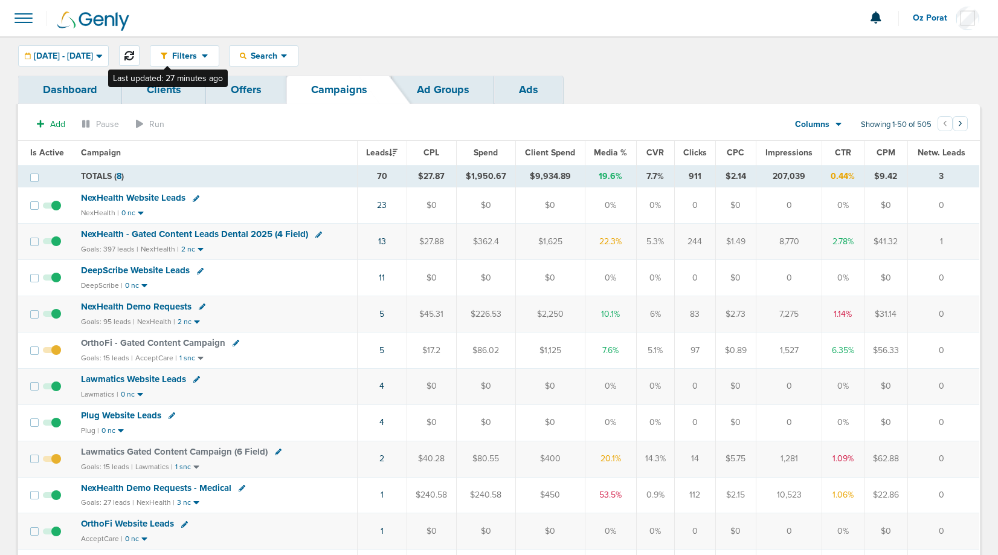
click at [140, 53] on button at bounding box center [129, 55] width 21 height 21
click at [90, 54] on span "[DATE] - [DATE]" at bounding box center [63, 56] width 59 height 8
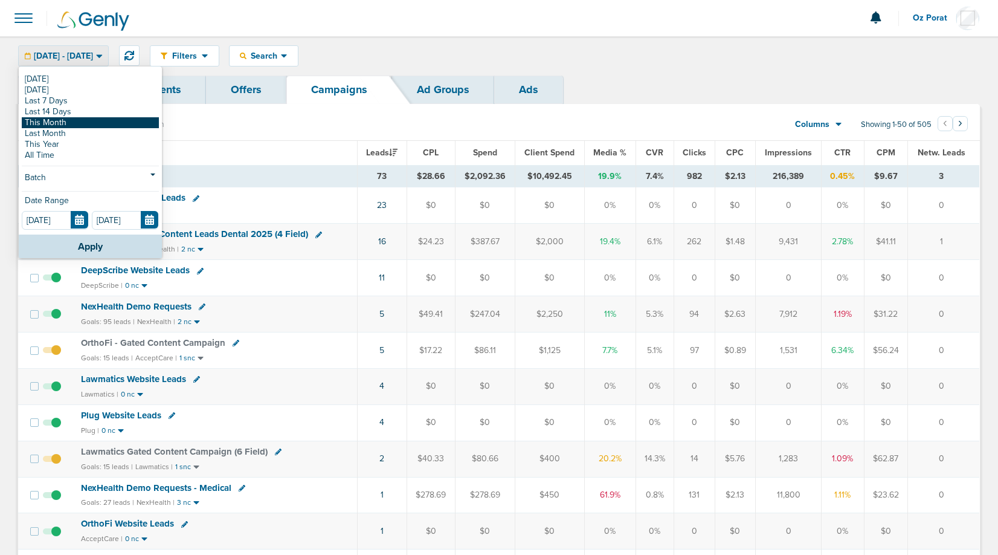
click at [74, 123] on link "This Month" at bounding box center [90, 122] width 137 height 11
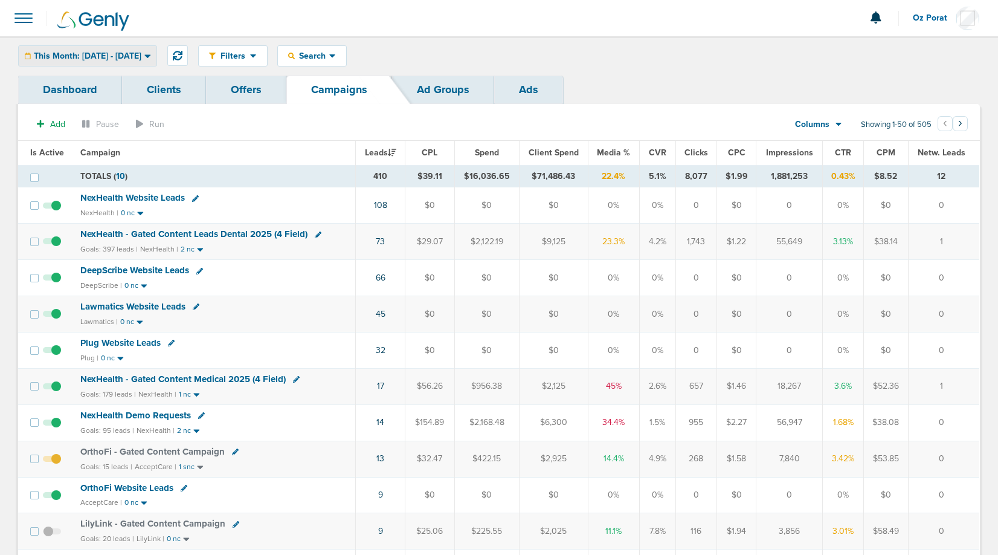
click at [108, 52] on span "This Month: [DATE] - [DATE]" at bounding box center [88, 56] width 108 height 8
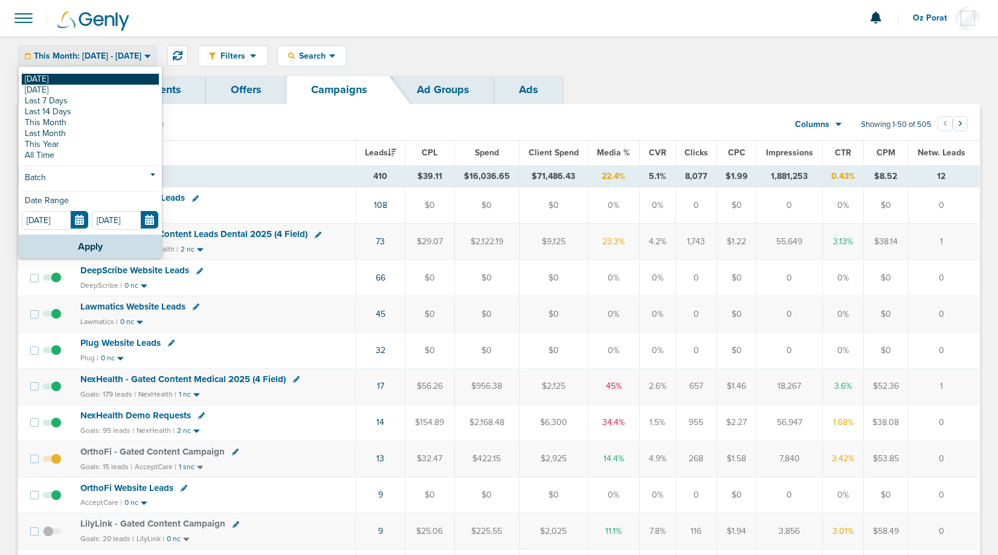
click at [78, 79] on link "[DATE]" at bounding box center [90, 79] width 137 height 11
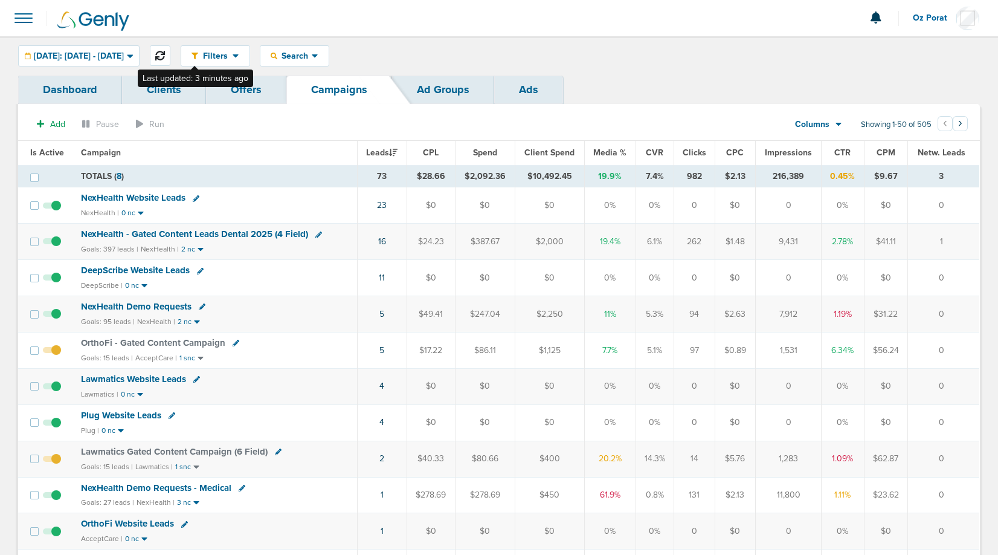
click at [165, 52] on icon at bounding box center [160, 56] width 10 height 10
click at [170, 47] on button at bounding box center [160, 55] width 21 height 21
click at [184, 50] on div "Filters Active Only Settings Status Active Inactive Objectives MQL SQL Traffic …" at bounding box center [499, 55] width 998 height 39
click at [165, 52] on icon at bounding box center [160, 56] width 10 height 10
click at [165, 57] on icon at bounding box center [160, 56] width 10 height 10
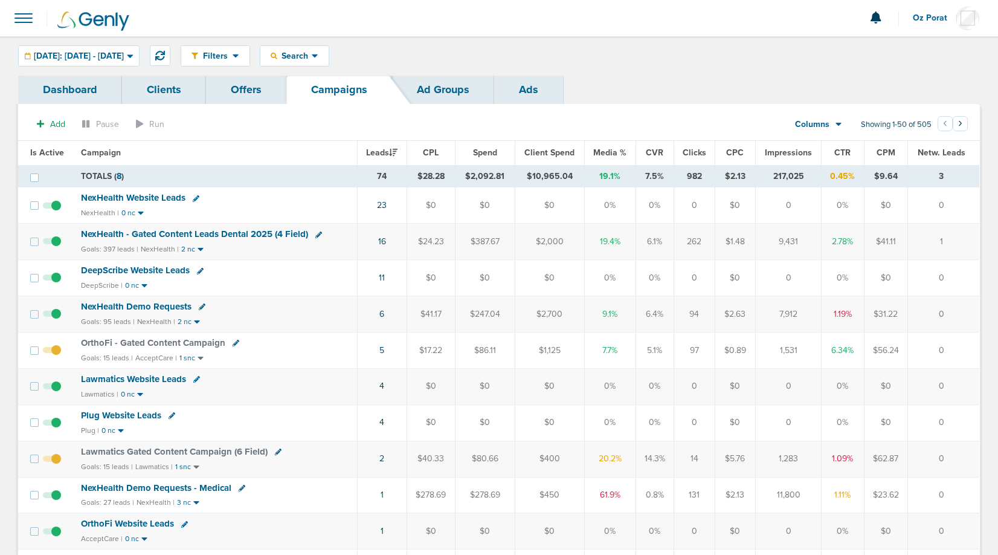
click at [10, 15] on span at bounding box center [23, 18] width 27 height 27
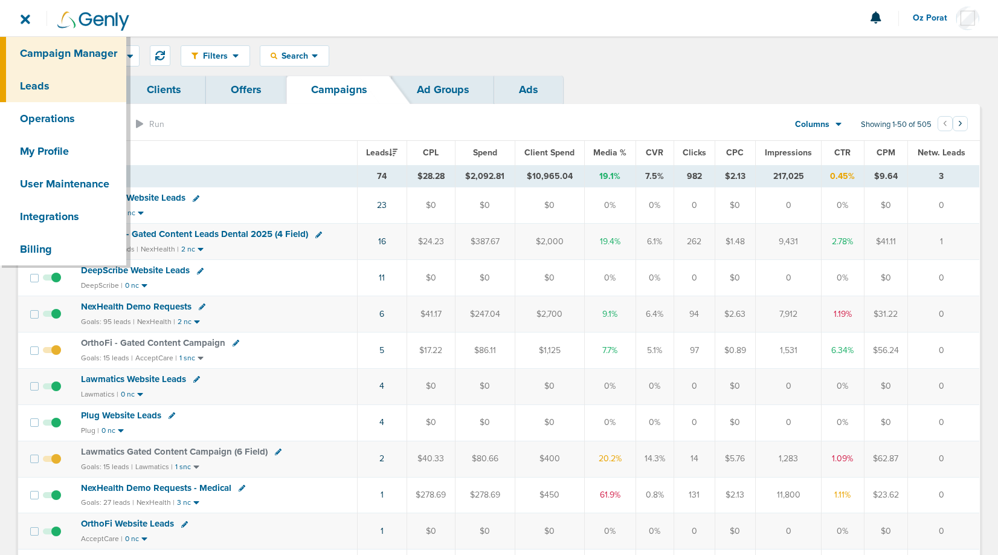
click at [57, 80] on link "Leads" at bounding box center [63, 86] width 126 height 33
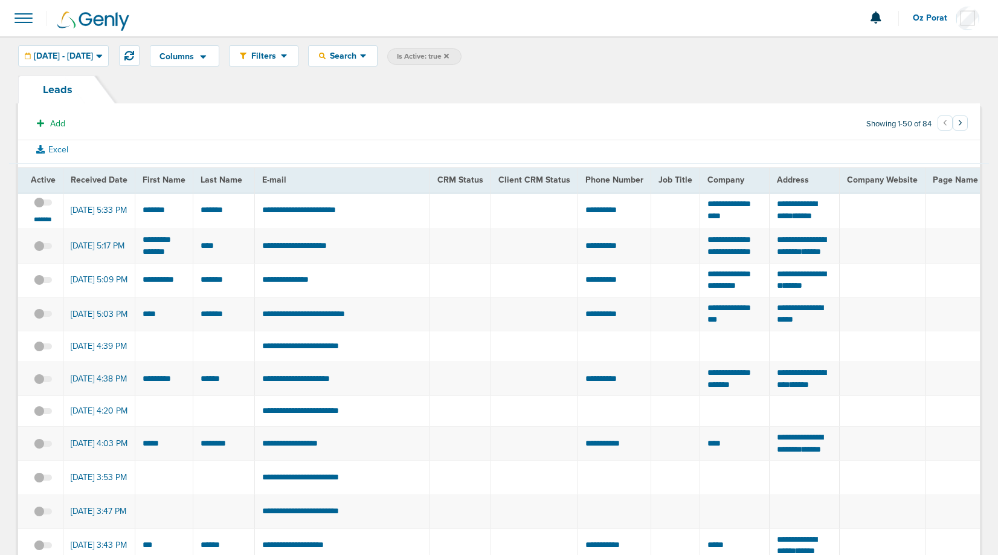
scroll to position [0, 20]
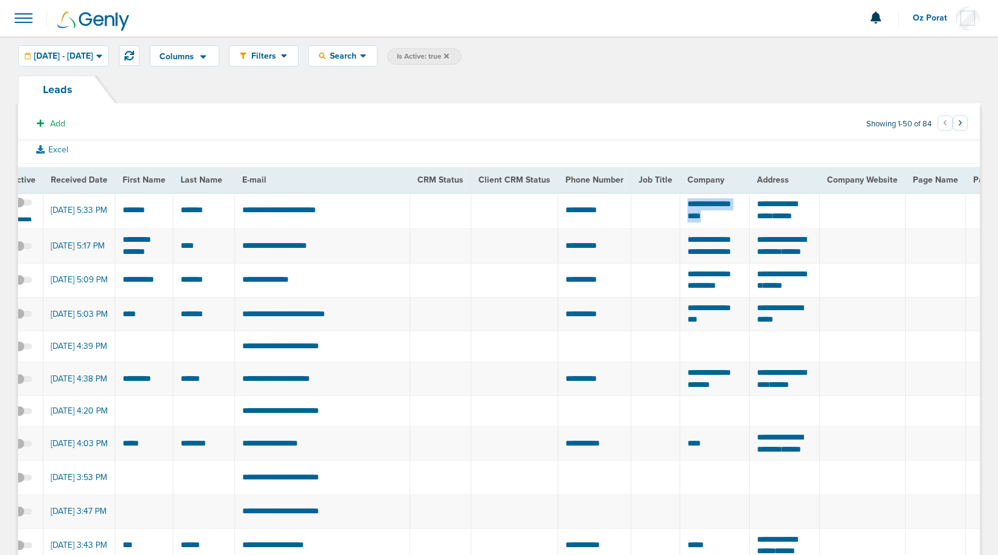
drag, startPoint x: 681, startPoint y: 213, endPoint x: 739, endPoint y: 231, distance: 60.8
click at [739, 229] on td "**********" at bounding box center [715, 210] width 70 height 37
copy td "**"
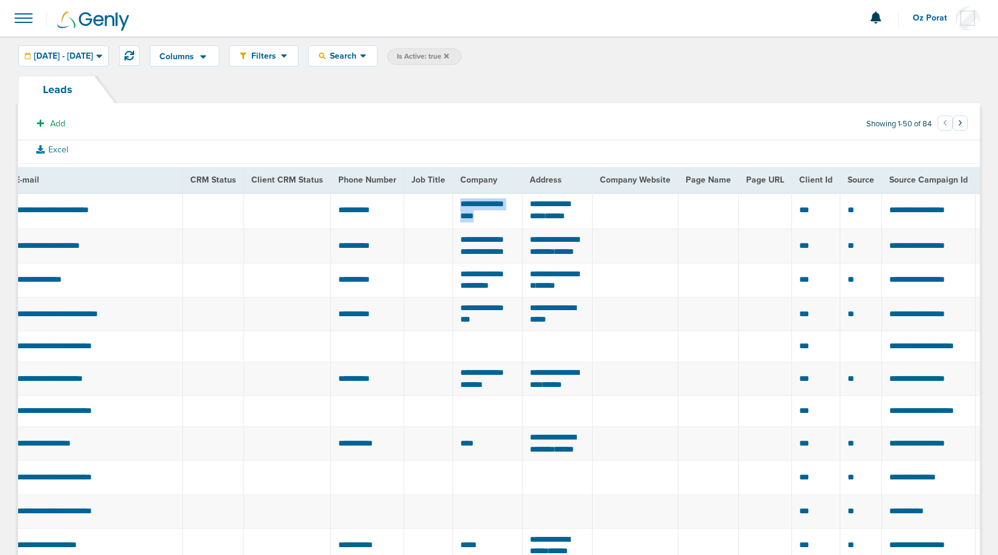
scroll to position [0, 0]
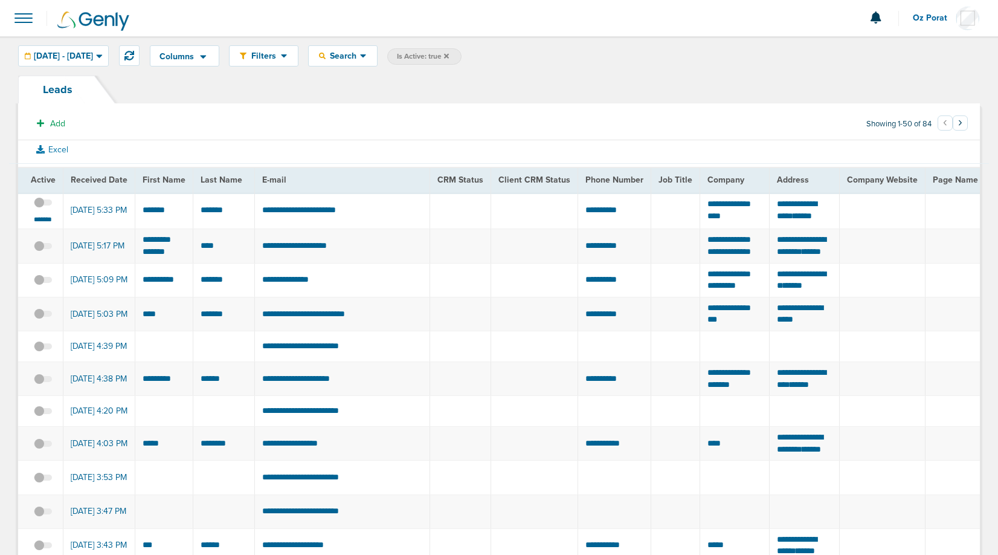
click at [42, 209] on span at bounding box center [43, 209] width 18 height 0
click at [43, 205] on input "checkbox" at bounding box center [43, 205] width 0 height 0
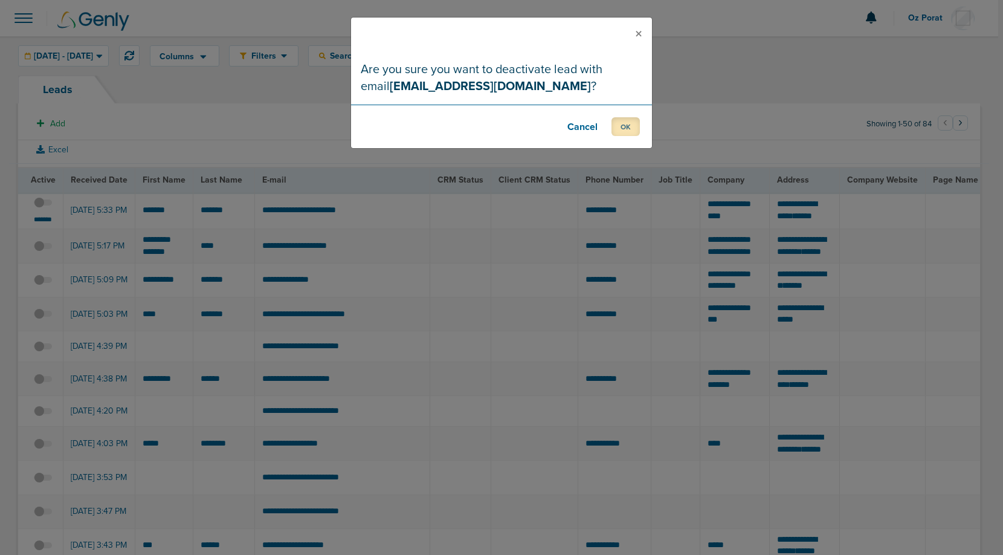
click at [630, 123] on button "OK" at bounding box center [626, 126] width 28 height 19
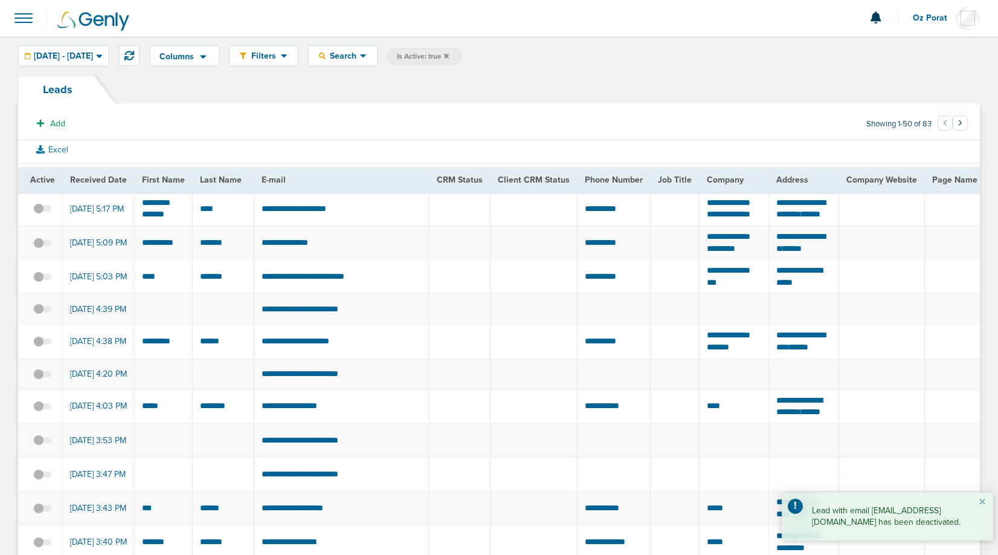
click at [9, 11] on div at bounding box center [499, 18] width 998 height 36
click at [22, 17] on span at bounding box center [23, 18] width 27 height 27
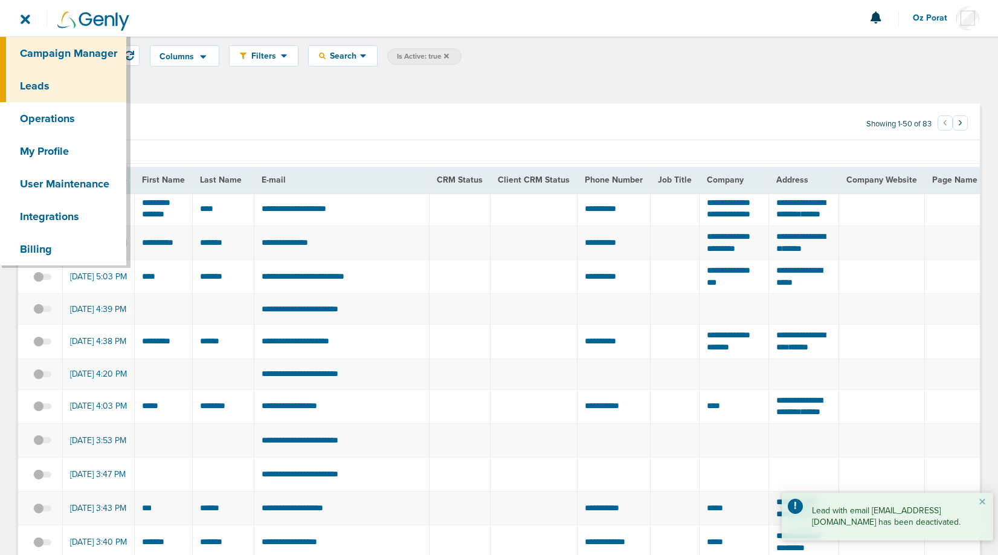
click at [49, 45] on link "Campaign Manager" at bounding box center [63, 53] width 126 height 33
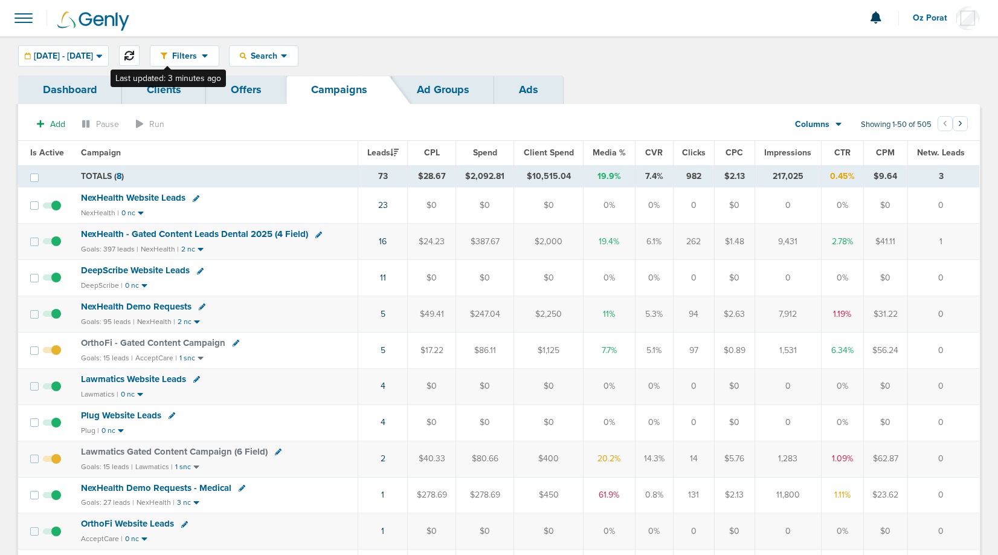
click at [134, 60] on icon at bounding box center [130, 56] width 10 height 10
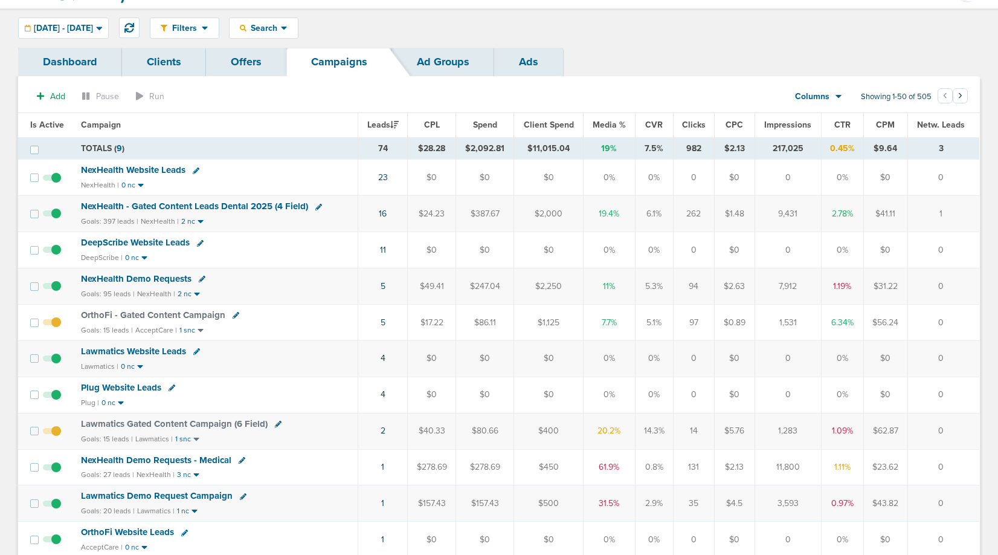
scroll to position [26, 0]
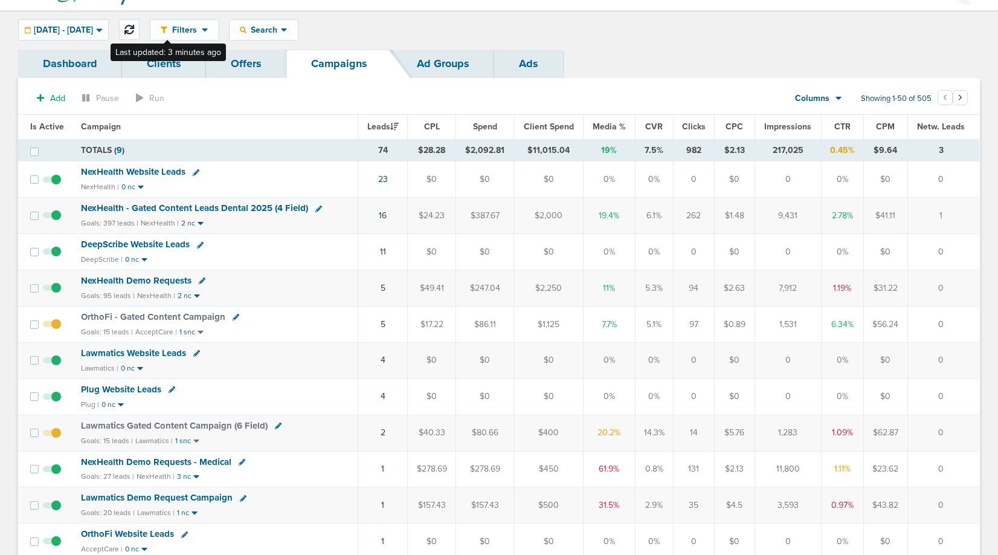
click at [134, 29] on icon at bounding box center [130, 30] width 10 height 10
click at [134, 30] on icon at bounding box center [130, 30] width 10 height 10
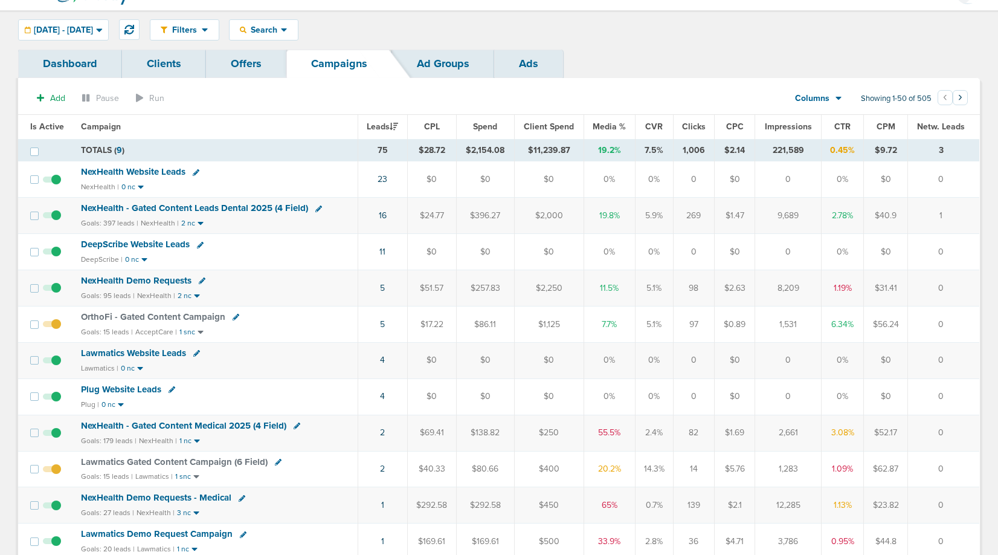
scroll to position [0, 0]
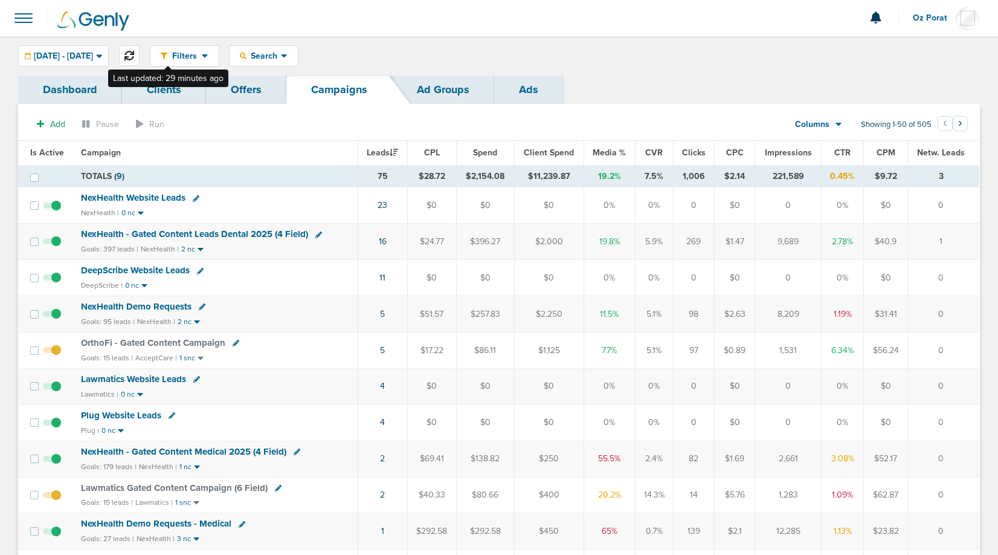
click at [134, 53] on icon at bounding box center [130, 56] width 10 height 10
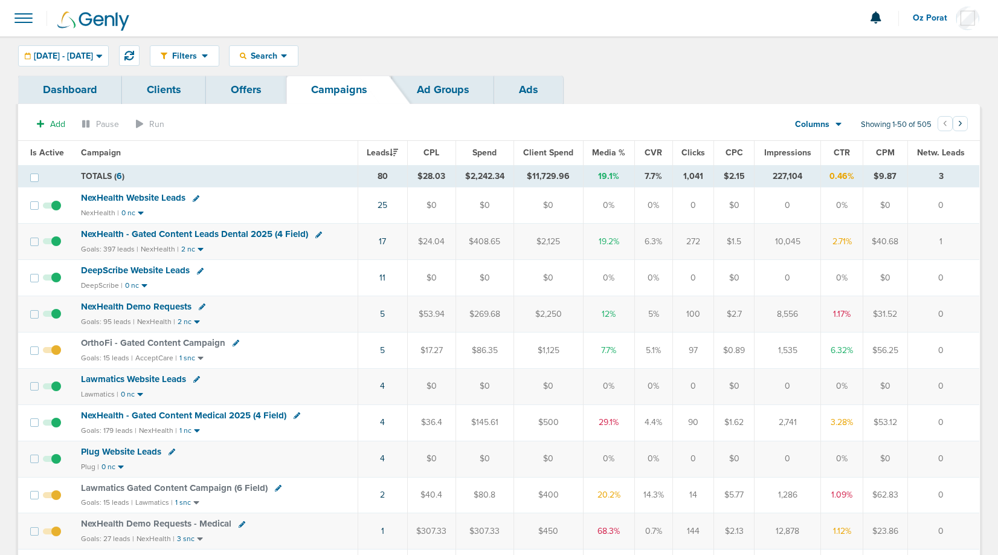
click at [18, 18] on span at bounding box center [23, 18] width 27 height 27
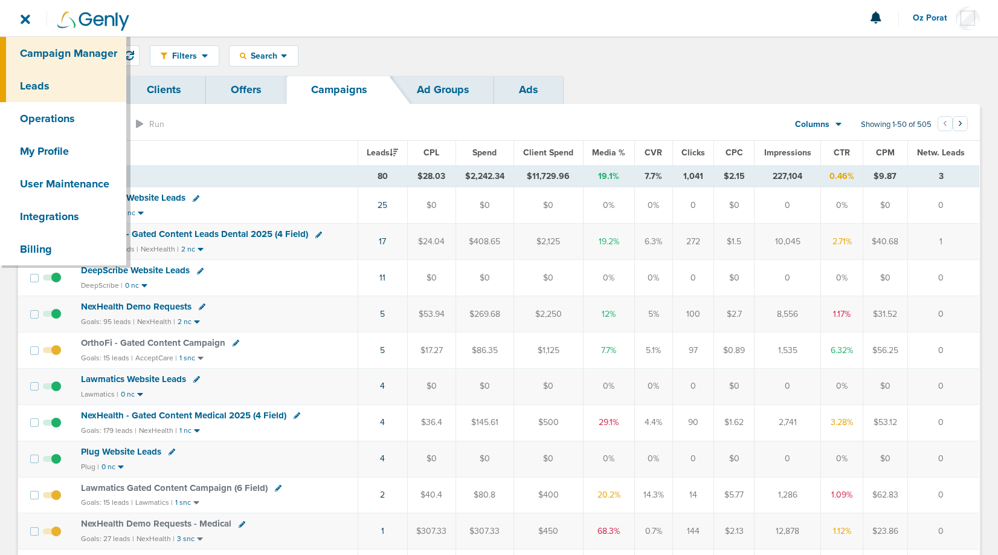
click at [55, 89] on link "Leads" at bounding box center [63, 86] width 126 height 33
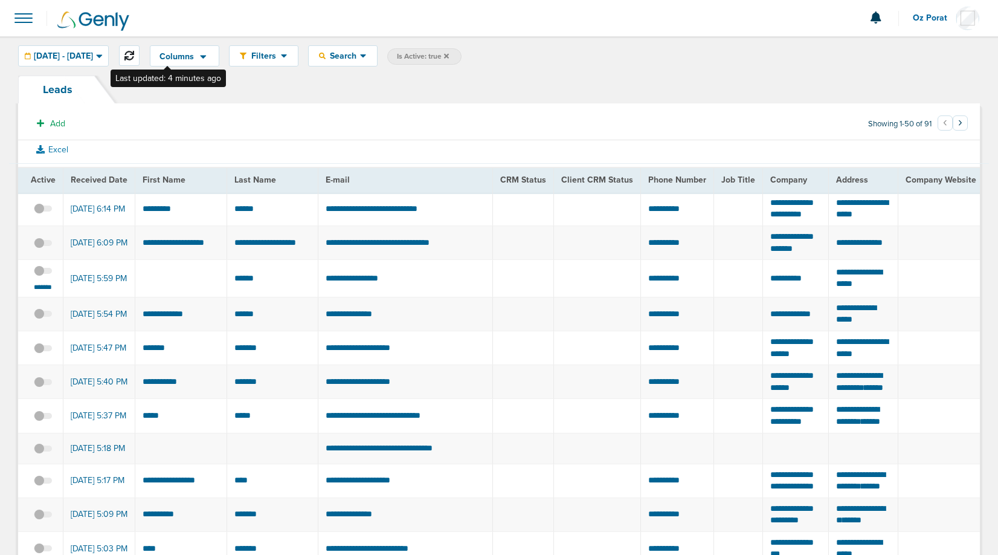
click at [134, 54] on icon at bounding box center [130, 56] width 10 height 10
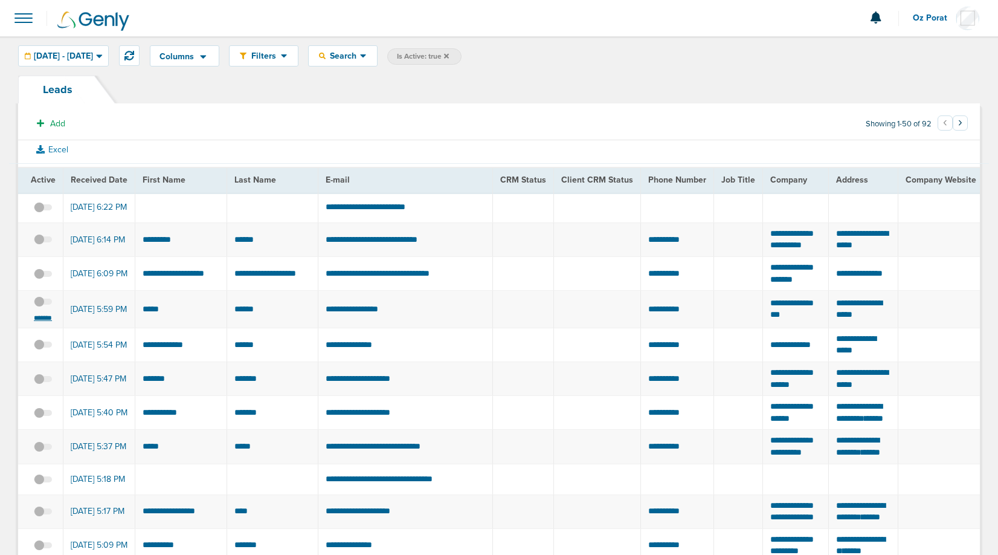
click at [44, 323] on small "*******" at bounding box center [42, 318] width 25 height 10
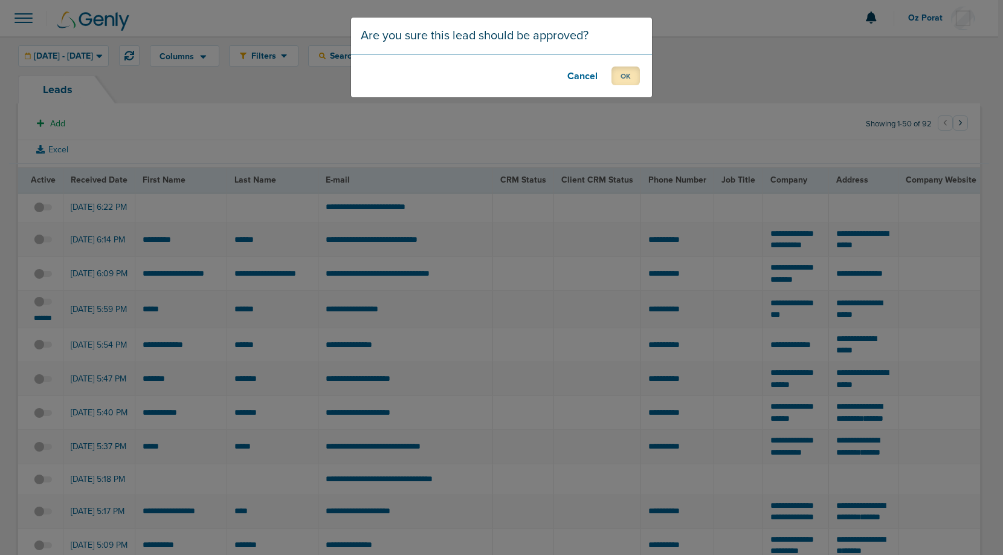
click at [624, 71] on button "OK" at bounding box center [626, 75] width 28 height 19
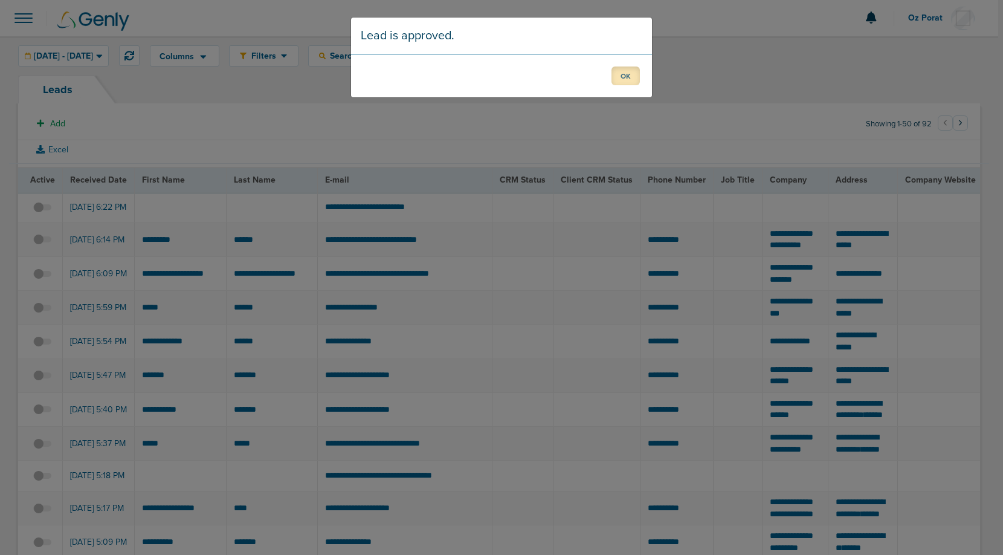
click at [623, 76] on button "OK" at bounding box center [626, 75] width 28 height 19
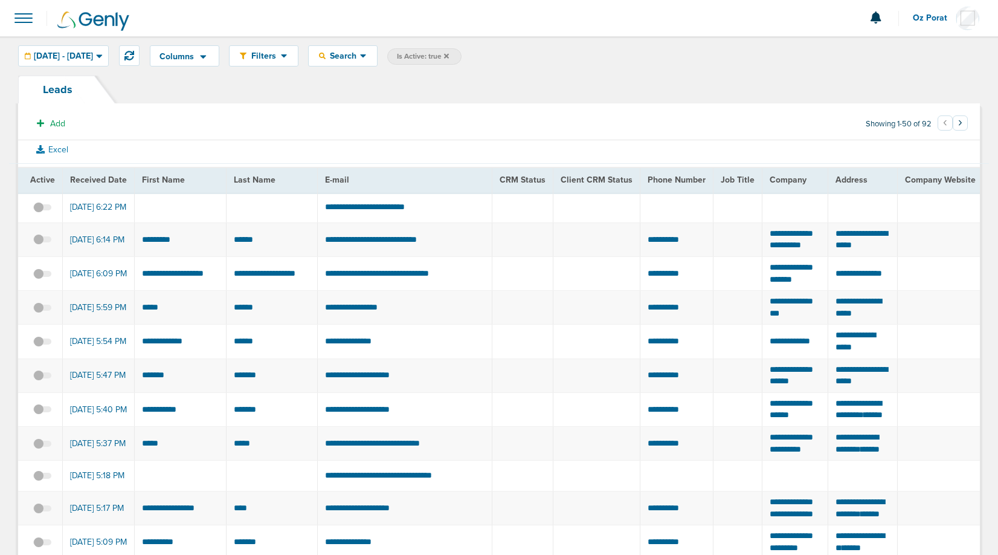
click at [24, 19] on span at bounding box center [23, 18] width 27 height 27
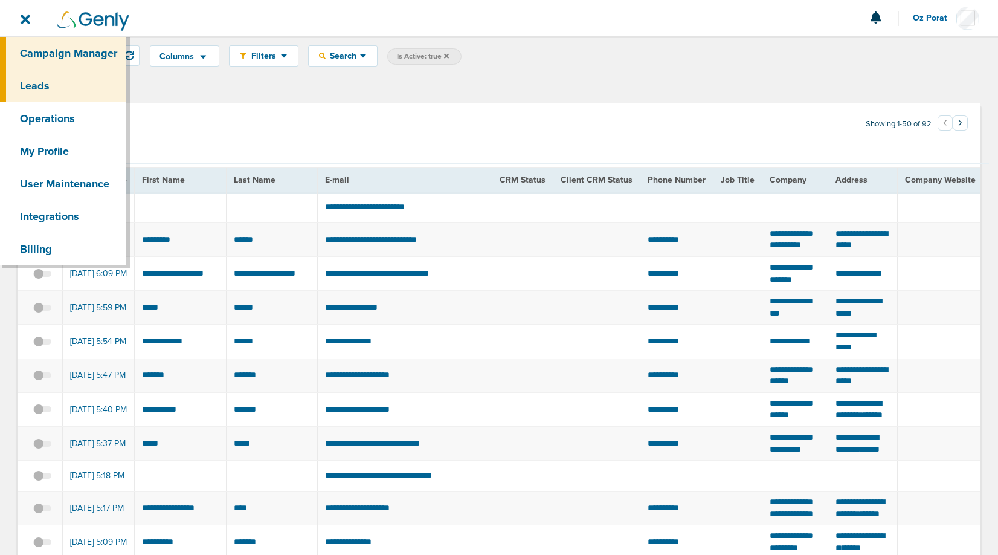
click at [47, 54] on link "Campaign Manager" at bounding box center [63, 53] width 126 height 33
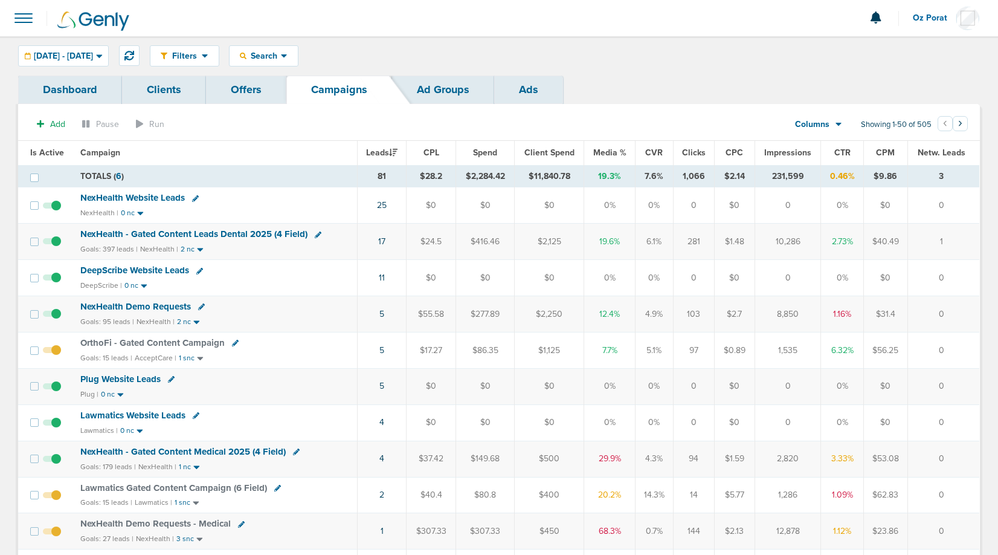
click at [152, 197] on span "NexHealth Website Leads" at bounding box center [132, 197] width 105 height 11
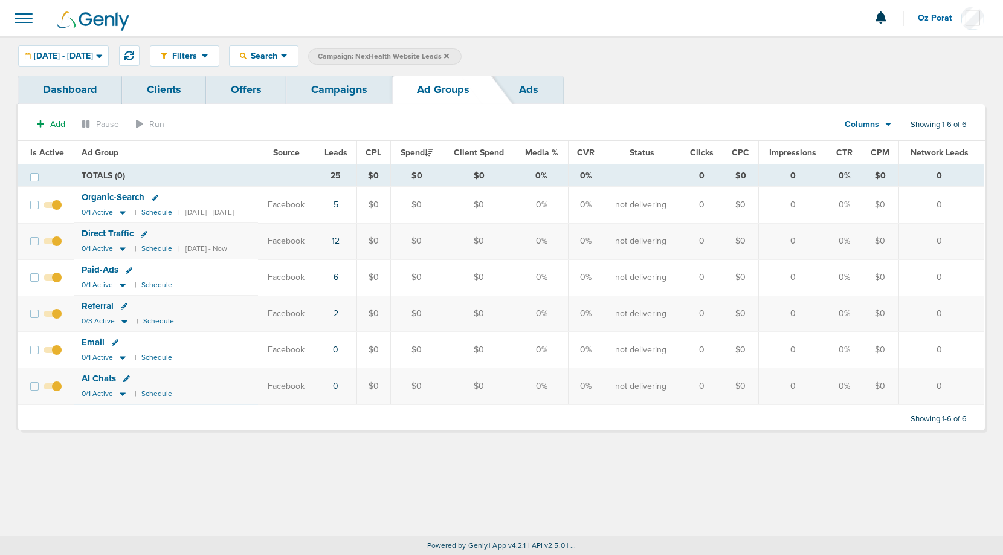
click at [338, 277] on link "6" at bounding box center [336, 277] width 5 height 10
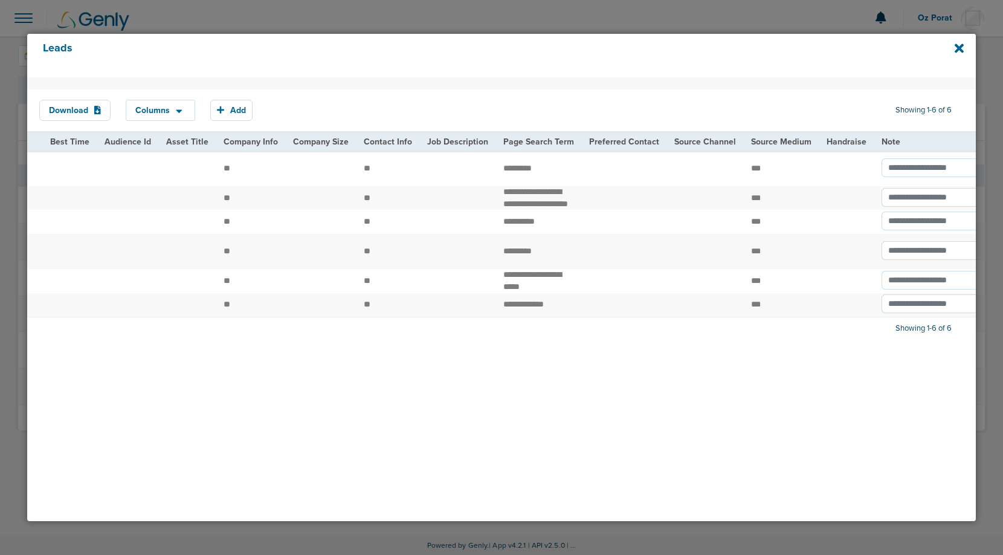
scroll to position [0, 1455]
click at [962, 48] on icon at bounding box center [959, 48] width 9 height 13
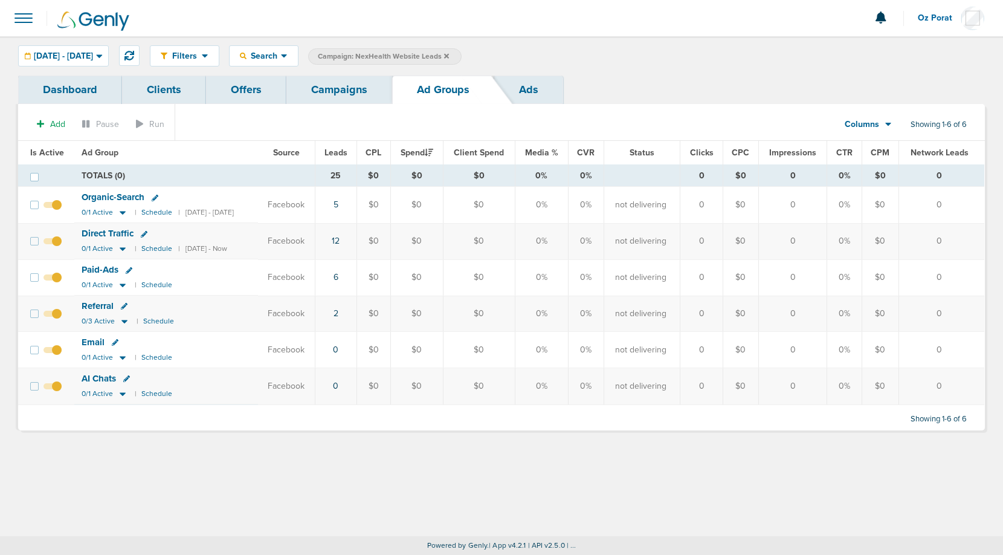
click at [335, 96] on link "Campaigns" at bounding box center [339, 90] width 106 height 28
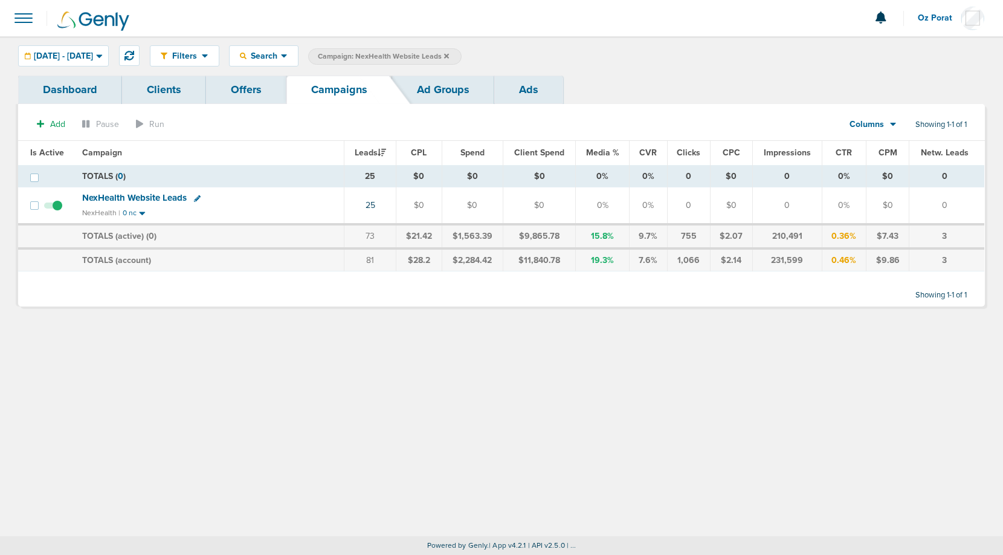
click at [449, 56] on icon at bounding box center [446, 55] width 5 height 5
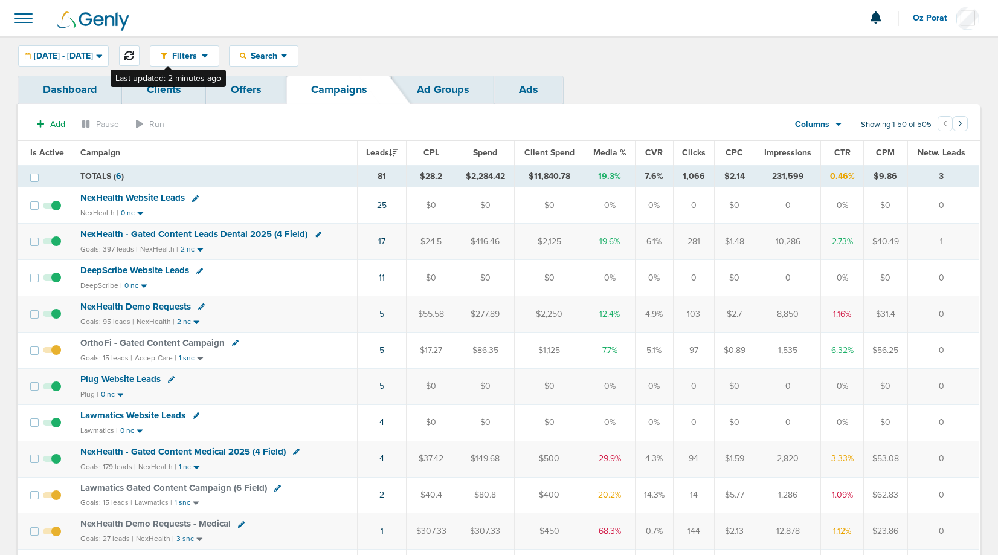
click at [140, 54] on button at bounding box center [129, 55] width 21 height 21
click at [134, 51] on icon at bounding box center [130, 56] width 10 height 10
click at [385, 206] on link "26" at bounding box center [382, 205] width 10 height 10
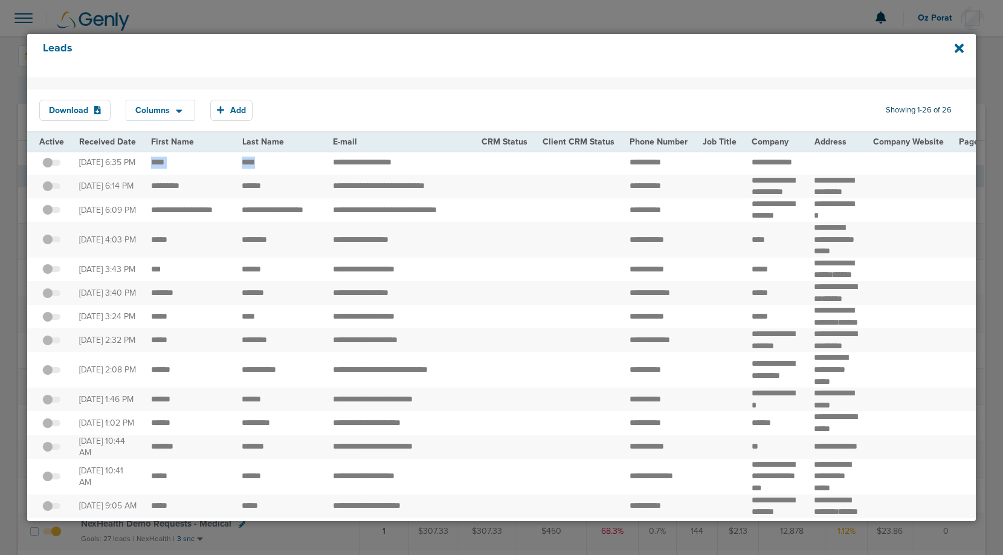
drag, startPoint x: 147, startPoint y: 164, endPoint x: 258, endPoint y: 169, distance: 111.3
copy tr
click at [962, 45] on icon at bounding box center [959, 48] width 9 height 9
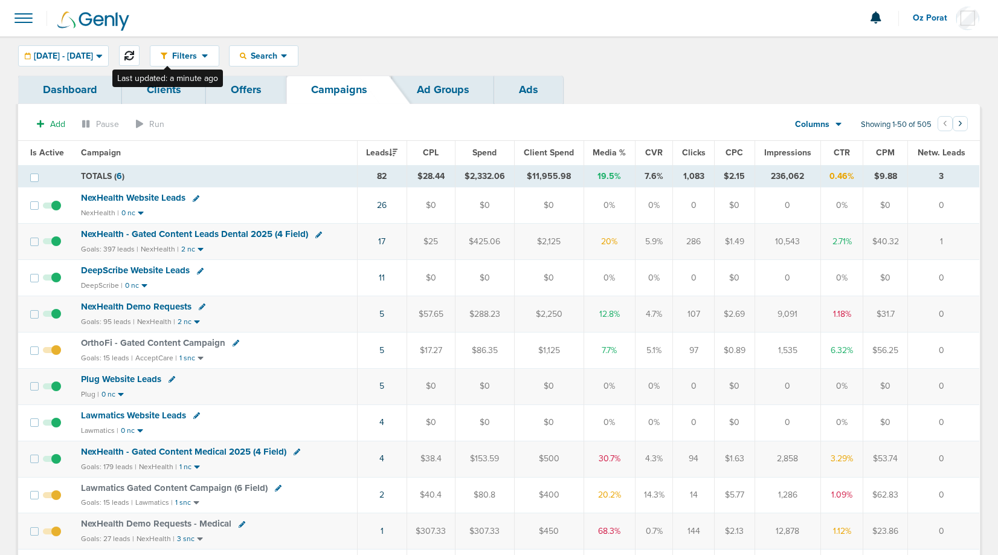
click at [134, 51] on icon at bounding box center [130, 56] width 10 height 10
click at [93, 58] on span "[DATE] - [DATE]" at bounding box center [63, 56] width 59 height 8
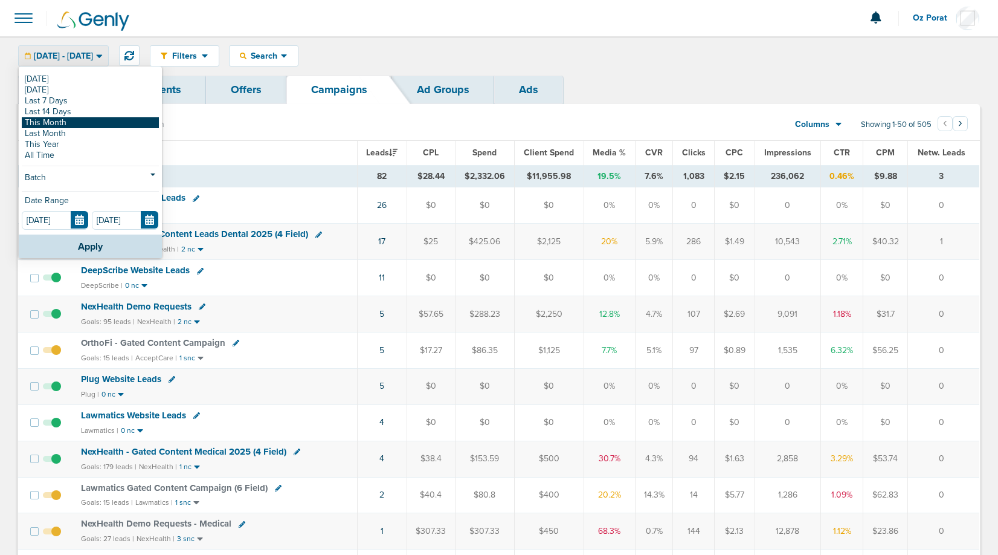
click at [89, 124] on link "This Month" at bounding box center [90, 122] width 137 height 11
